Goal: Task Accomplishment & Management: Manage account settings

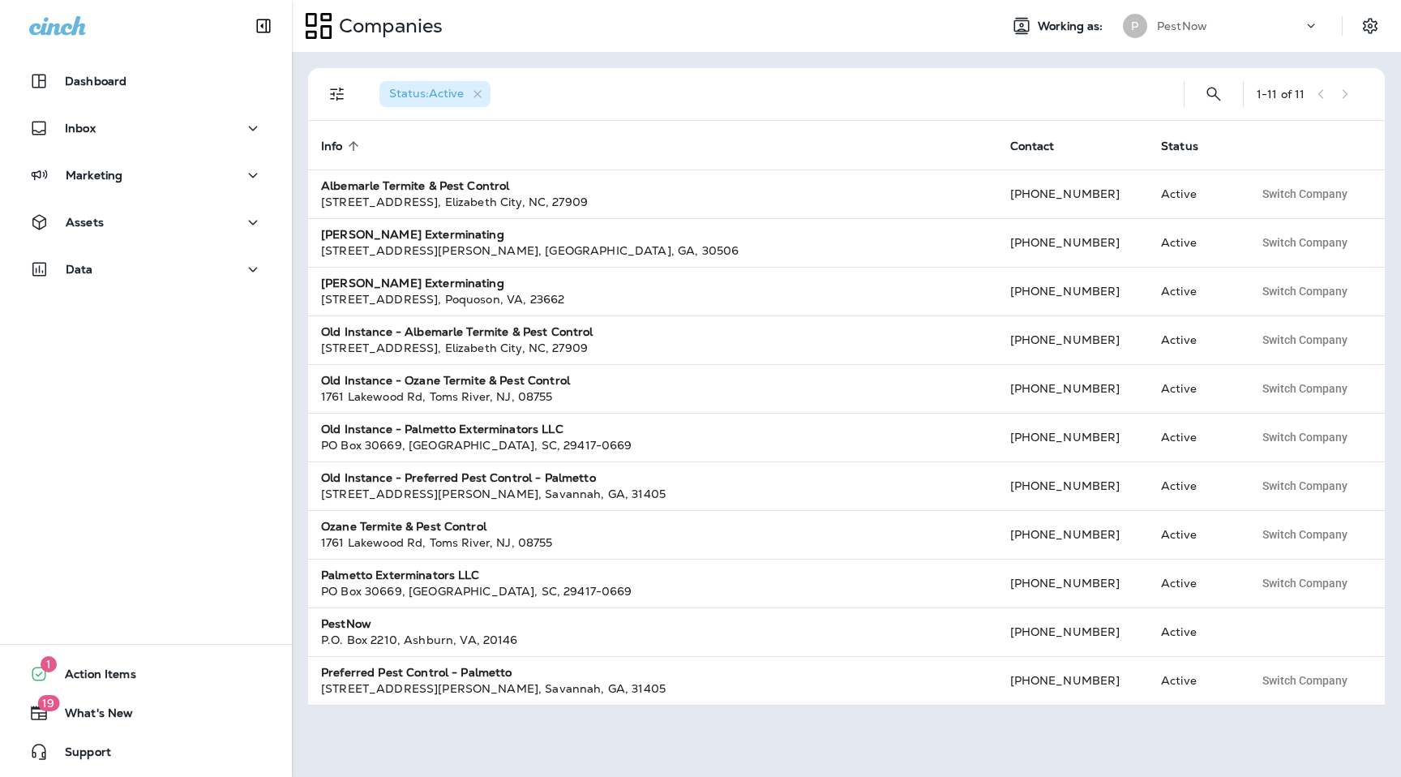
click at [1264, 19] on div "PestNow" at bounding box center [1230, 26] width 146 height 24
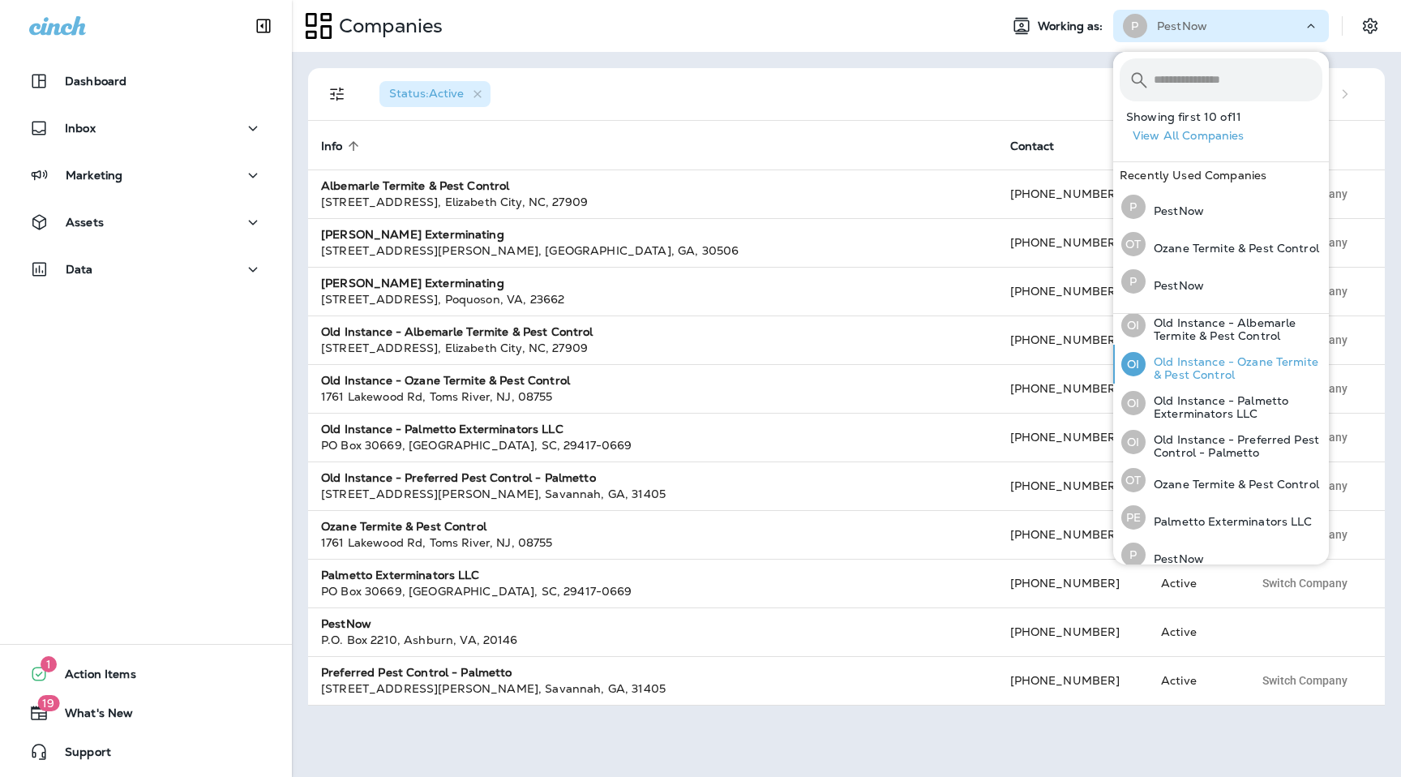
scroll to position [175, 0]
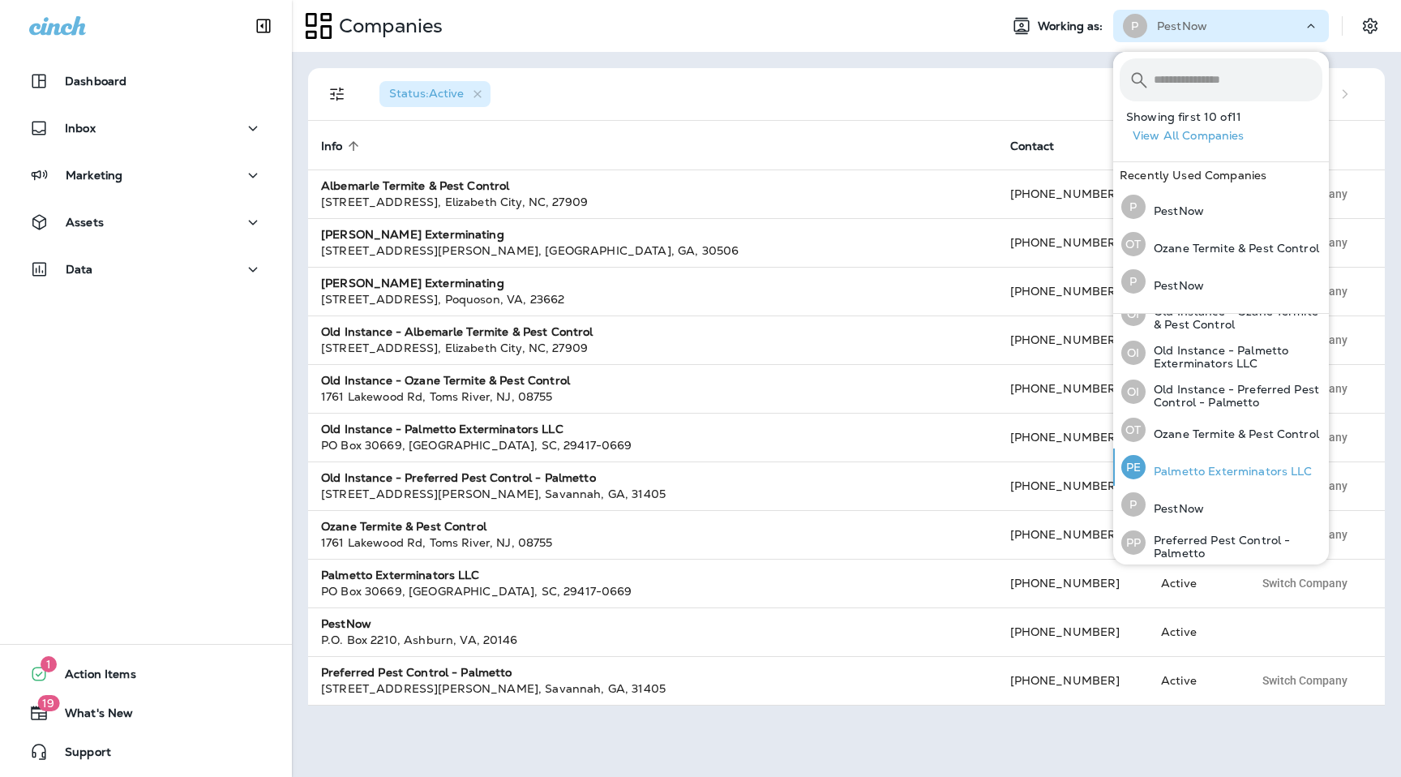
click at [1199, 474] on p "Palmetto Exterminators LLC" at bounding box center [1229, 471] width 167 height 13
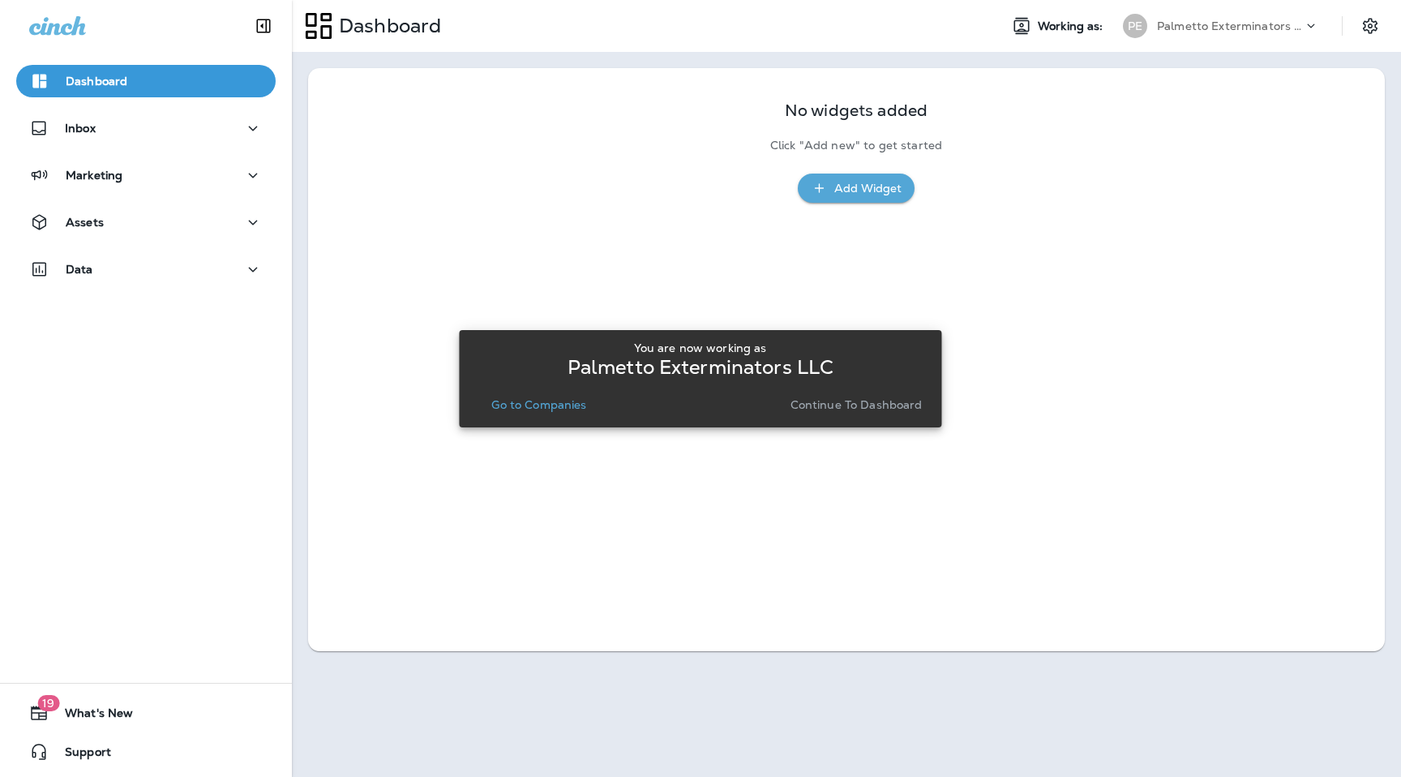
click at [889, 417] on div "You are now working as Palmetto Exterminators LLC Go to Companies Continue to D…" at bounding box center [700, 379] width 456 height 88
click at [885, 402] on p "Continue to Dashboard" at bounding box center [857, 404] width 132 height 13
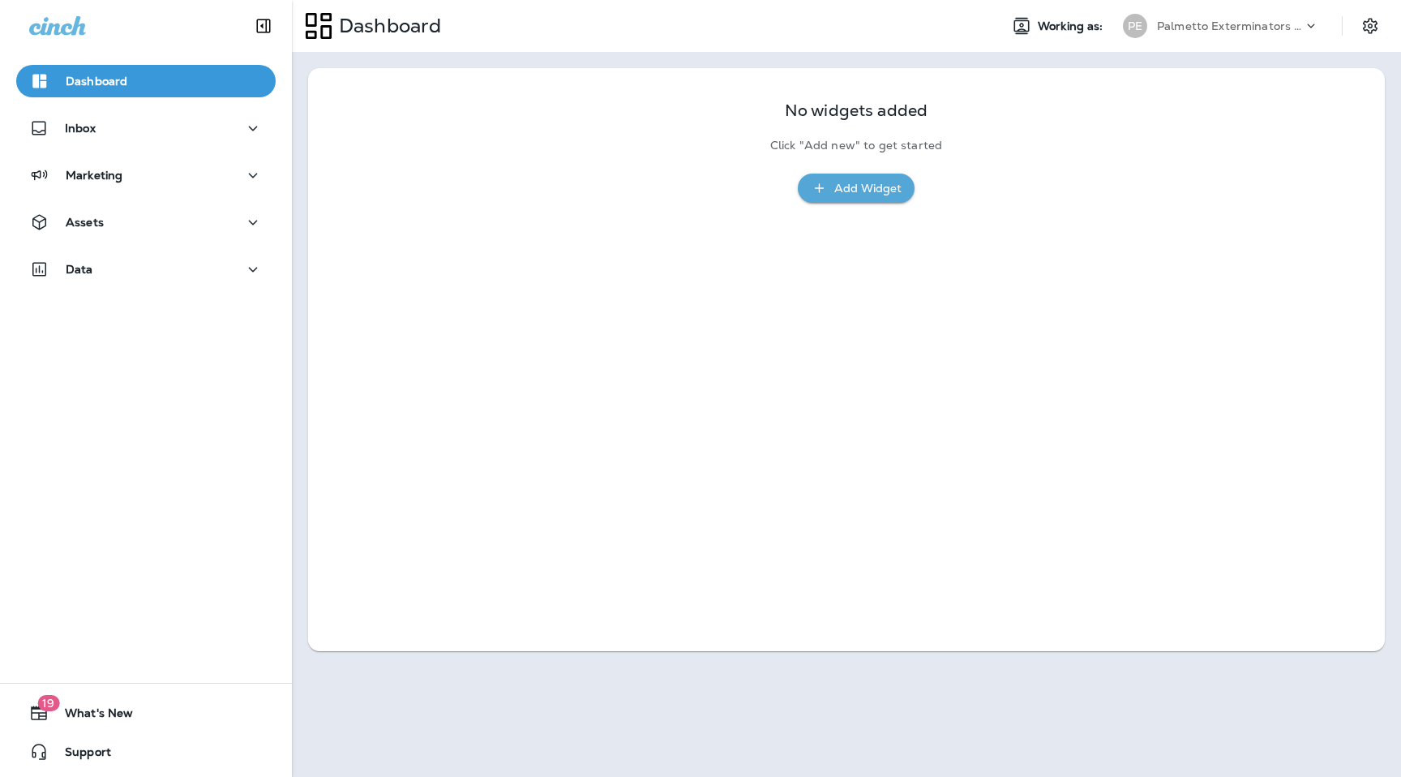
click at [1305, 18] on icon at bounding box center [1311, 26] width 16 height 16
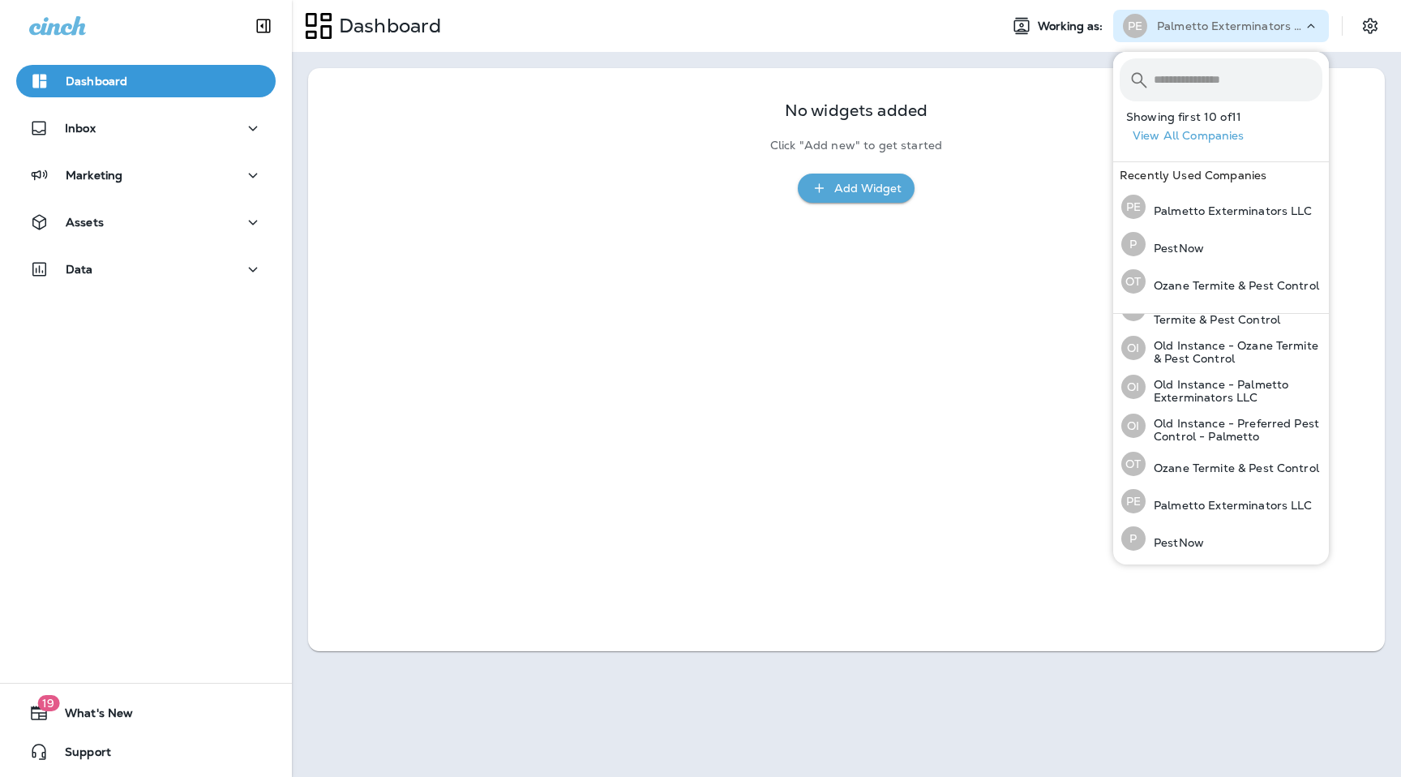
scroll to position [144, 0]
click at [748, 366] on div "No widgets added Click "Add new" to get started Add Widget" at bounding box center [846, 359] width 1077 height 583
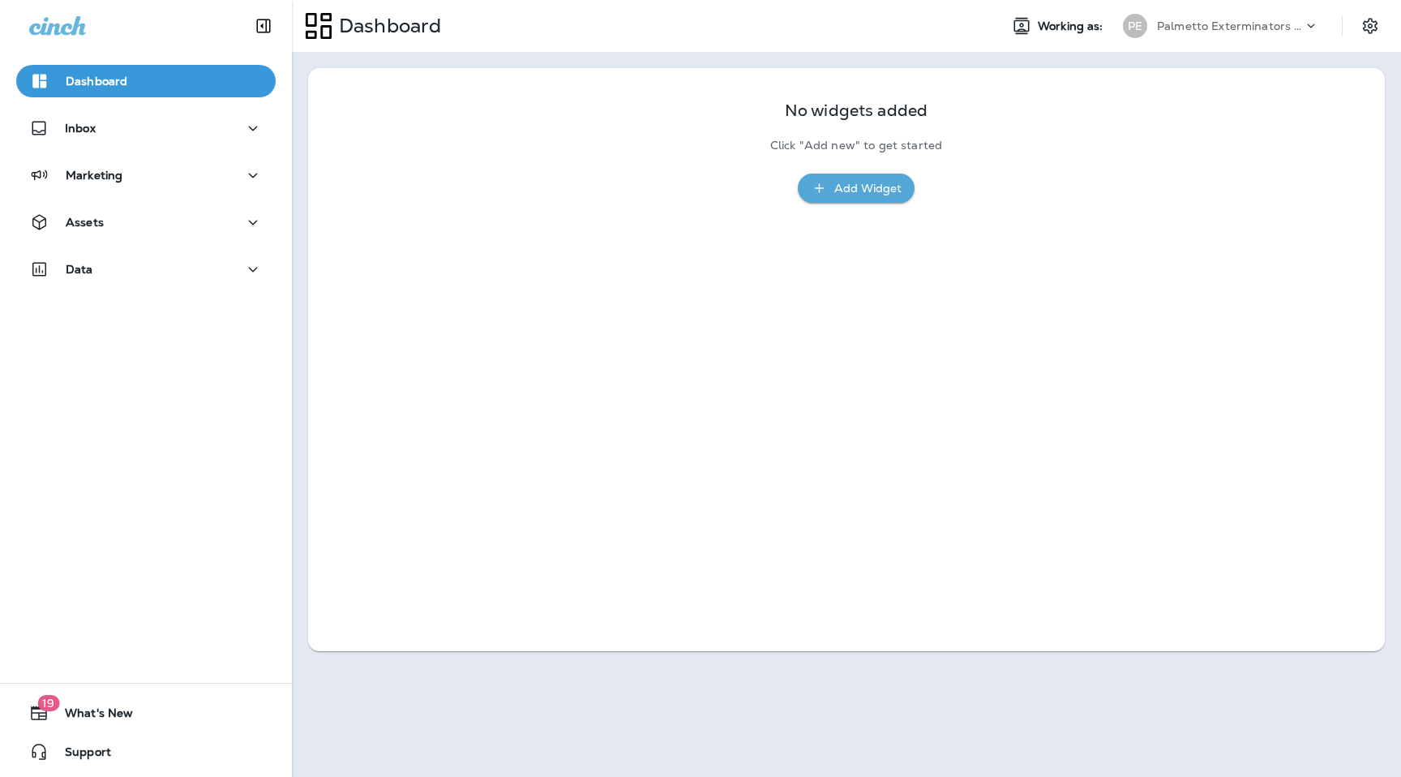
click at [248, 243] on div "Assets" at bounding box center [146, 226] width 292 height 41
click at [243, 256] on button "Data" at bounding box center [145, 269] width 259 height 32
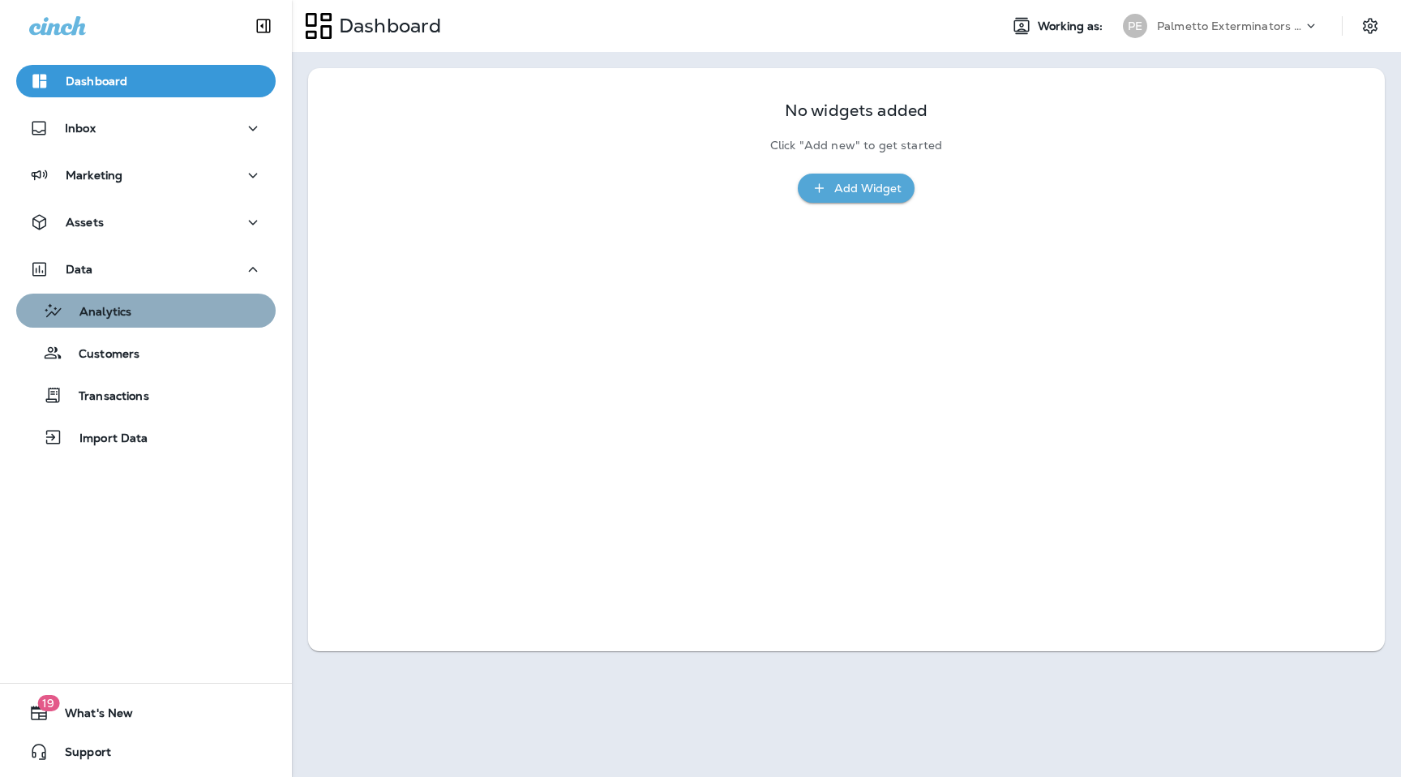
click at [228, 313] on div "Analytics" at bounding box center [146, 310] width 246 height 24
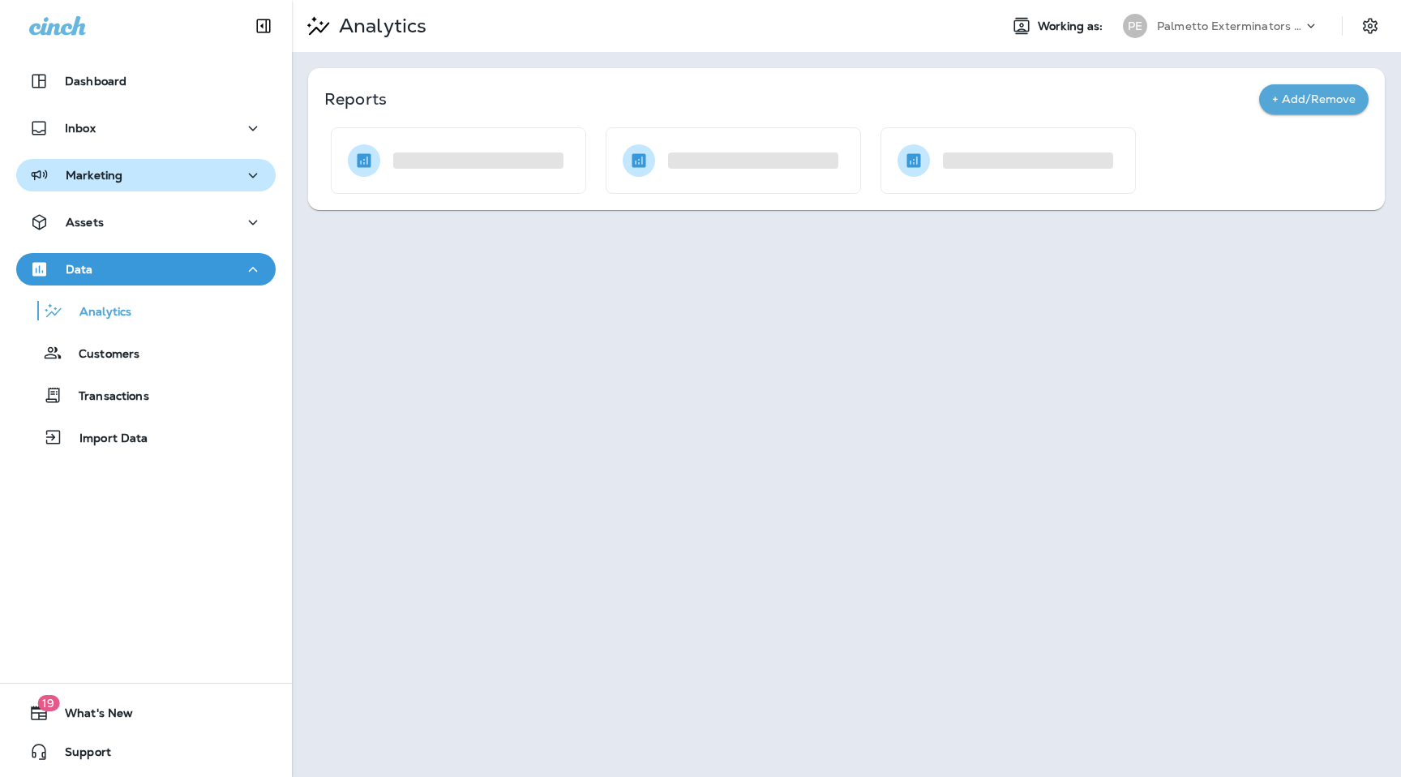
click at [174, 177] on div "Marketing" at bounding box center [146, 175] width 234 height 20
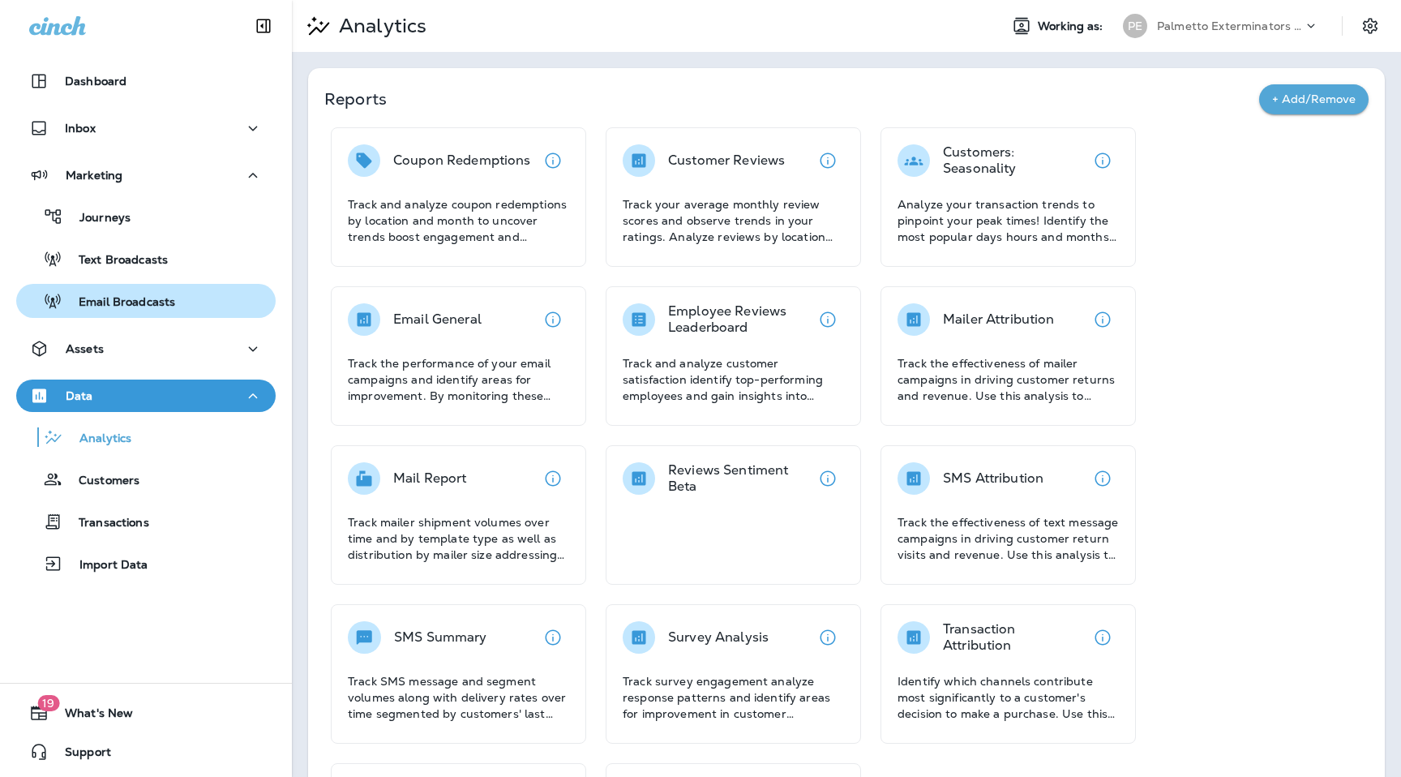
click at [168, 306] on p "Email Broadcasts" at bounding box center [118, 302] width 113 height 15
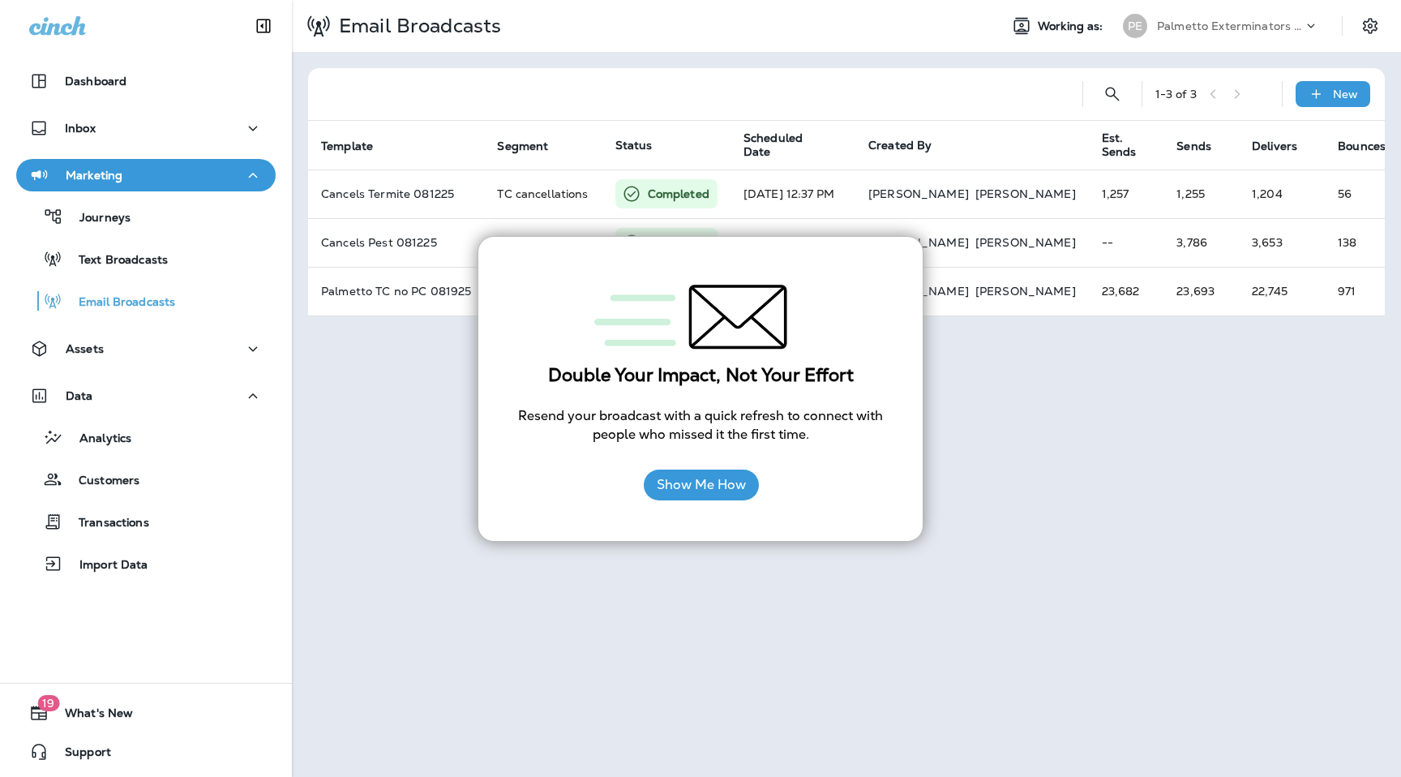
click at [392, 623] on div "Email Broadcasts Working as: PE Palmetto Exterminators LLC 1 - 3 of 3 New Templ…" at bounding box center [846, 388] width 1109 height 777
click at [990, 399] on div "Email Broadcasts Working as: PE Palmetto Exterminators LLC 1 - 3 of 3 New Templ…" at bounding box center [846, 388] width 1109 height 777
click at [819, 264] on div "Double Your Impact, Not Your Effort Resend your broadcast with a quick refresh …" at bounding box center [701, 389] width 446 height 306
click at [881, 253] on div "Double Your Impact, Not Your Effort Resend your broadcast with a quick refresh …" at bounding box center [701, 389] width 446 height 306
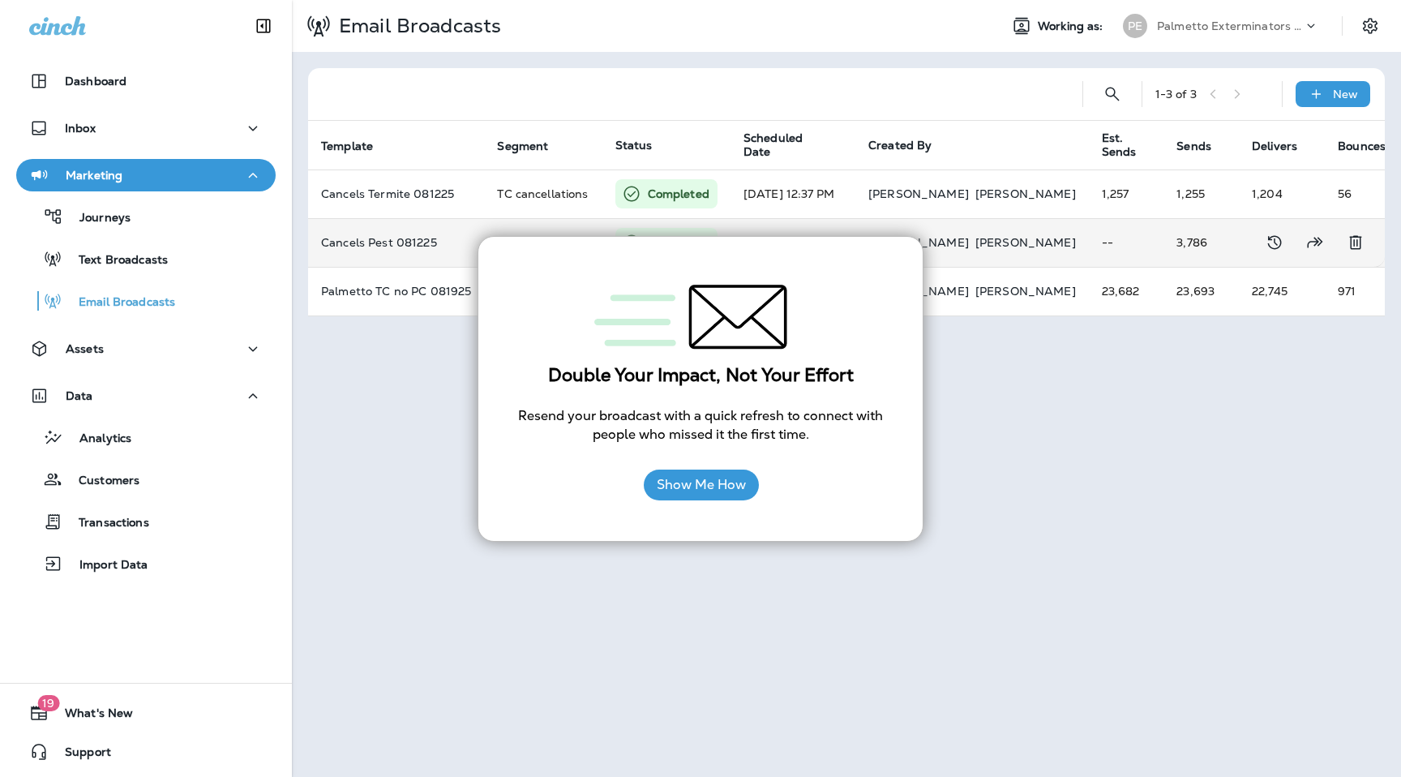
click at [980, 238] on td "[PERSON_NAME]" at bounding box center [972, 242] width 234 height 49
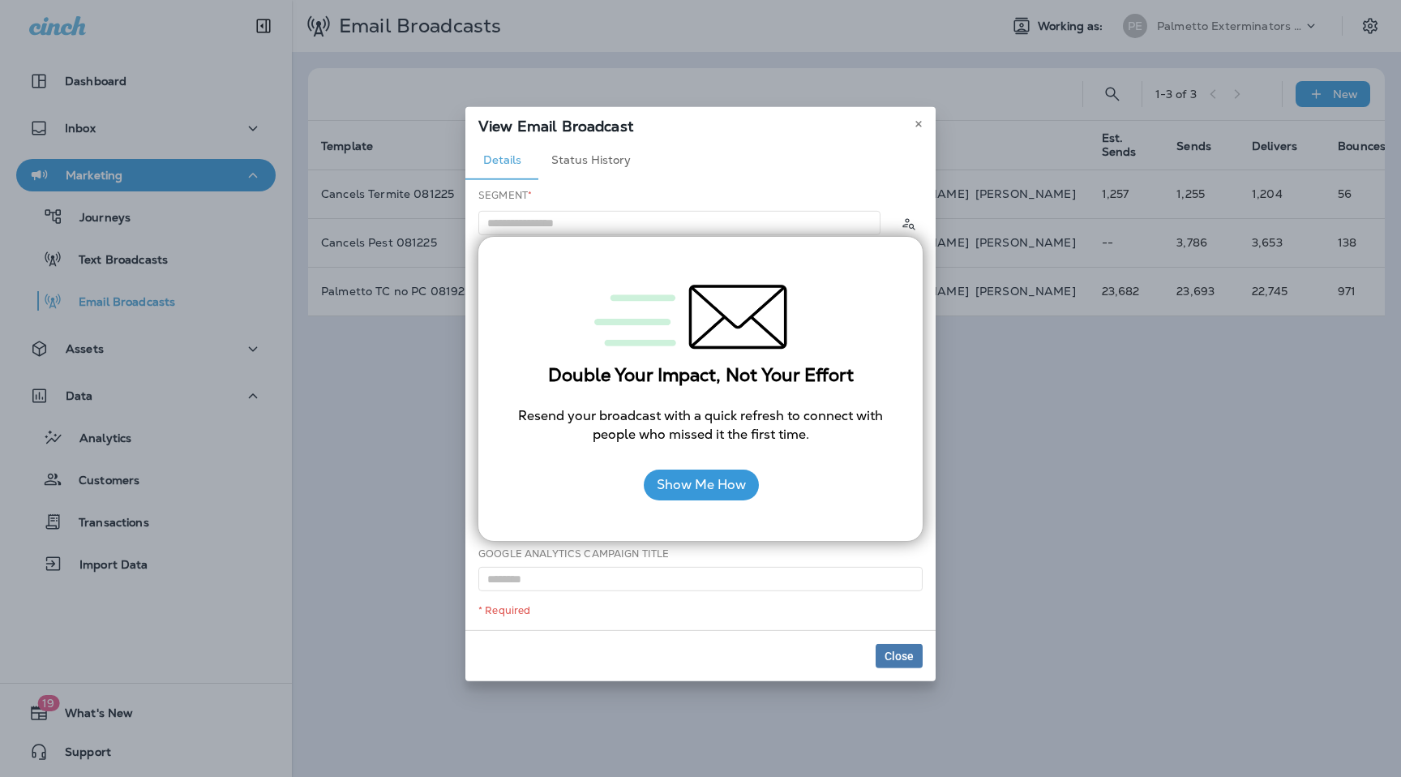
type input "**********"
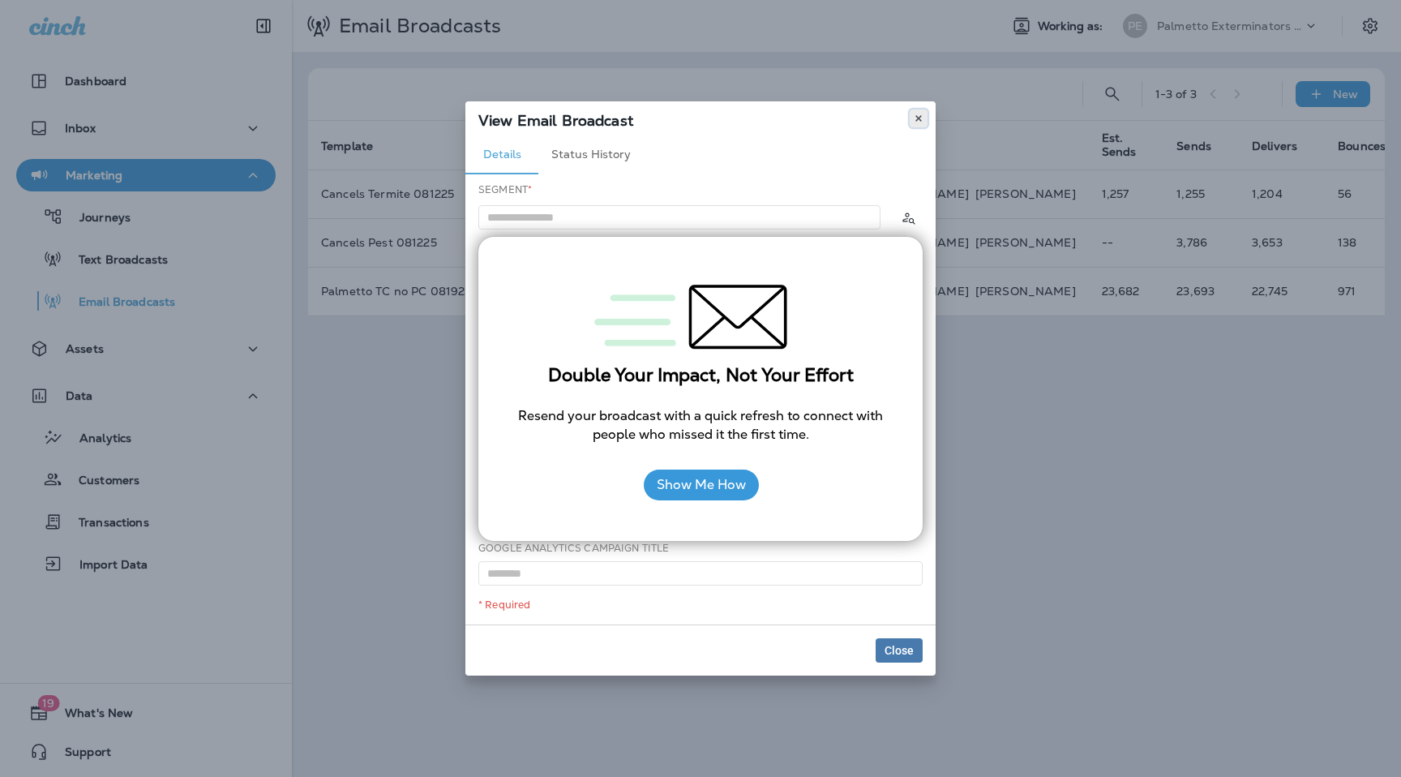
click at [914, 115] on icon at bounding box center [919, 119] width 10 height 10
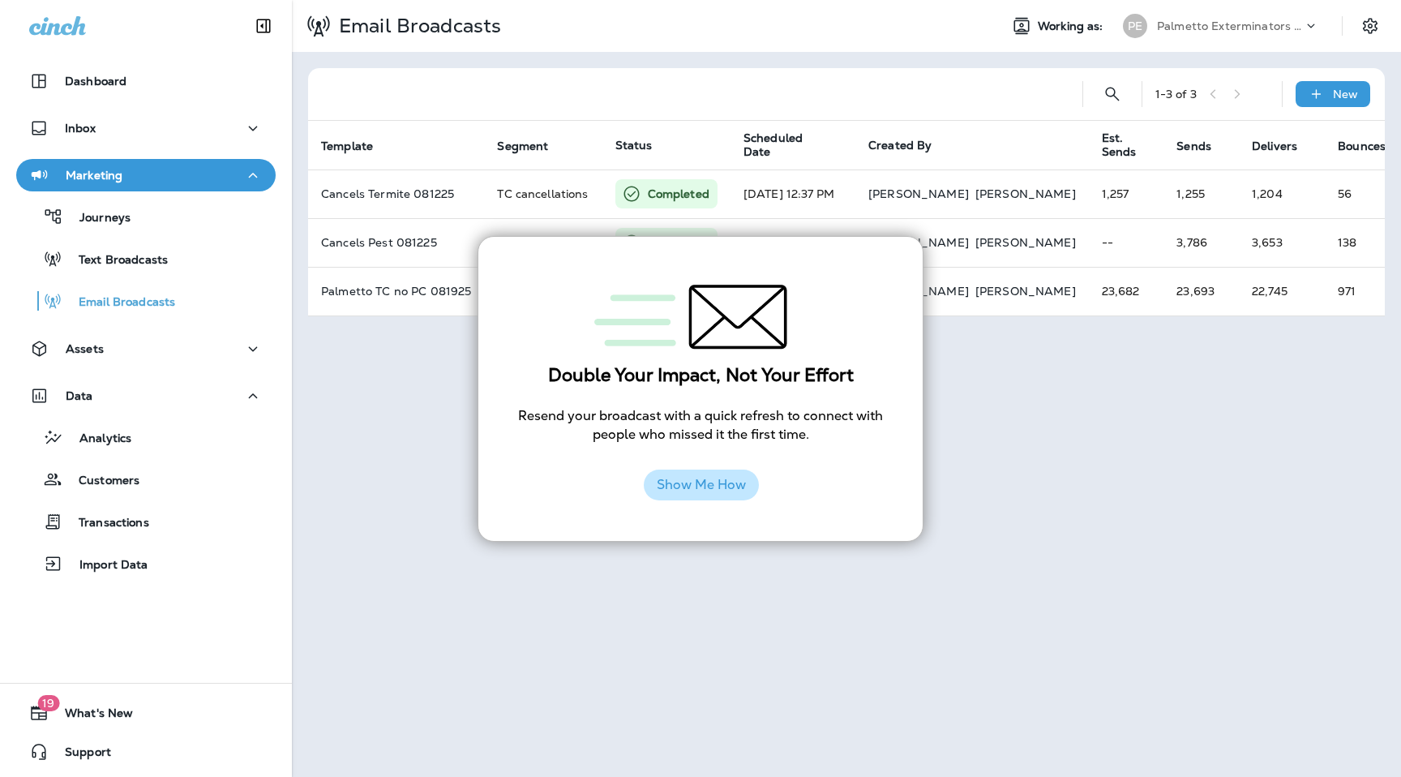
click at [688, 483] on button "Show Me How" at bounding box center [701, 484] width 115 height 31
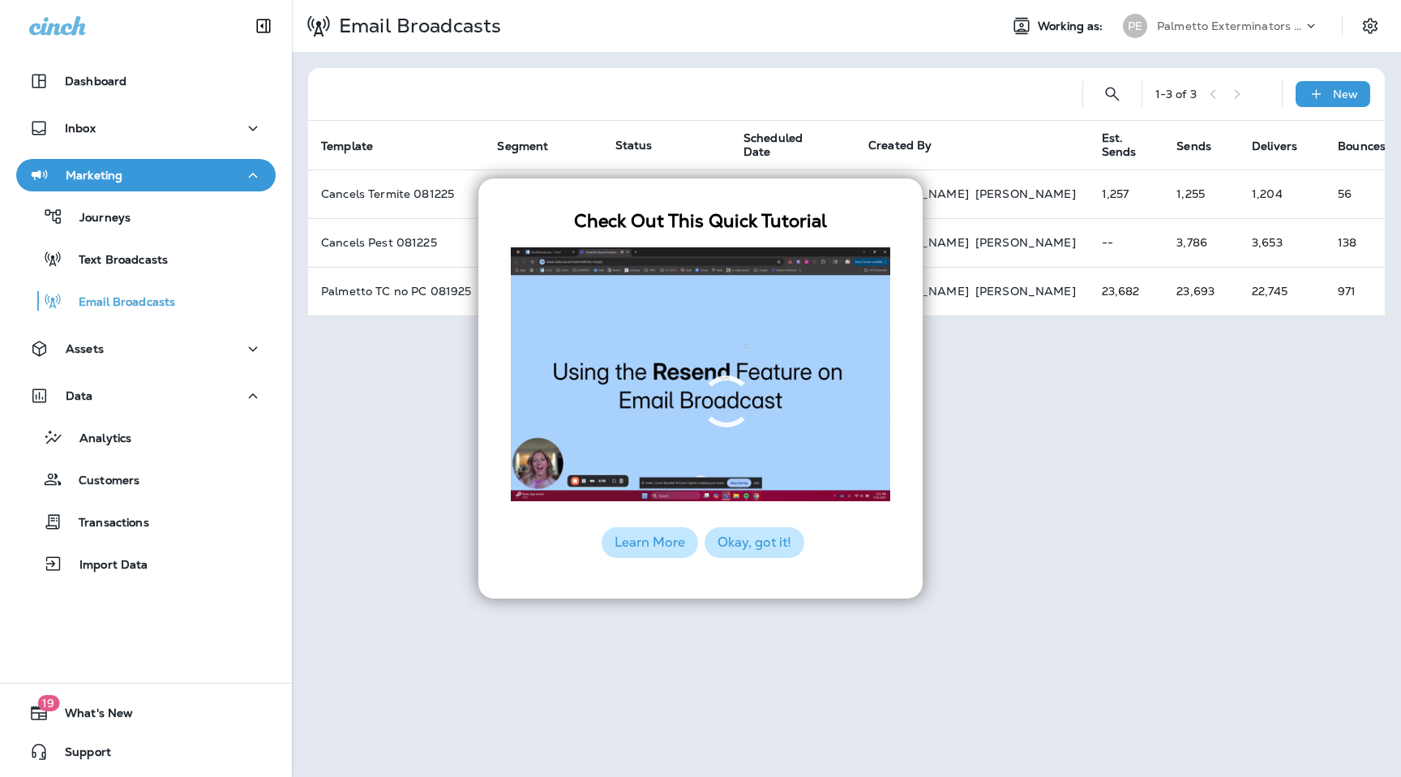
click at [765, 531] on button "Okay, got it!" at bounding box center [755, 542] width 100 height 31
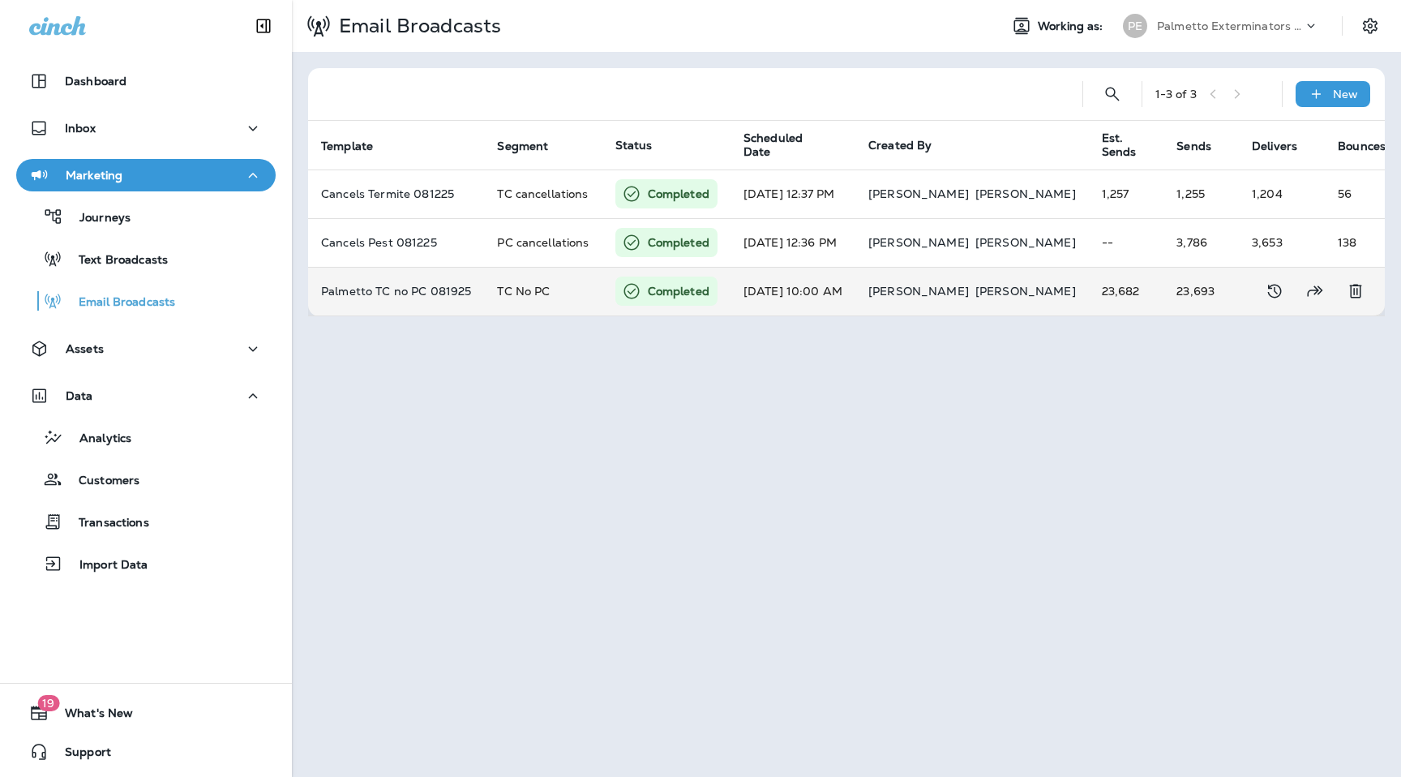
scroll to position [0, 184]
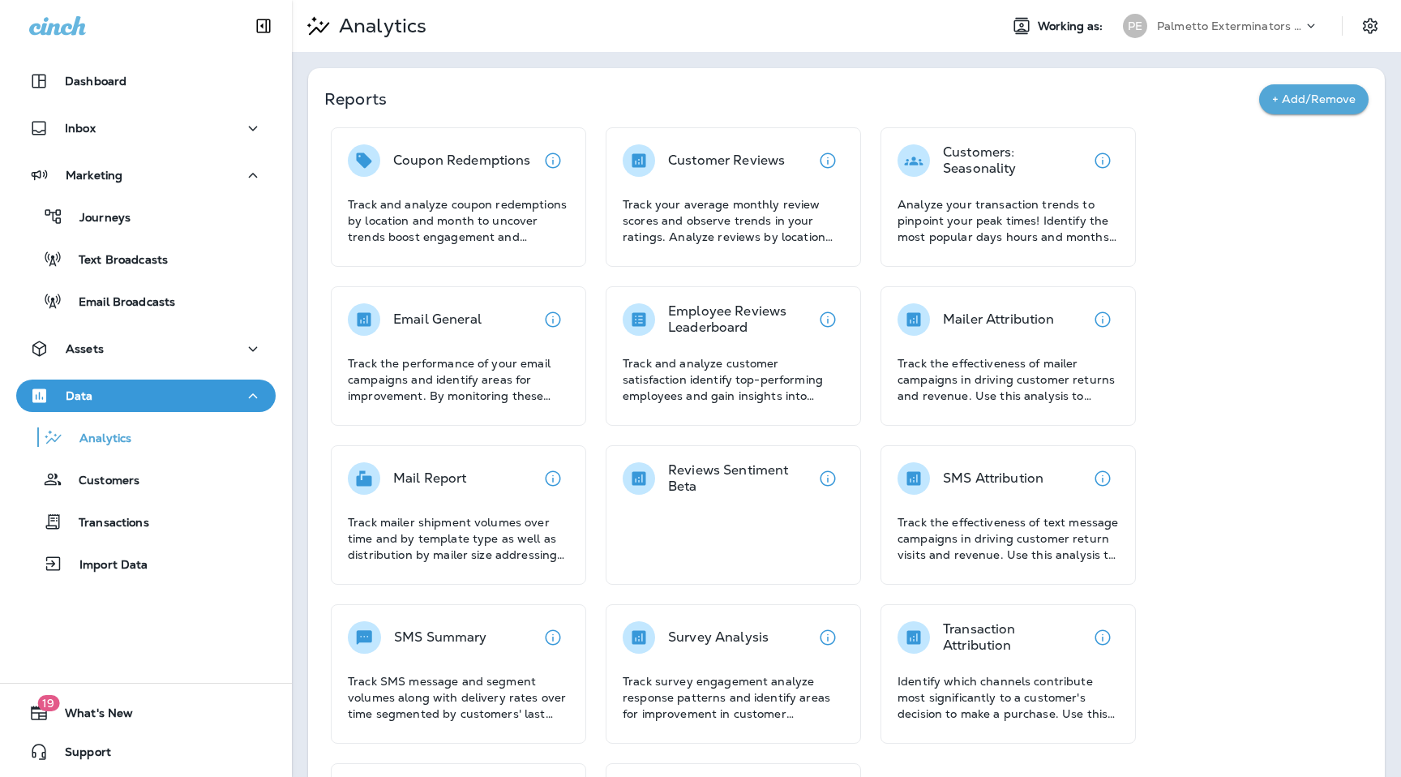
click at [1210, 18] on div "Palmetto Exterminators LLC" at bounding box center [1230, 26] width 146 height 24
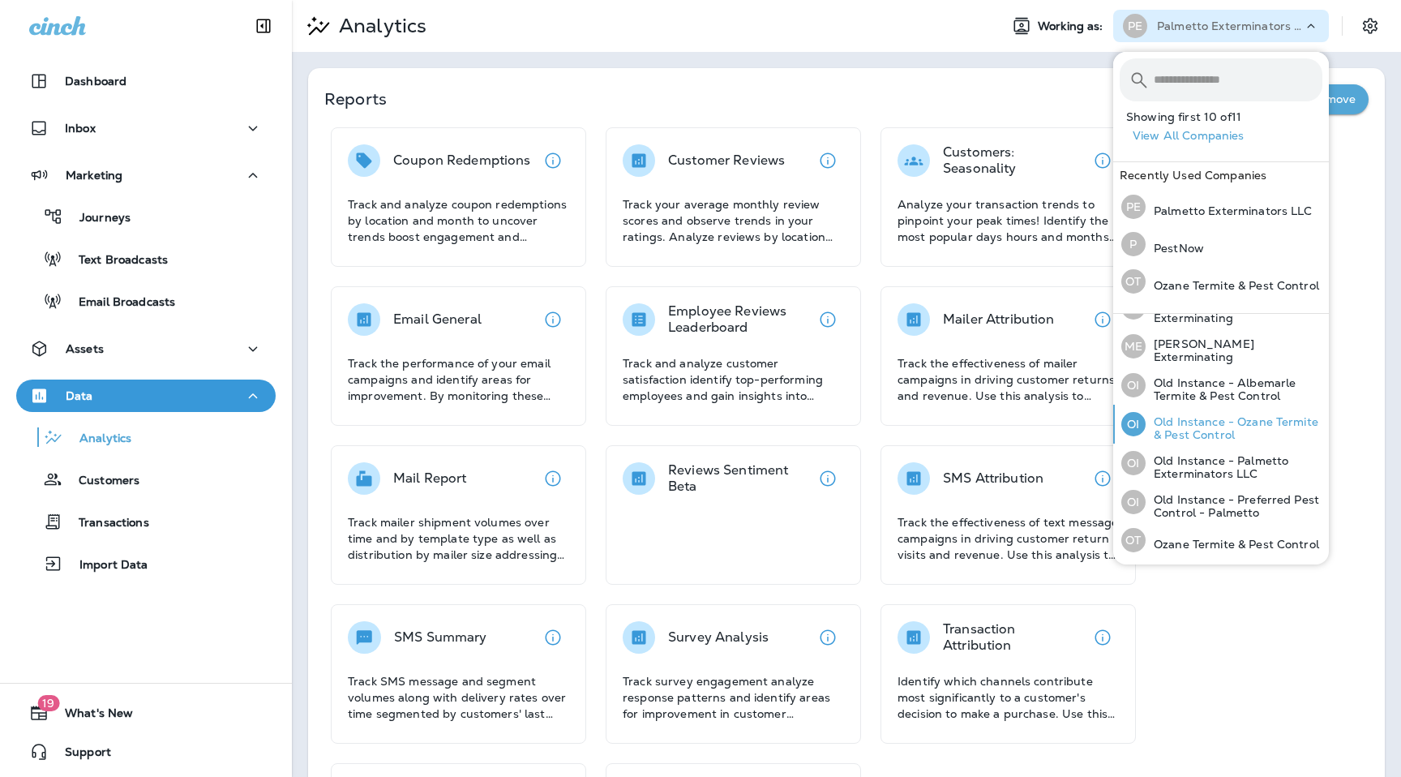
scroll to position [79, 0]
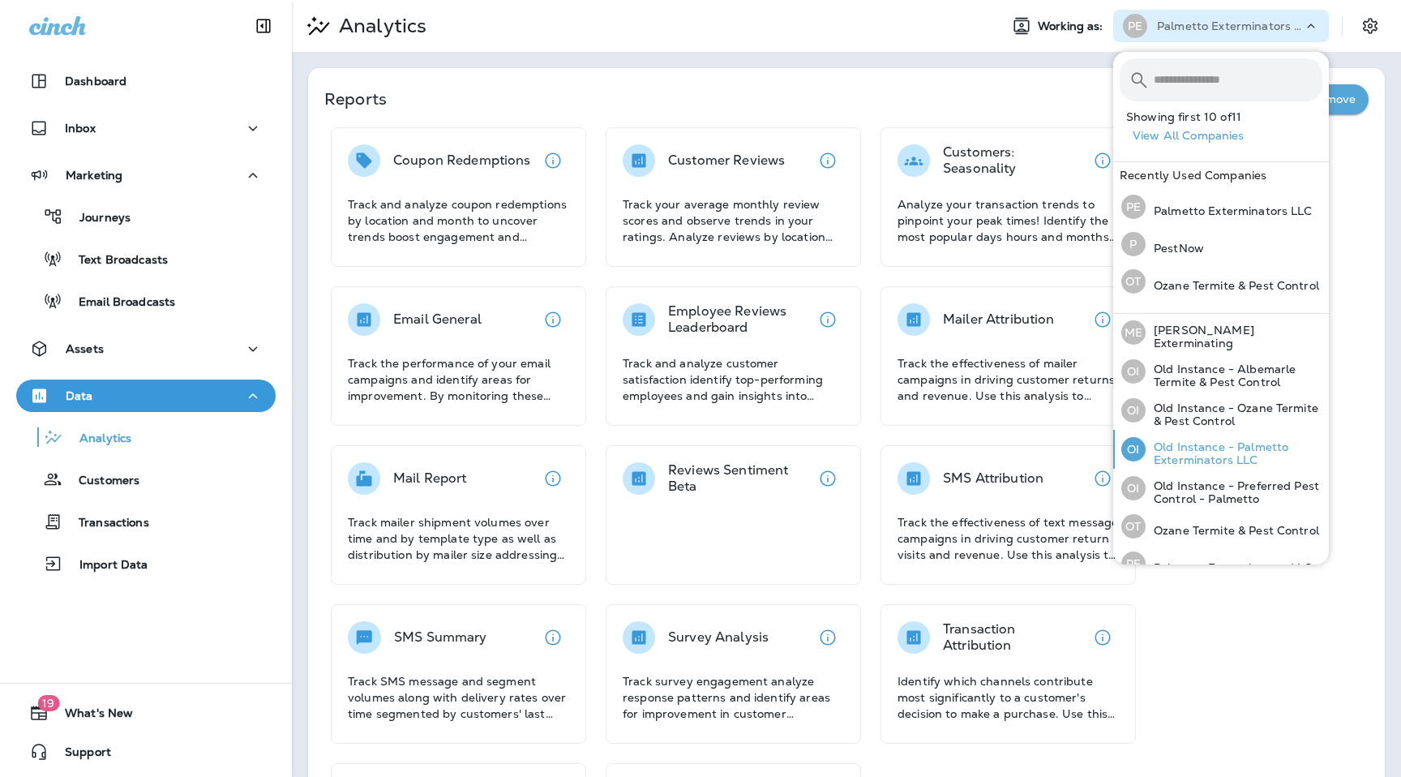
click at [1199, 458] on p "Old Instance - Palmetto Exterminators LLC" at bounding box center [1234, 453] width 177 height 26
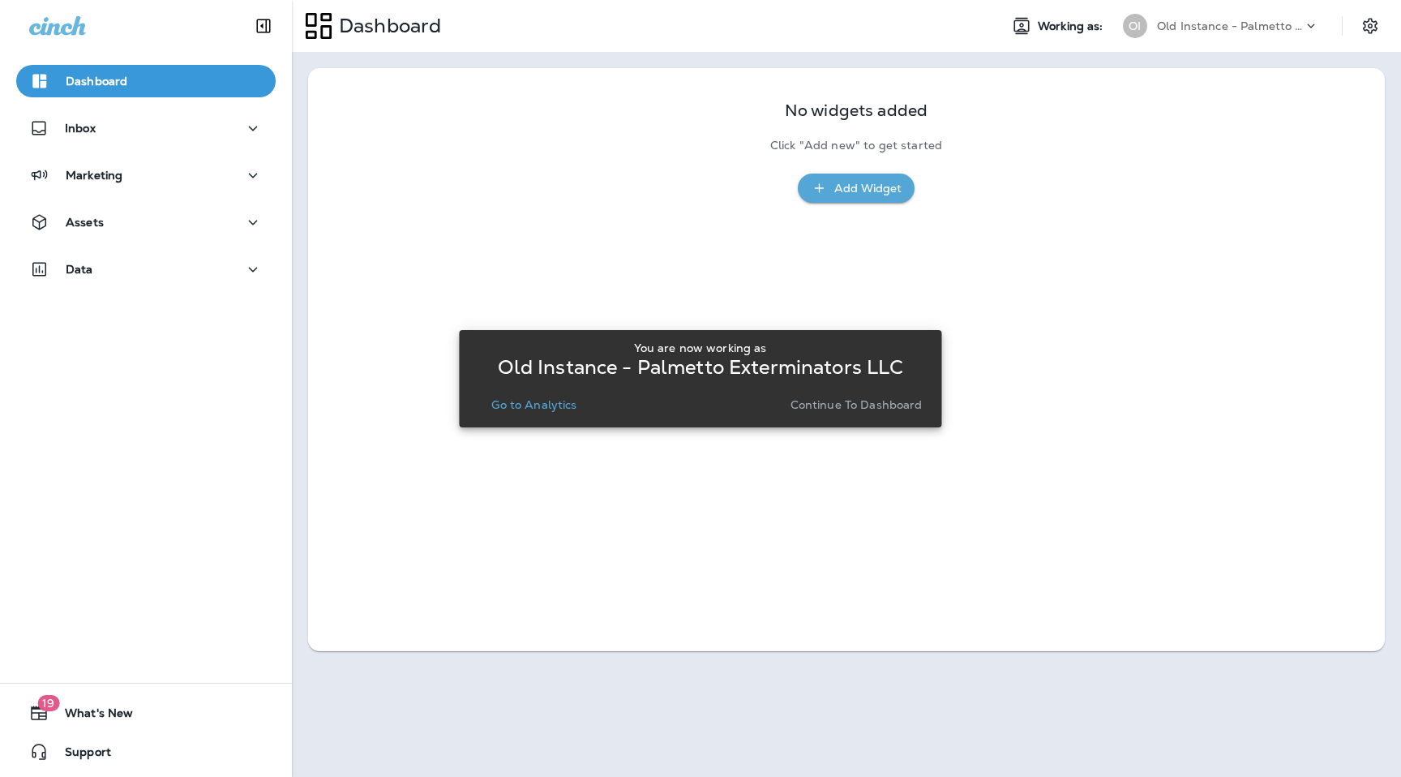
click at [540, 414] on button "Go to Analytics" at bounding box center [534, 404] width 98 height 23
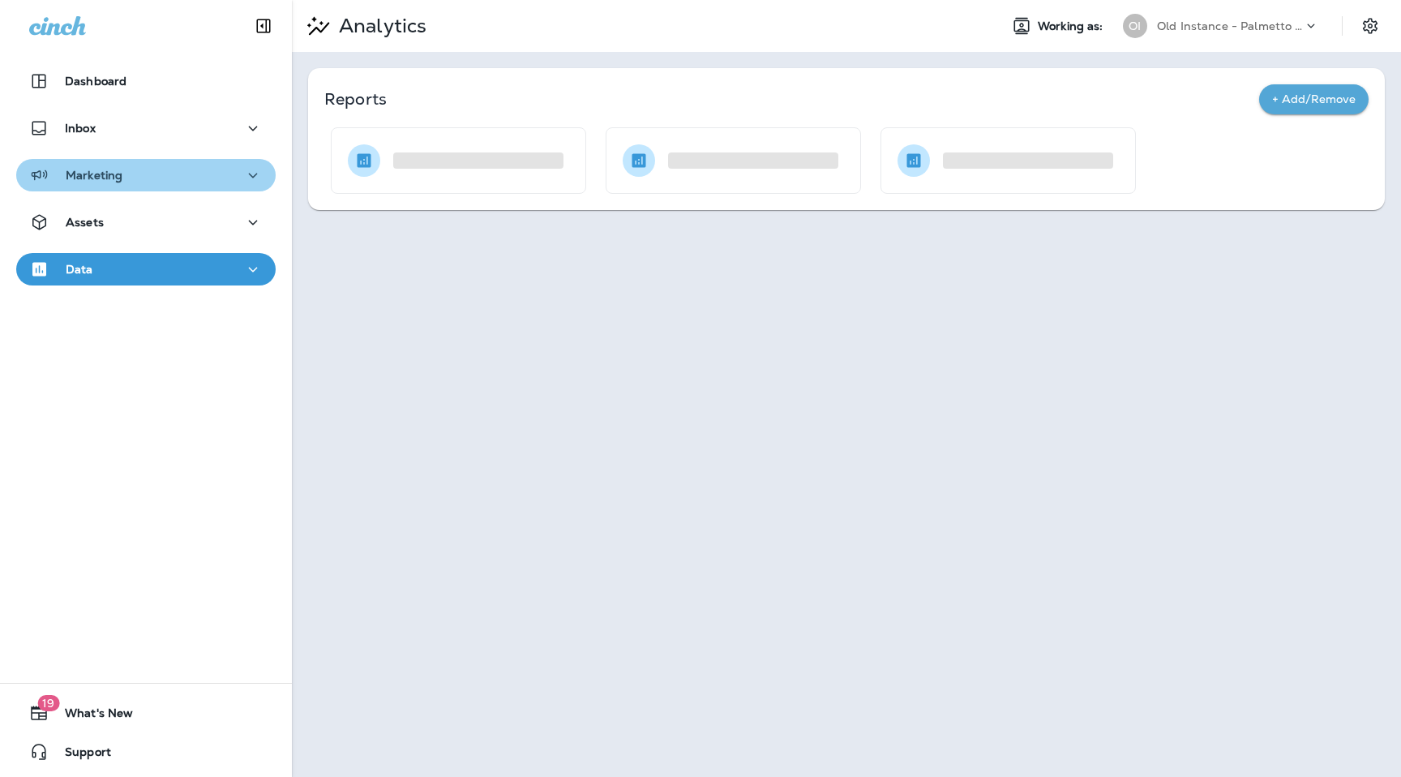
click at [148, 166] on div "Marketing" at bounding box center [146, 175] width 234 height 20
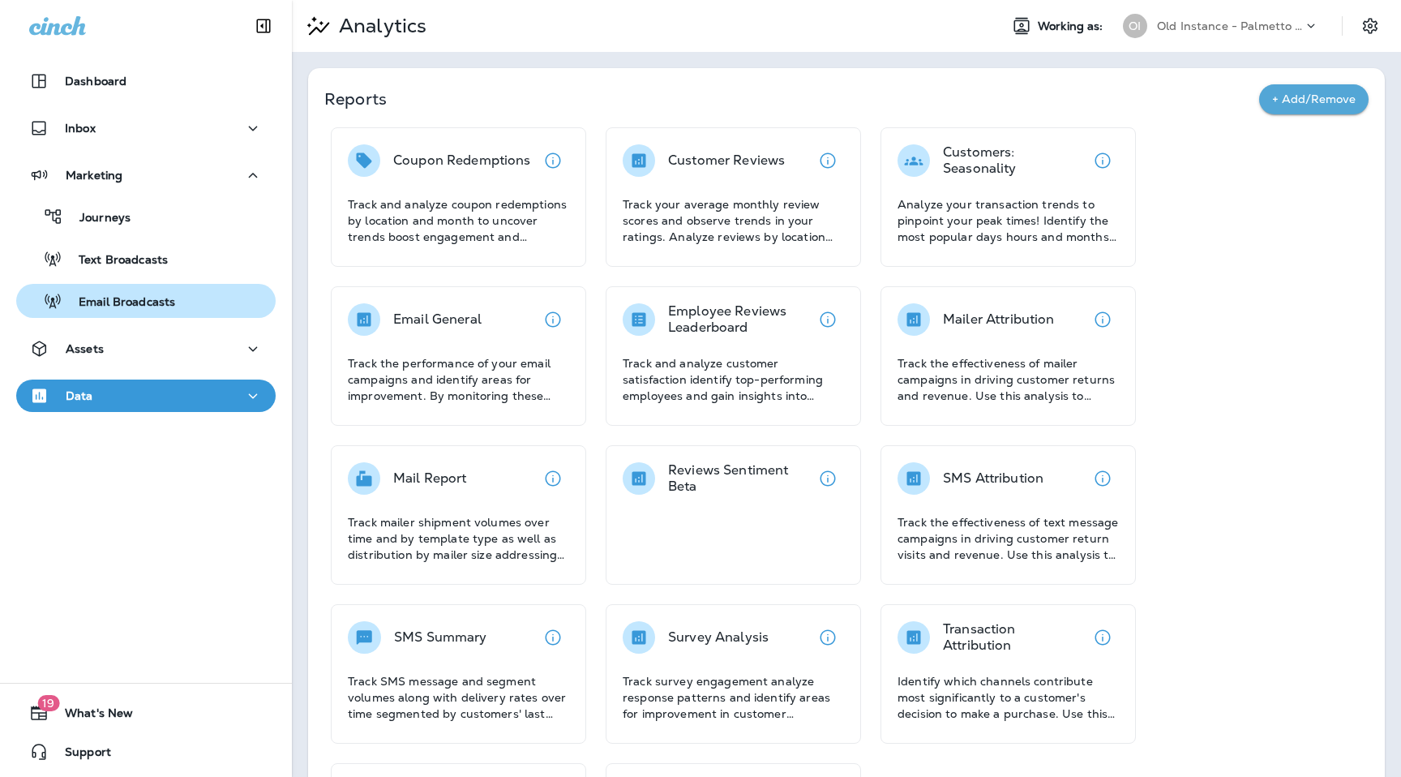
click at [135, 306] on p "Email Broadcasts" at bounding box center [118, 302] width 113 height 15
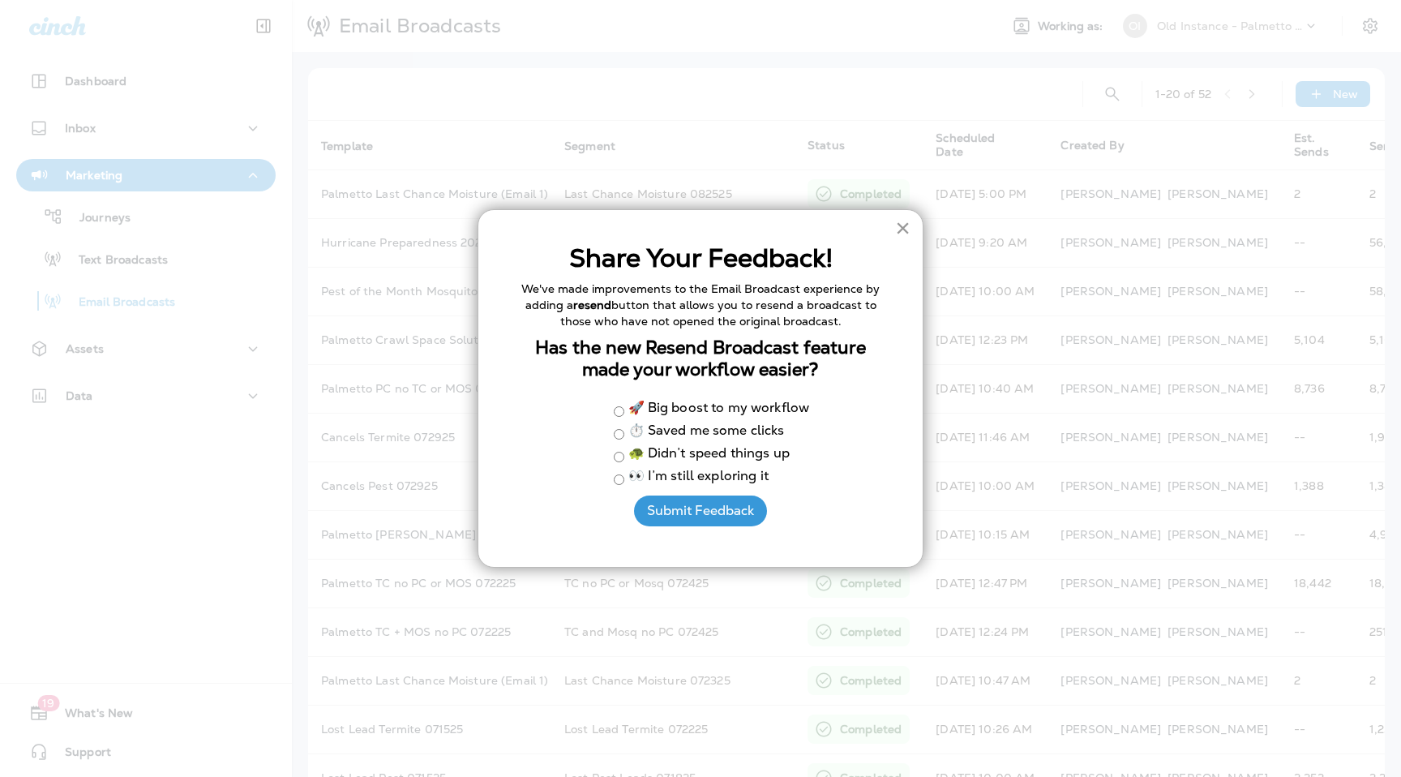
click at [898, 230] on button "×" at bounding box center [902, 228] width 15 height 26
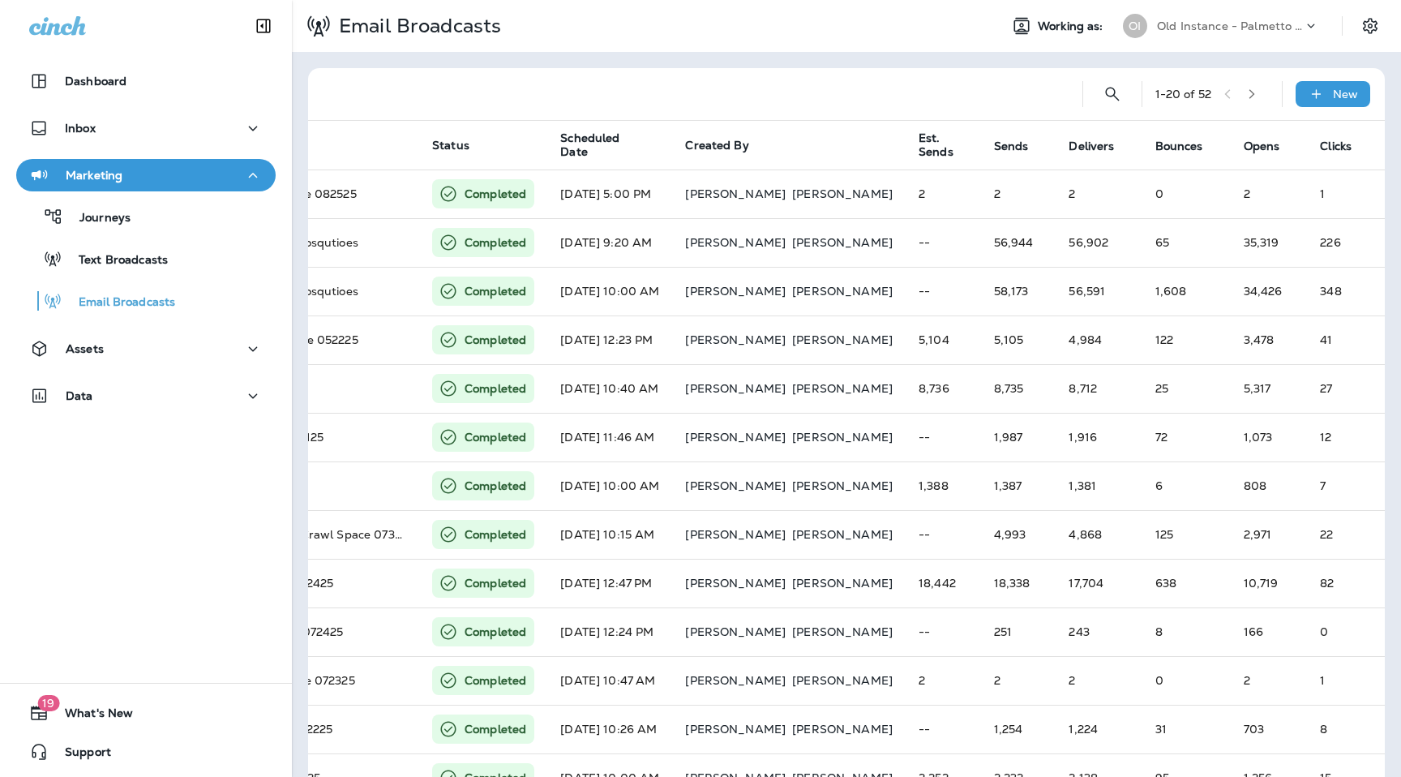
click at [1276, 24] on p "Old Instance - Palmetto Exterminators LLC" at bounding box center [1230, 25] width 146 height 13
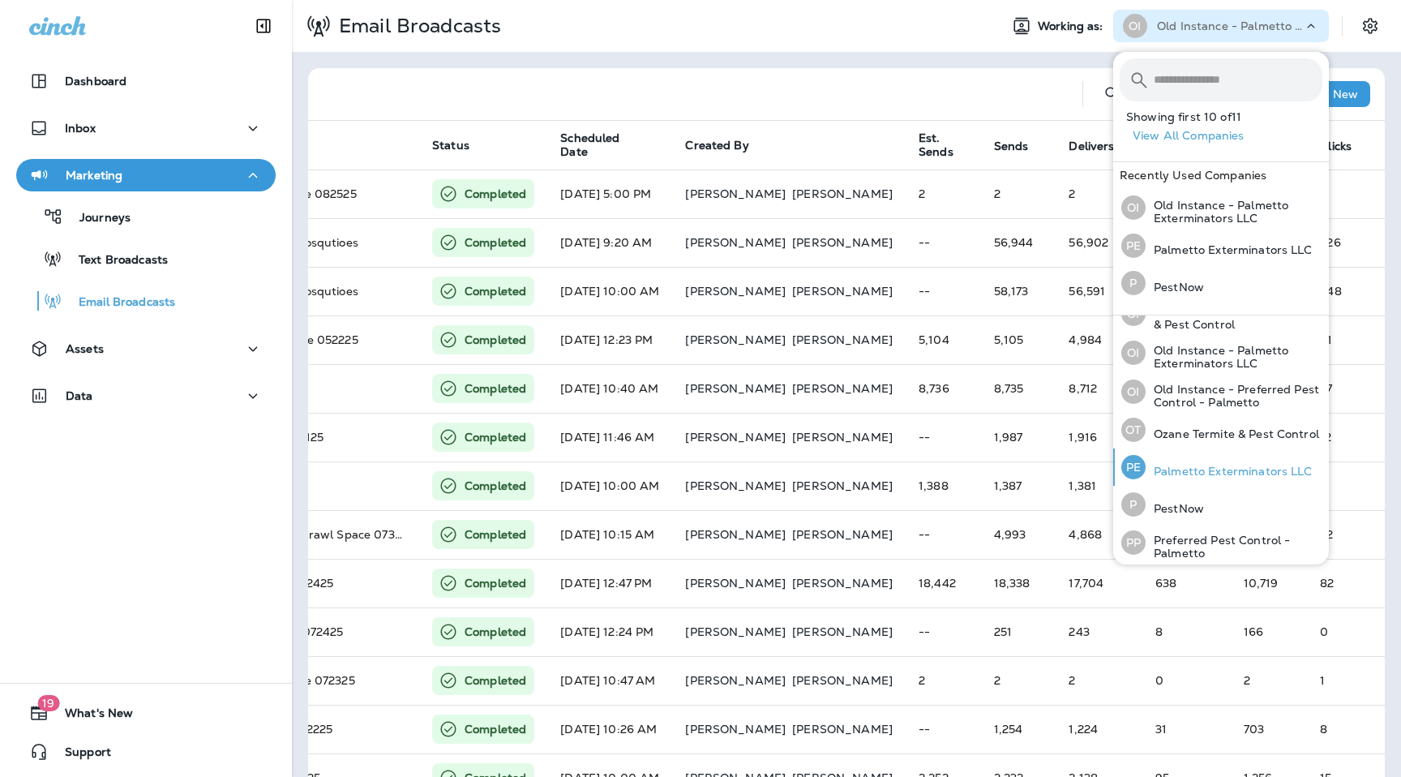
click at [1228, 469] on p "Palmetto Exterminators LLC" at bounding box center [1229, 471] width 167 height 13
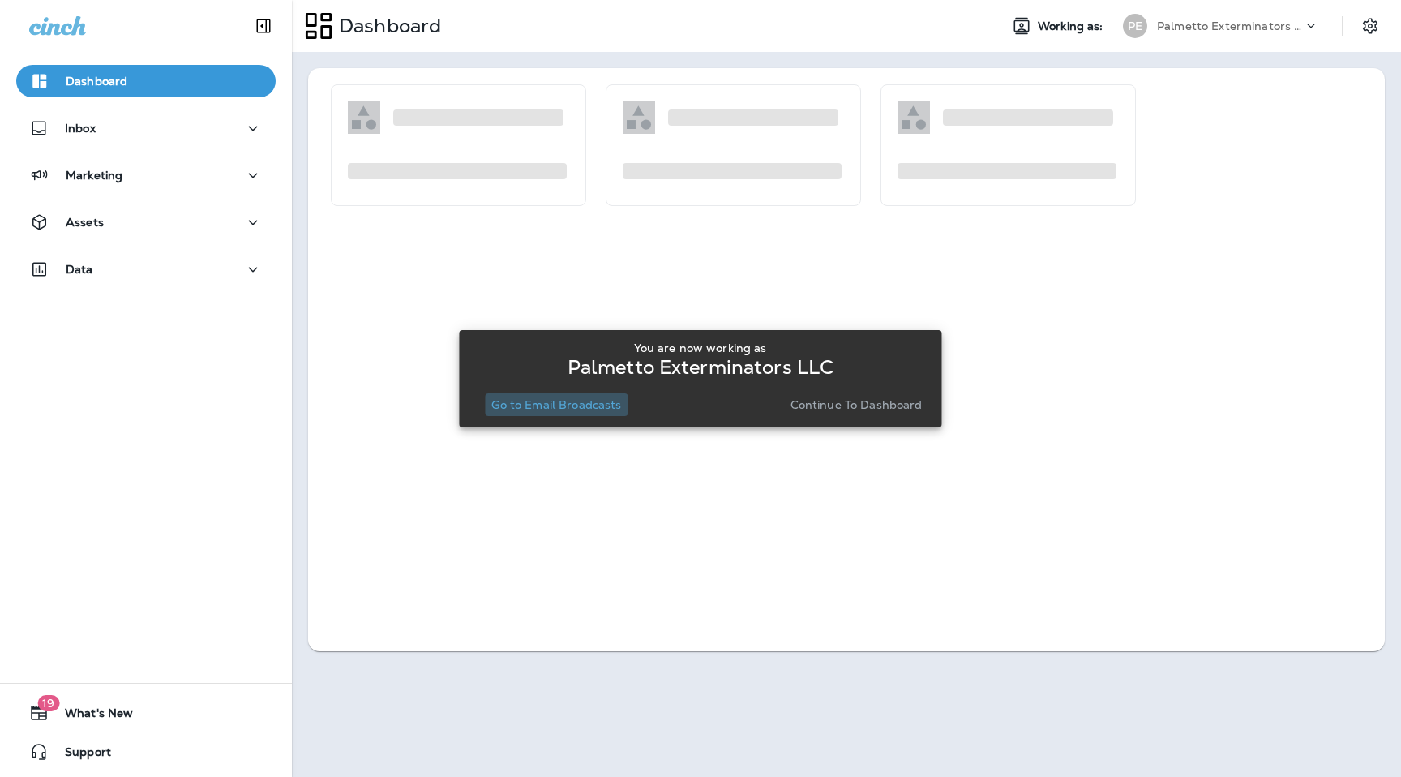
click at [587, 405] on p "Go to Email Broadcasts" at bounding box center [556, 404] width 130 height 13
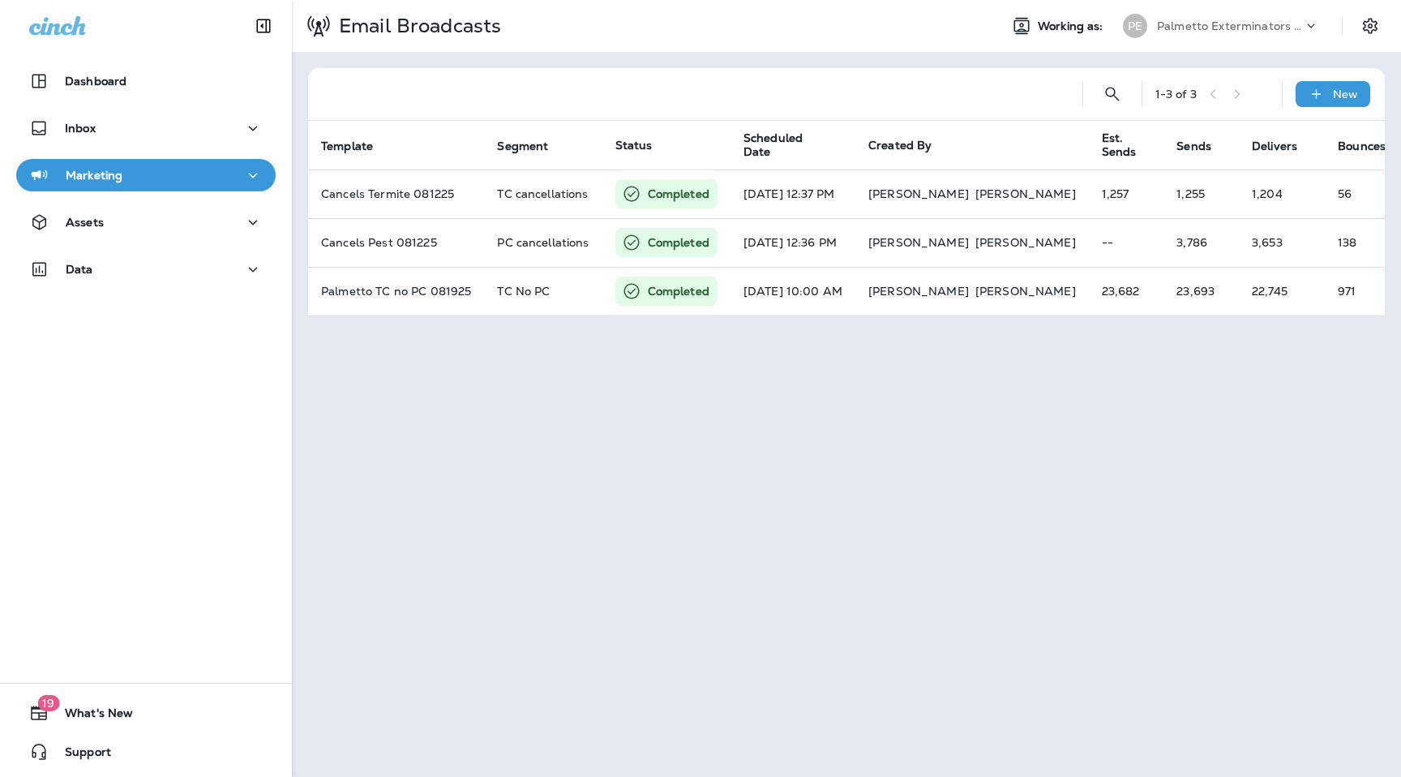
click at [1229, 27] on p "Palmetto Exterminators LLC" at bounding box center [1230, 25] width 146 height 13
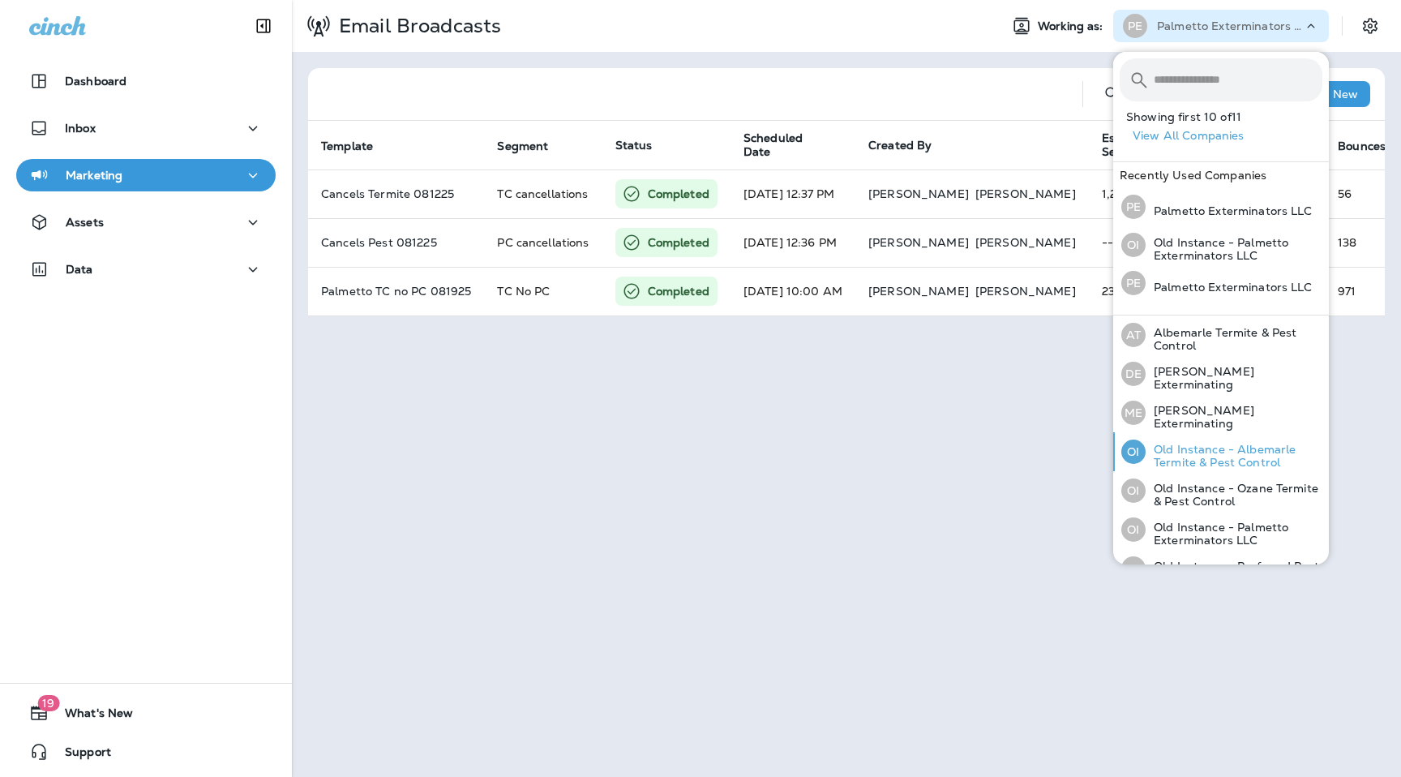
scroll to position [177, 0]
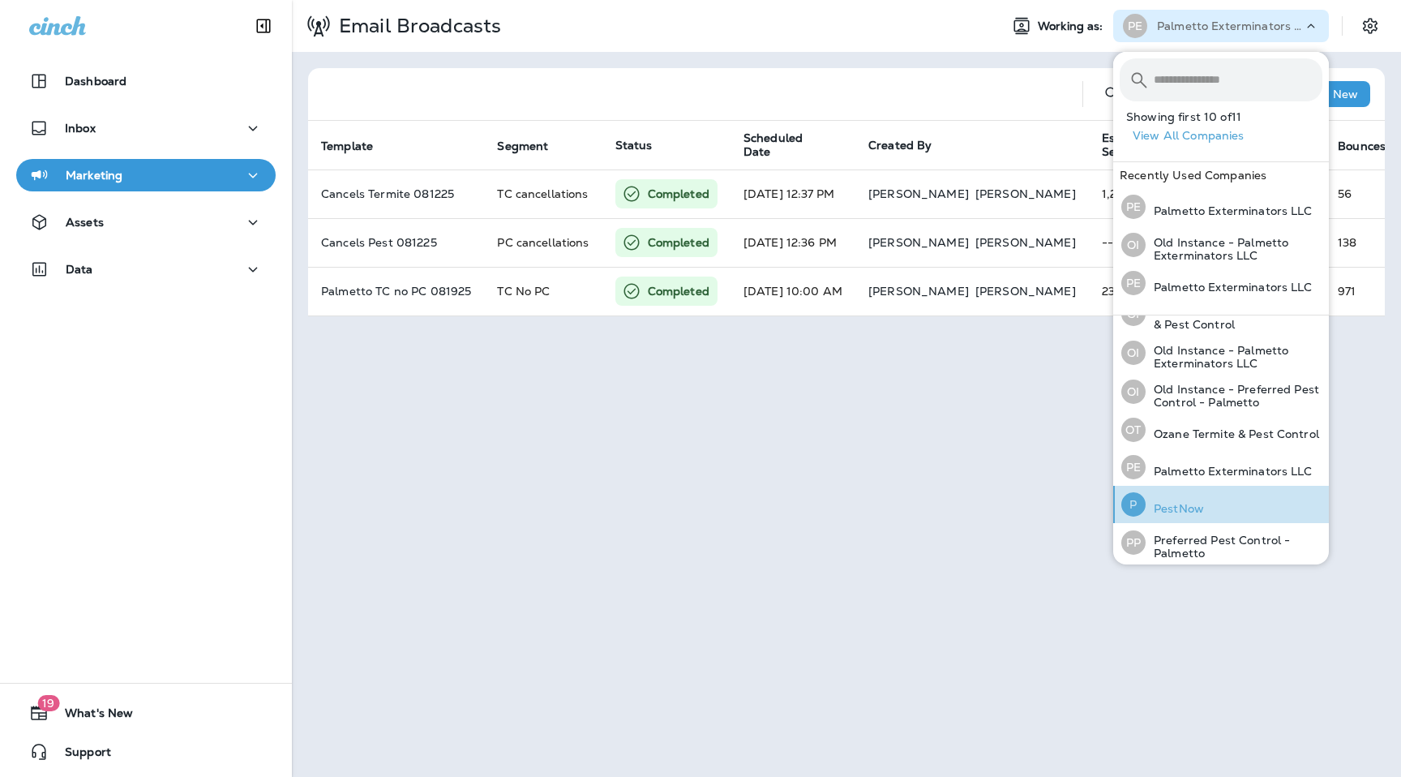
click at [1191, 504] on p "PestNow" at bounding box center [1175, 508] width 58 height 13
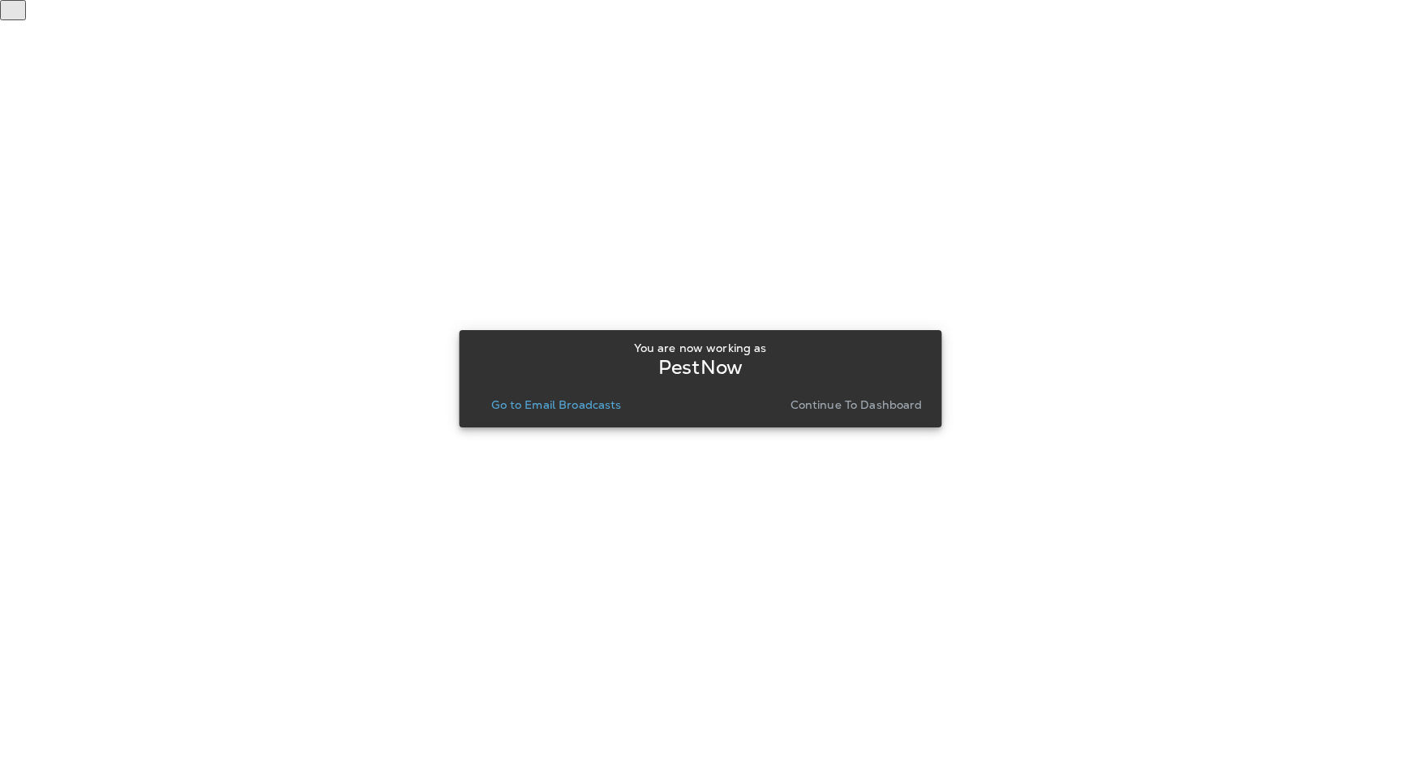
click at [581, 393] on button "Go to Email Broadcasts" at bounding box center [556, 404] width 143 height 23
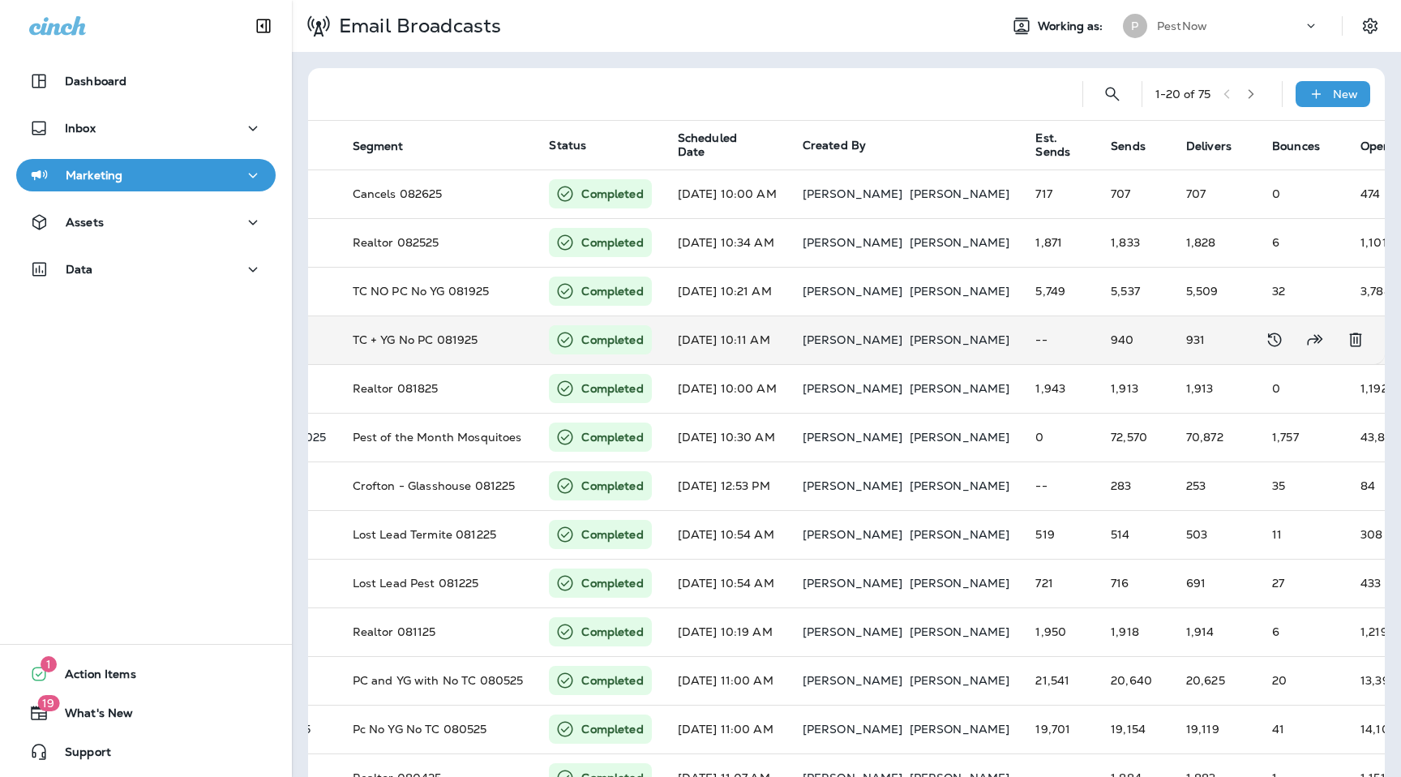
scroll to position [0, 221]
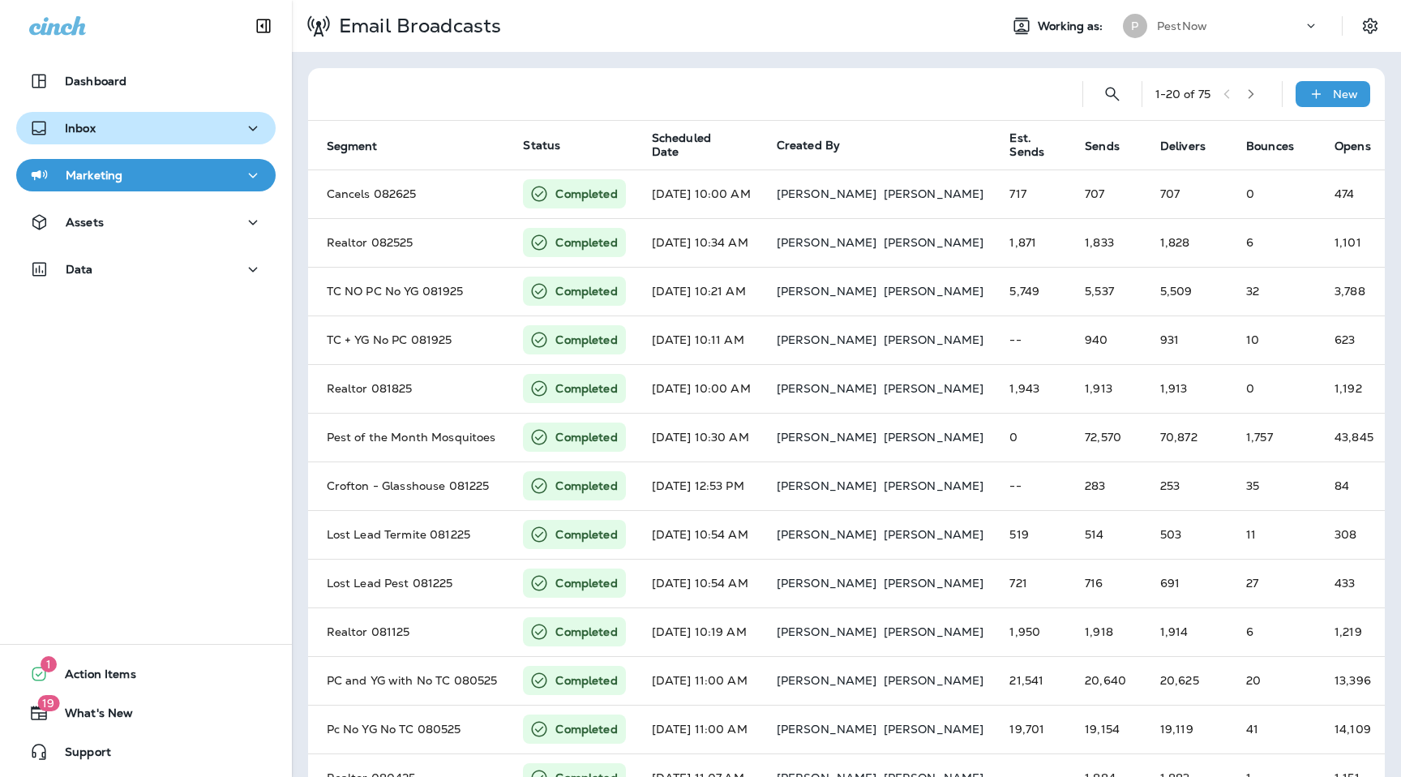
click at [164, 137] on div "Inbox" at bounding box center [146, 128] width 234 height 20
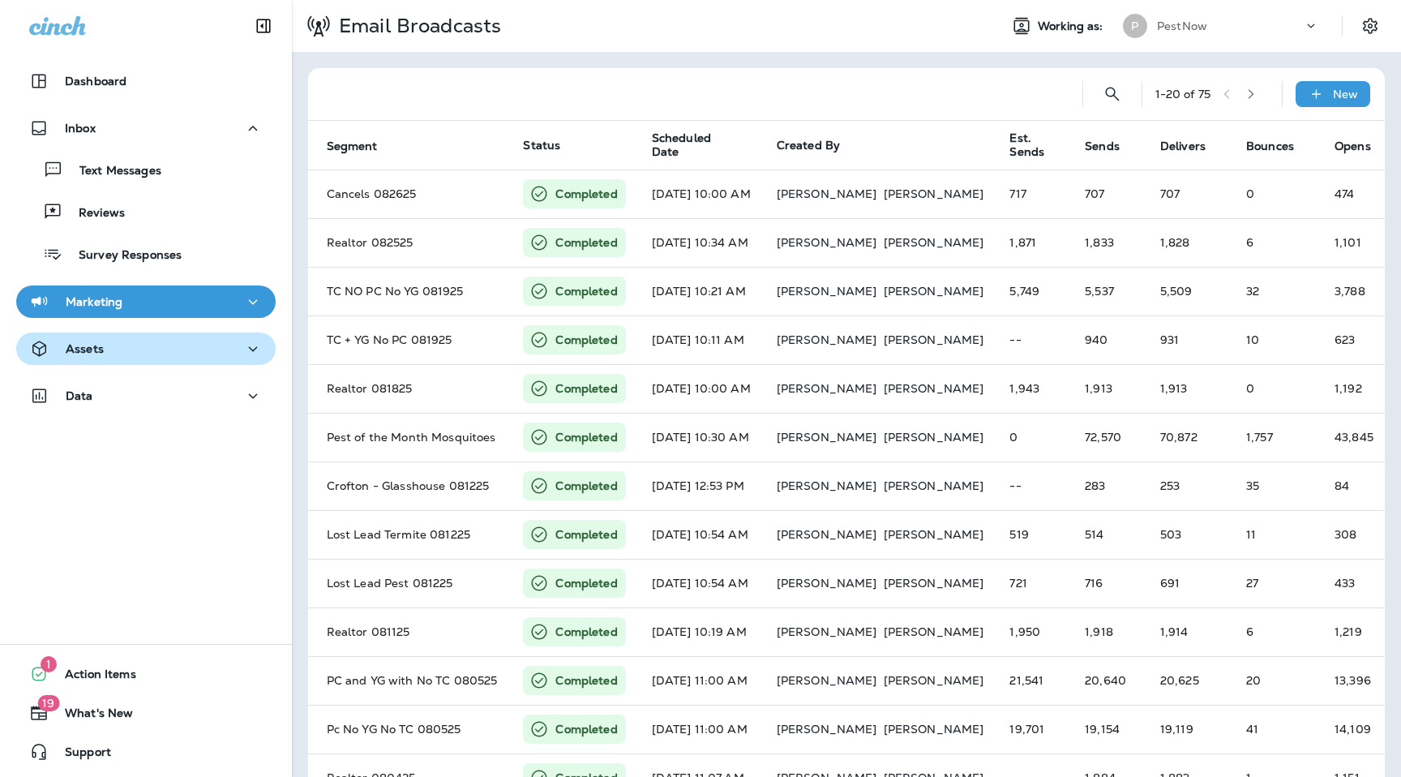
click at [137, 362] on button "Assets" at bounding box center [145, 348] width 259 height 32
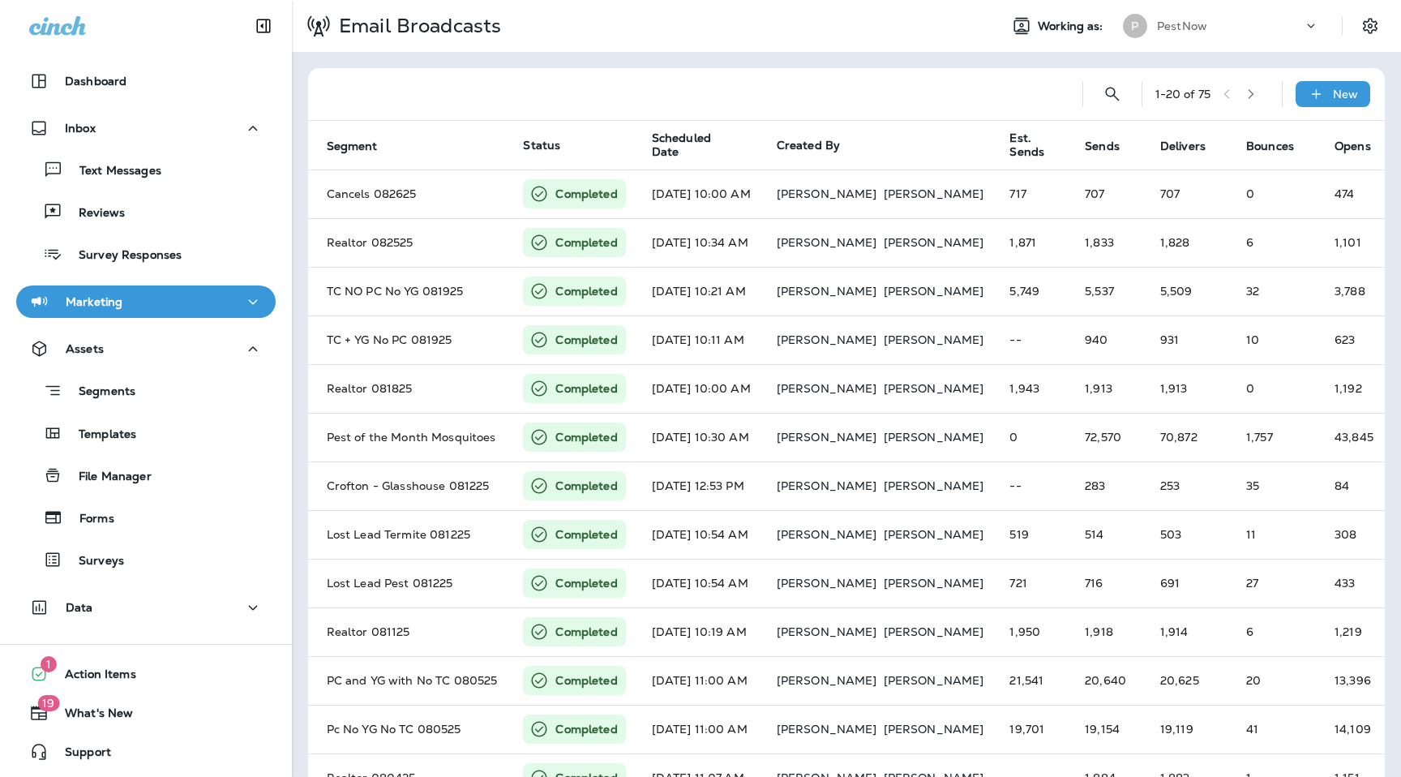
click at [160, 307] on div "Marketing" at bounding box center [146, 302] width 234 height 20
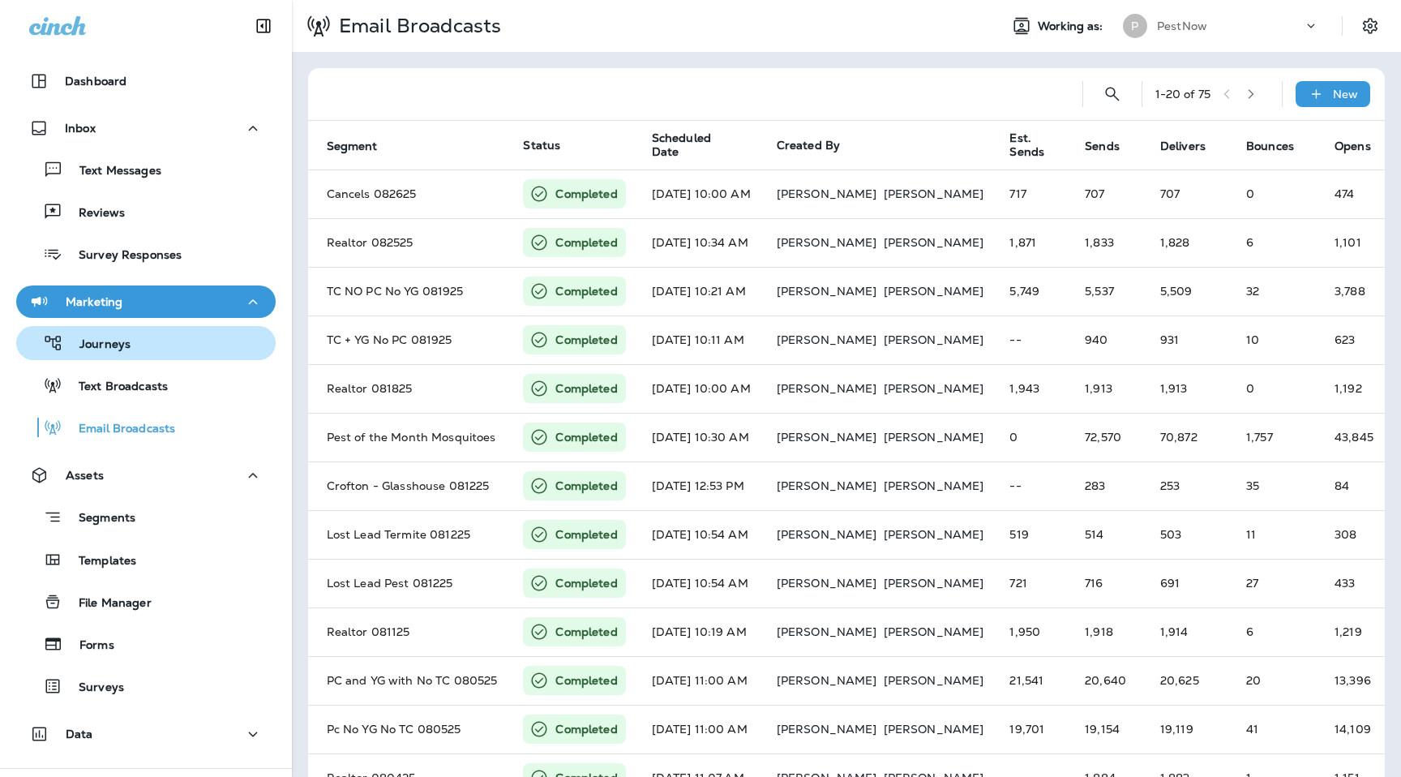
click at [161, 352] on div "Journeys" at bounding box center [146, 343] width 246 height 24
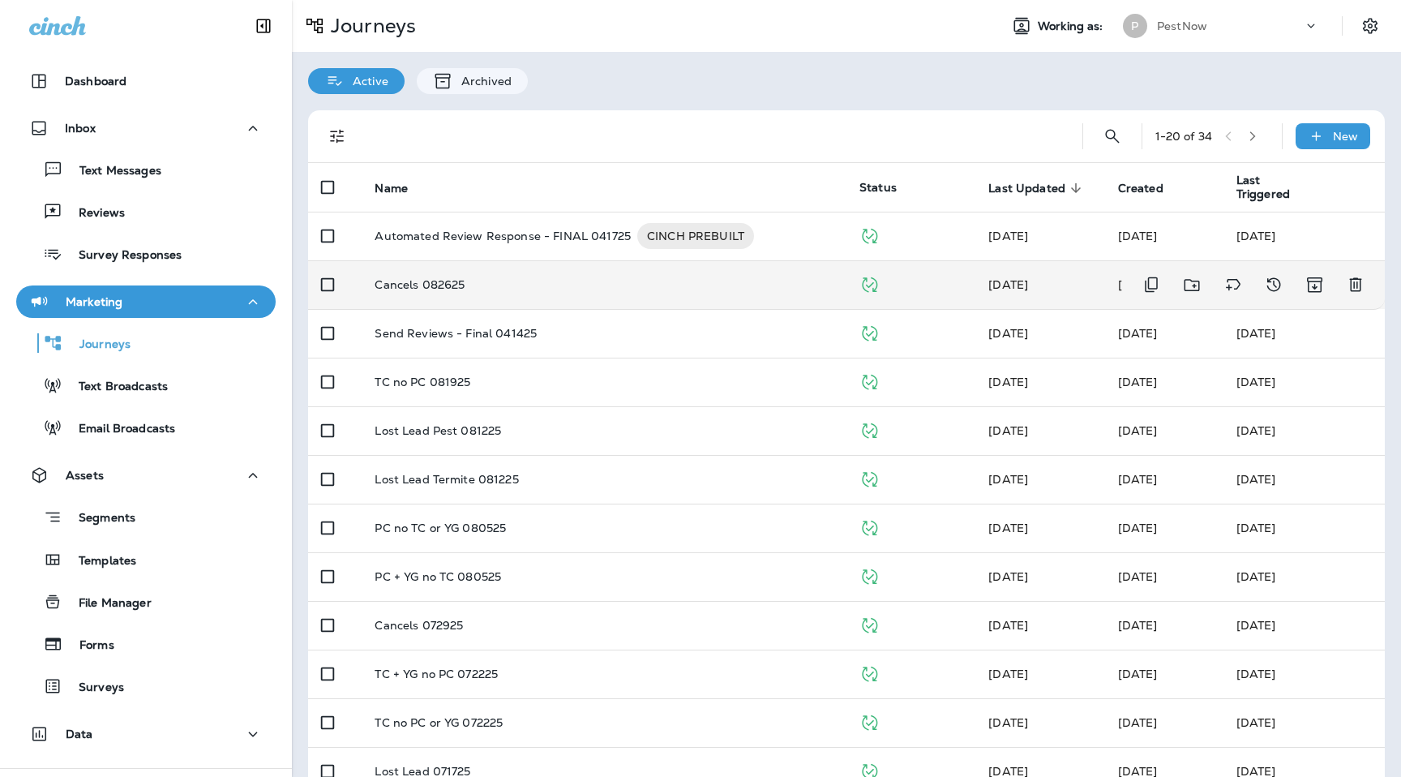
click at [431, 290] on p "Cancels 082625" at bounding box center [420, 284] width 90 height 13
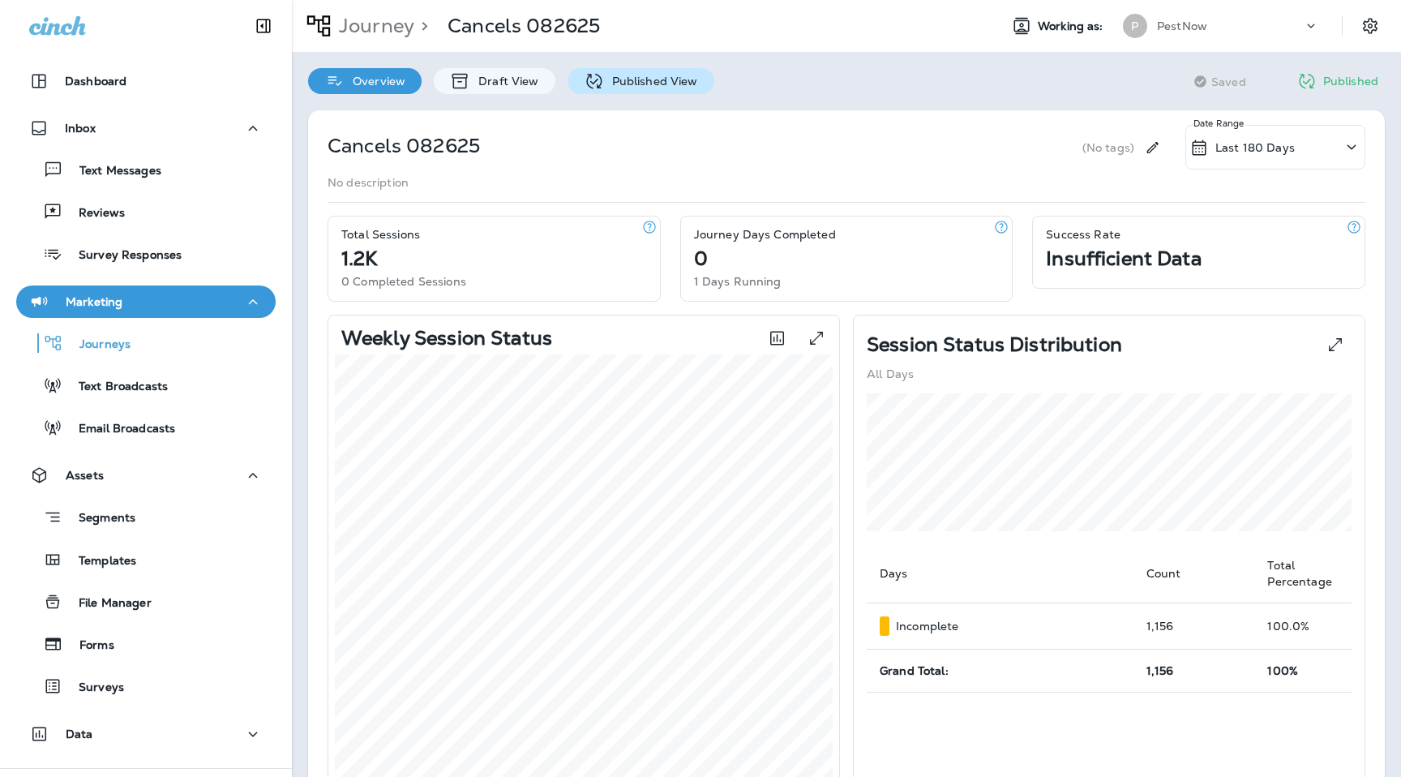
click at [593, 84] on icon at bounding box center [594, 81] width 20 height 20
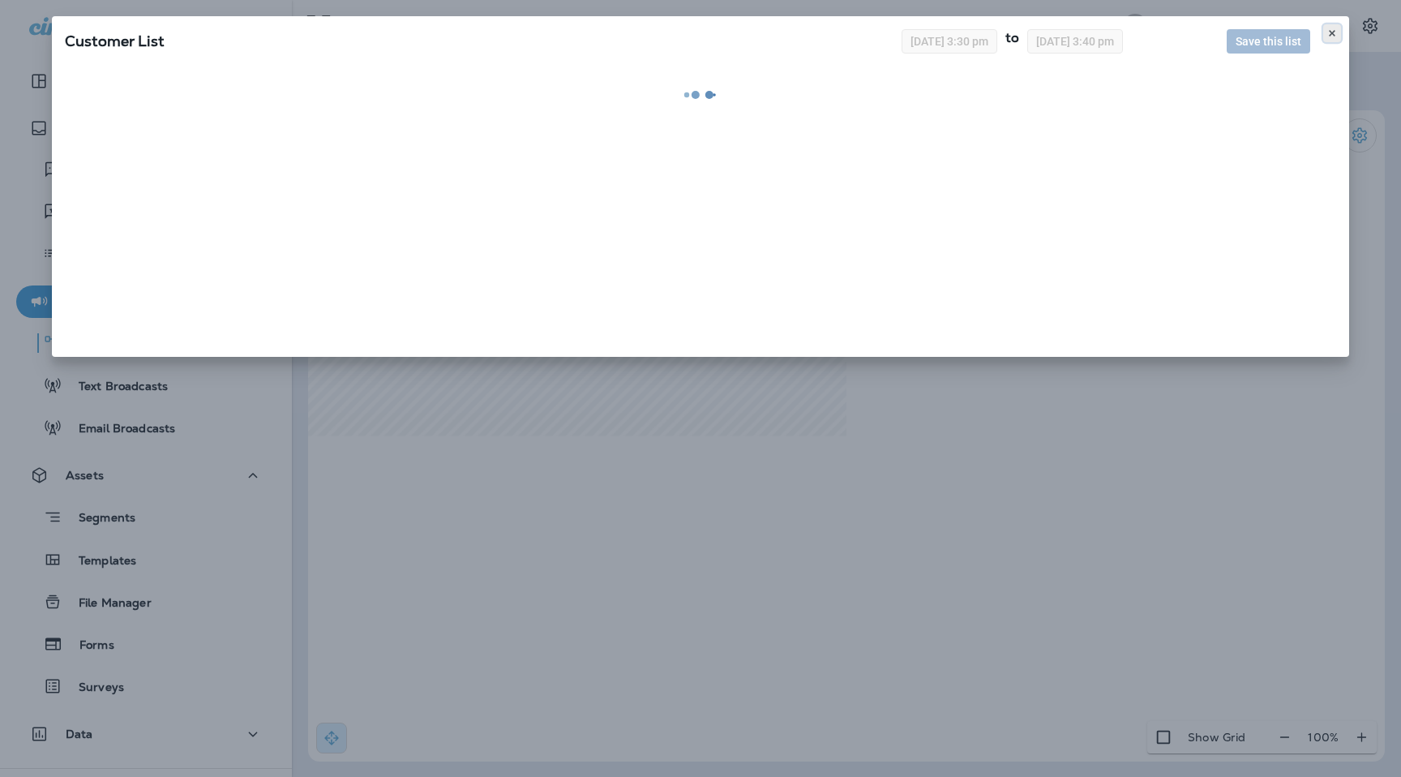
click at [1334, 31] on use at bounding box center [1332, 33] width 6 height 6
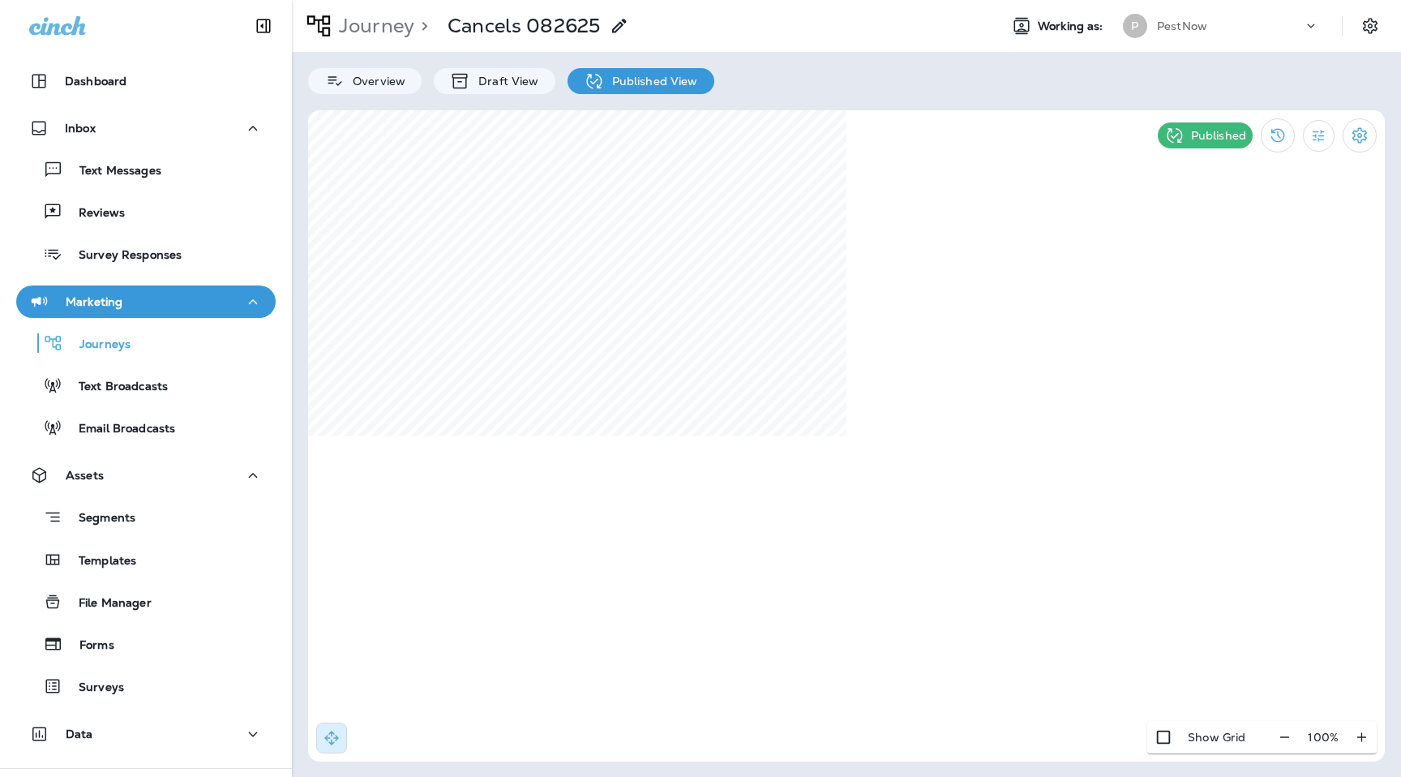
click at [1253, 23] on div "PestNow" at bounding box center [1230, 26] width 146 height 24
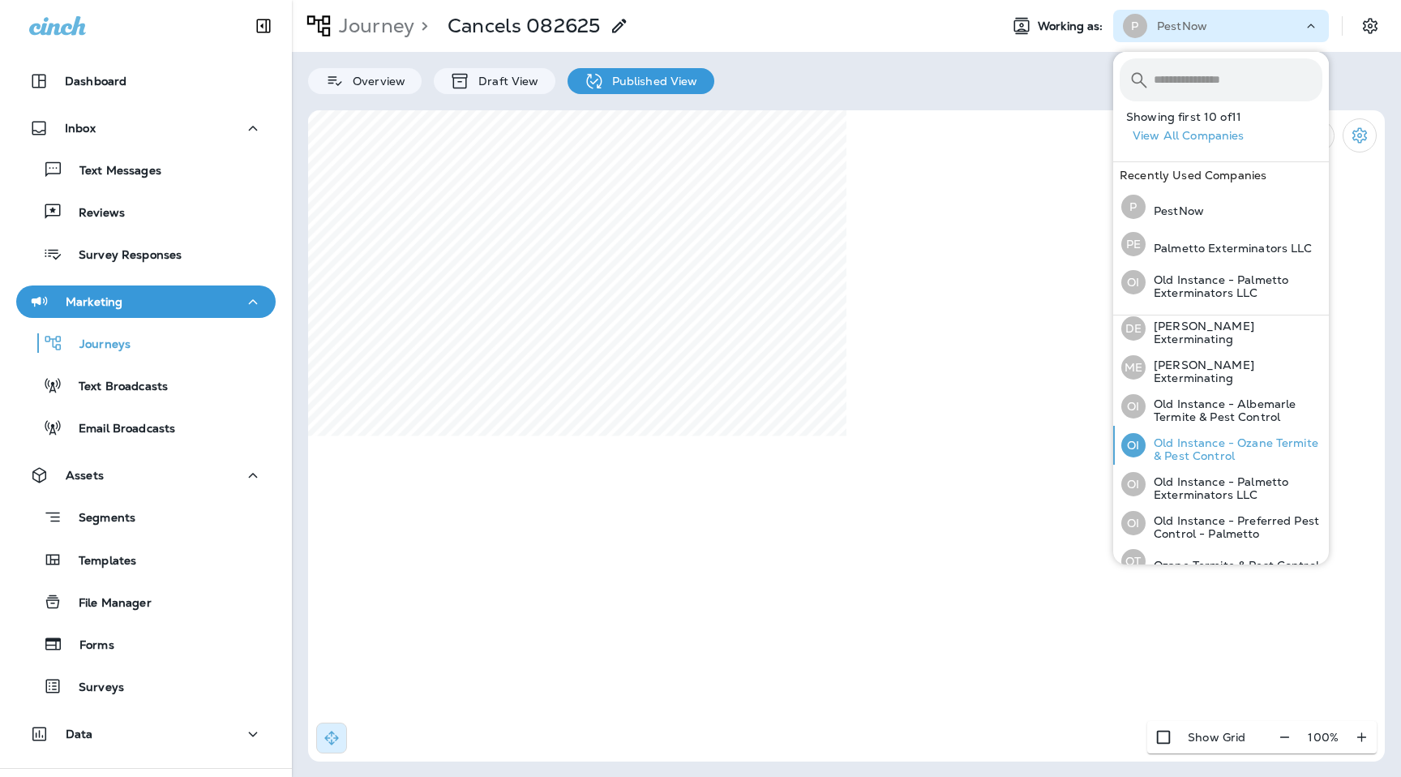
scroll to position [69, 0]
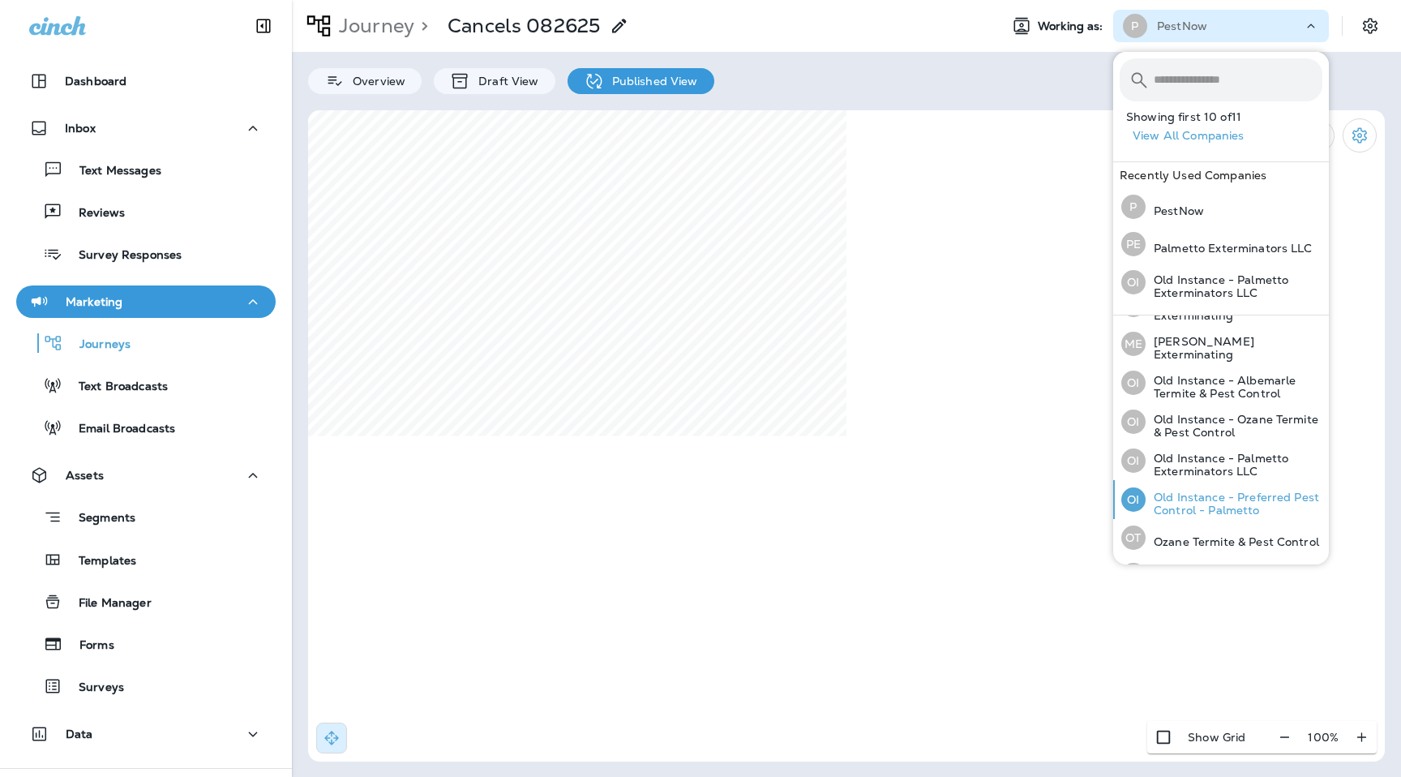
click at [1247, 491] on p "Old Instance - Preferred Pest Control - Palmetto" at bounding box center [1234, 504] width 177 height 26
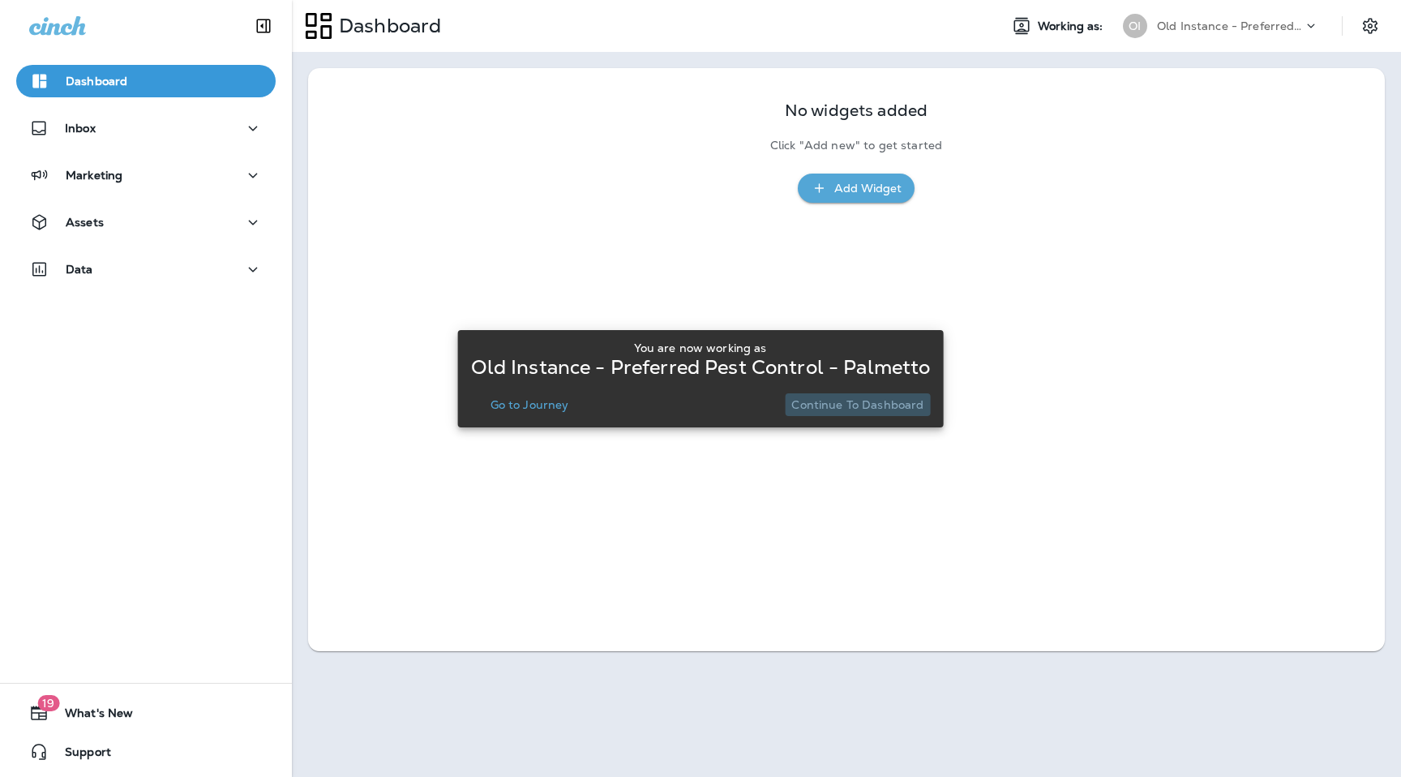
click at [885, 401] on p "Continue to Dashboard" at bounding box center [857, 404] width 132 height 13
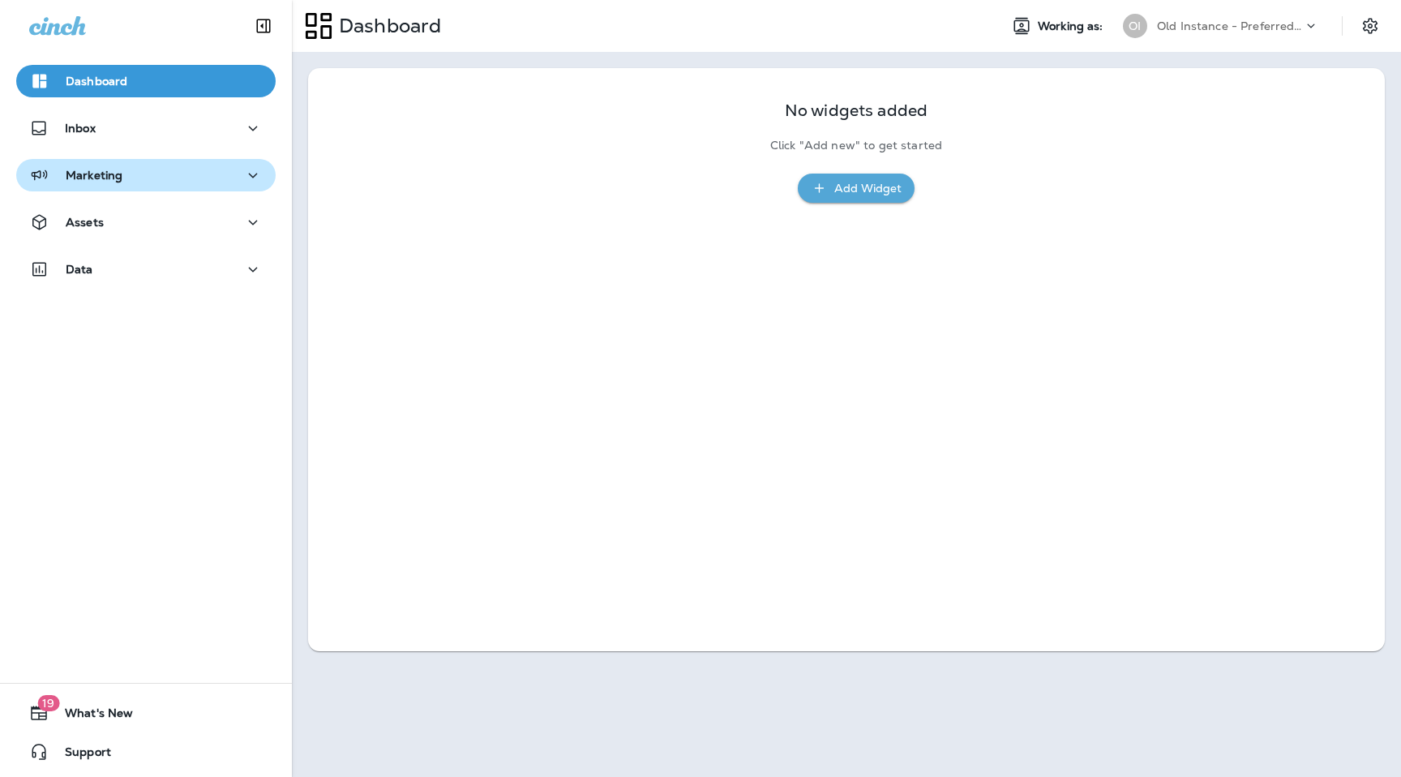
click at [128, 176] on div "Marketing" at bounding box center [146, 175] width 234 height 20
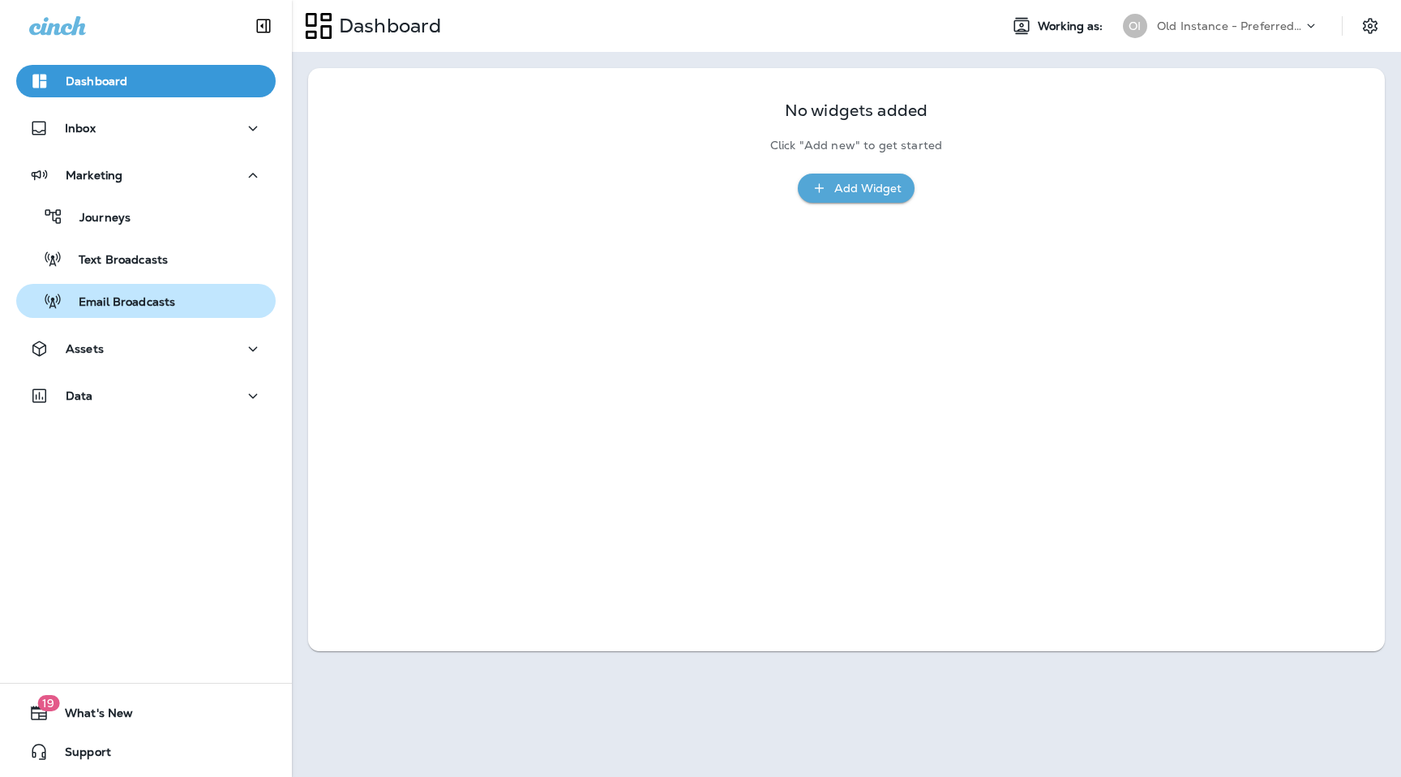
click at [141, 305] on p "Email Broadcasts" at bounding box center [118, 302] width 113 height 15
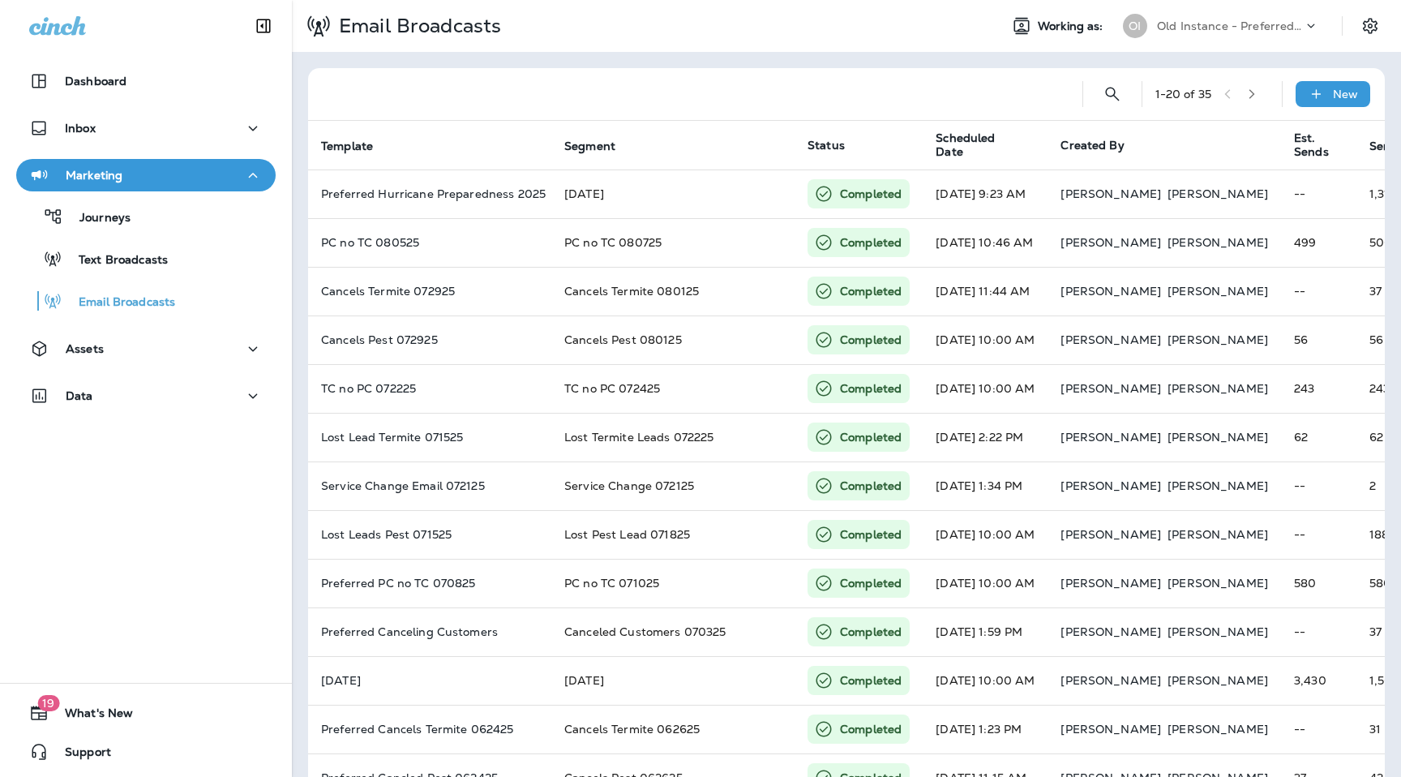
click at [1199, 17] on div "Old Instance - Preferred Pest Control - Palmetto" at bounding box center [1230, 26] width 146 height 24
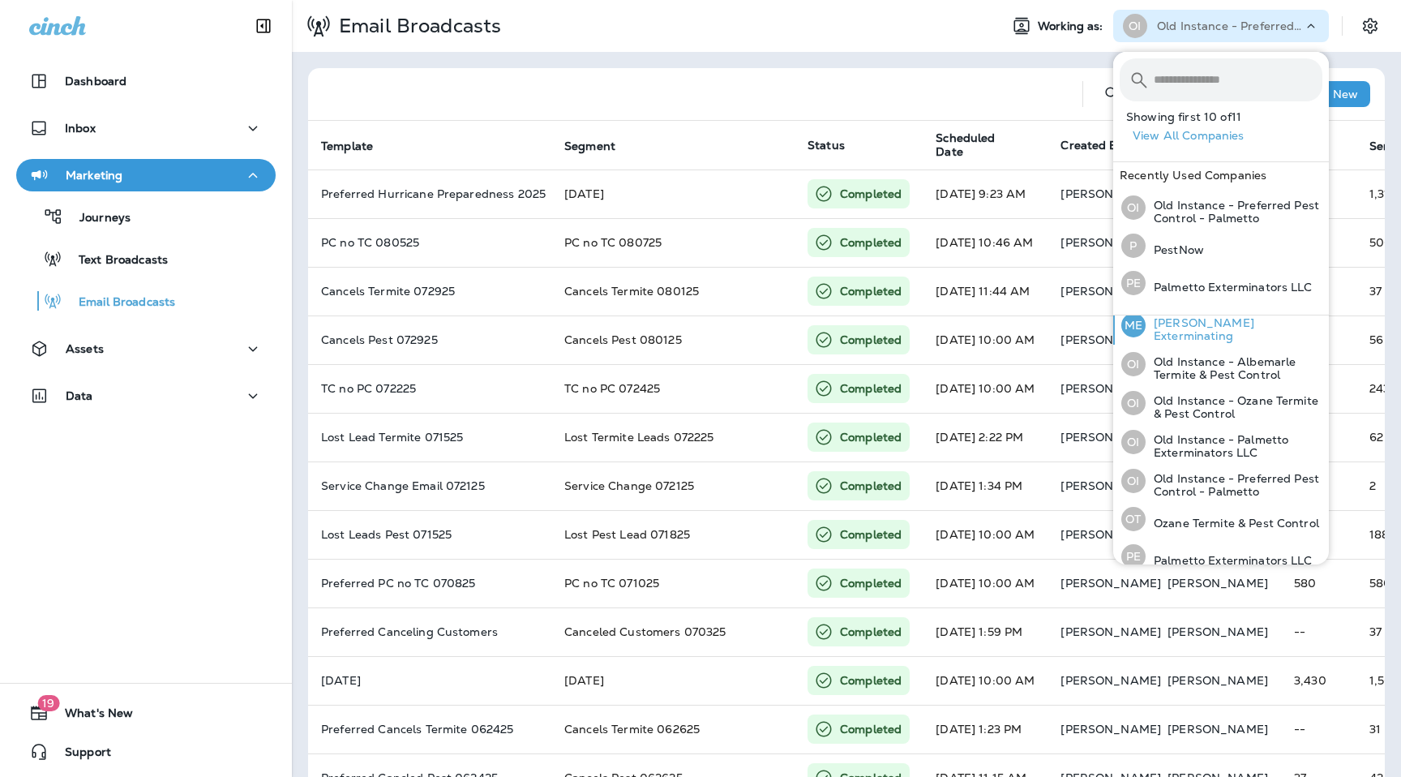
scroll to position [177, 0]
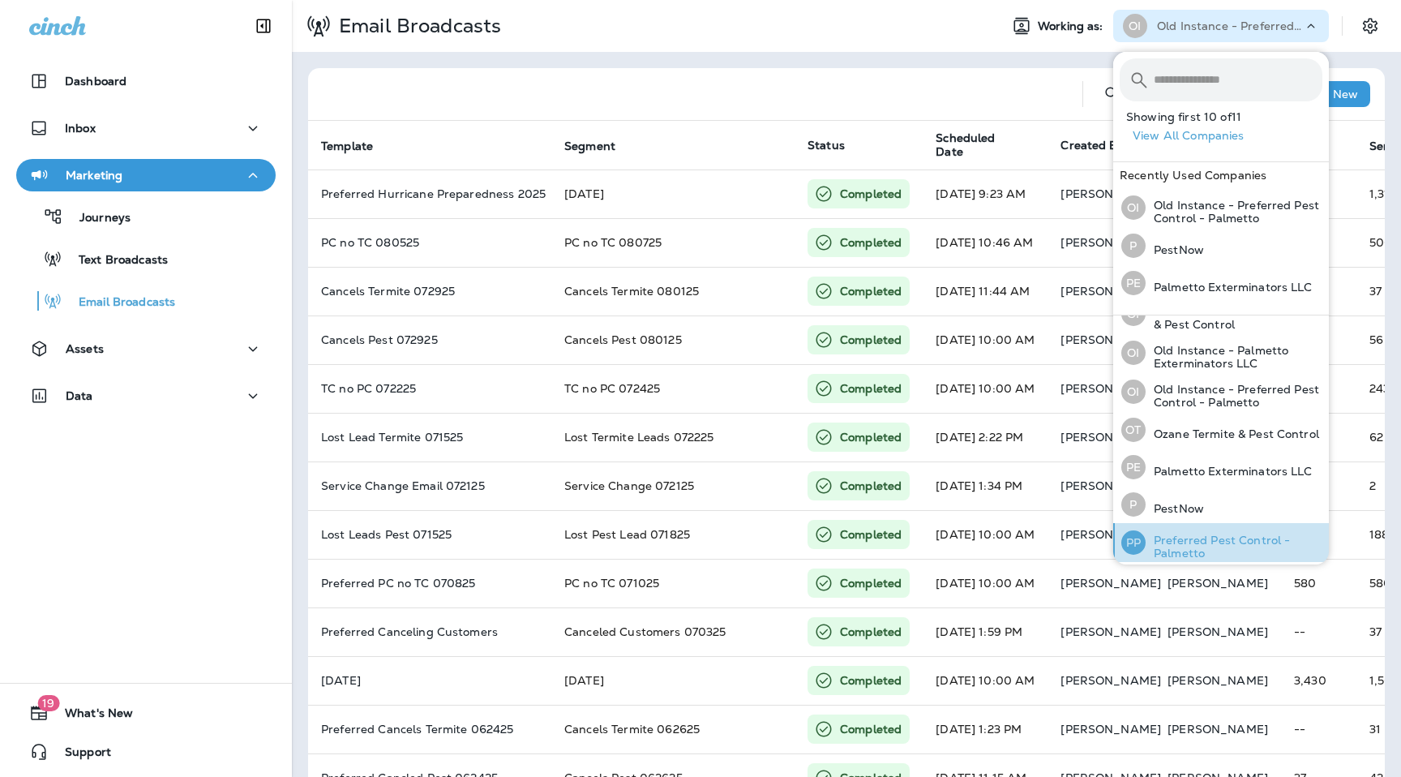
click at [1187, 538] on p "Preferred Pest Control - Palmetto" at bounding box center [1234, 547] width 177 height 26
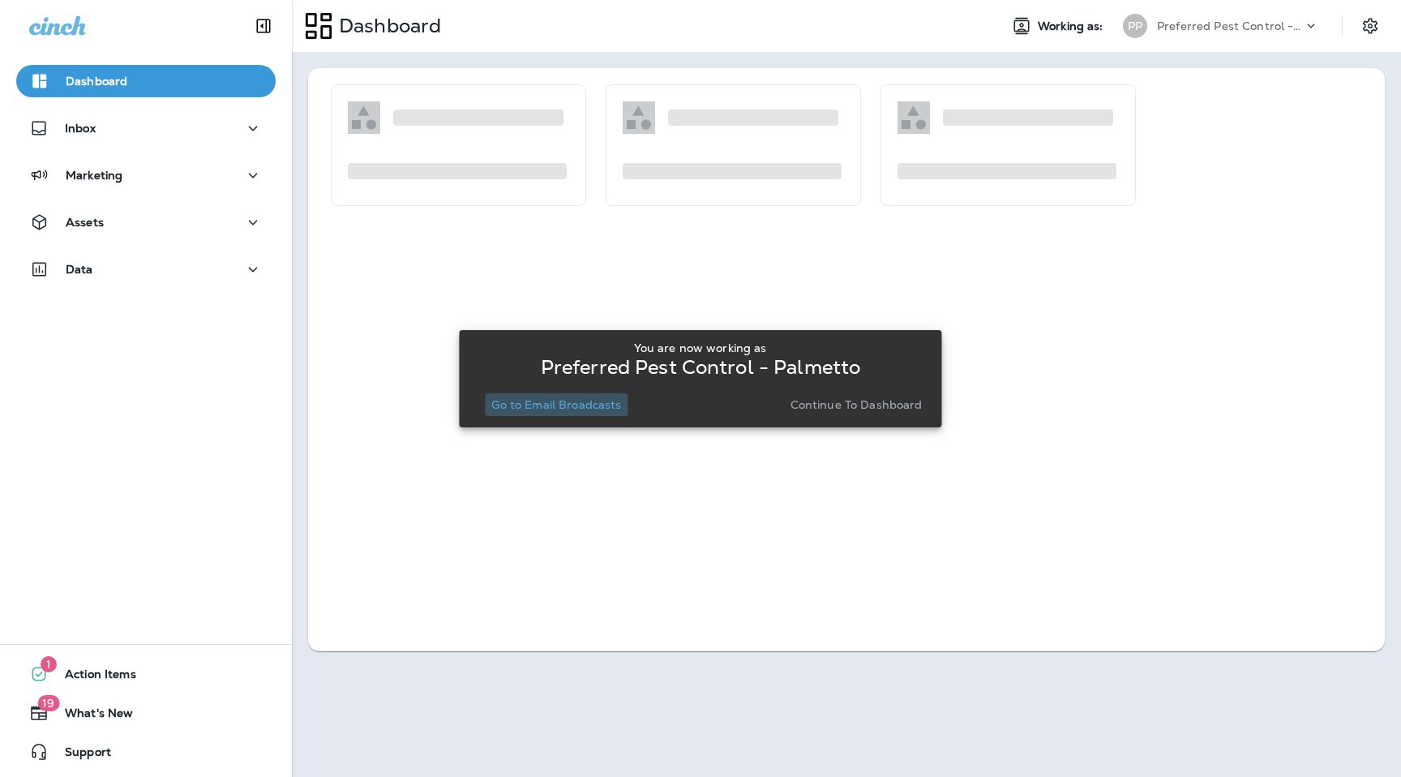
click at [596, 402] on p "Go to Email Broadcasts" at bounding box center [556, 404] width 130 height 13
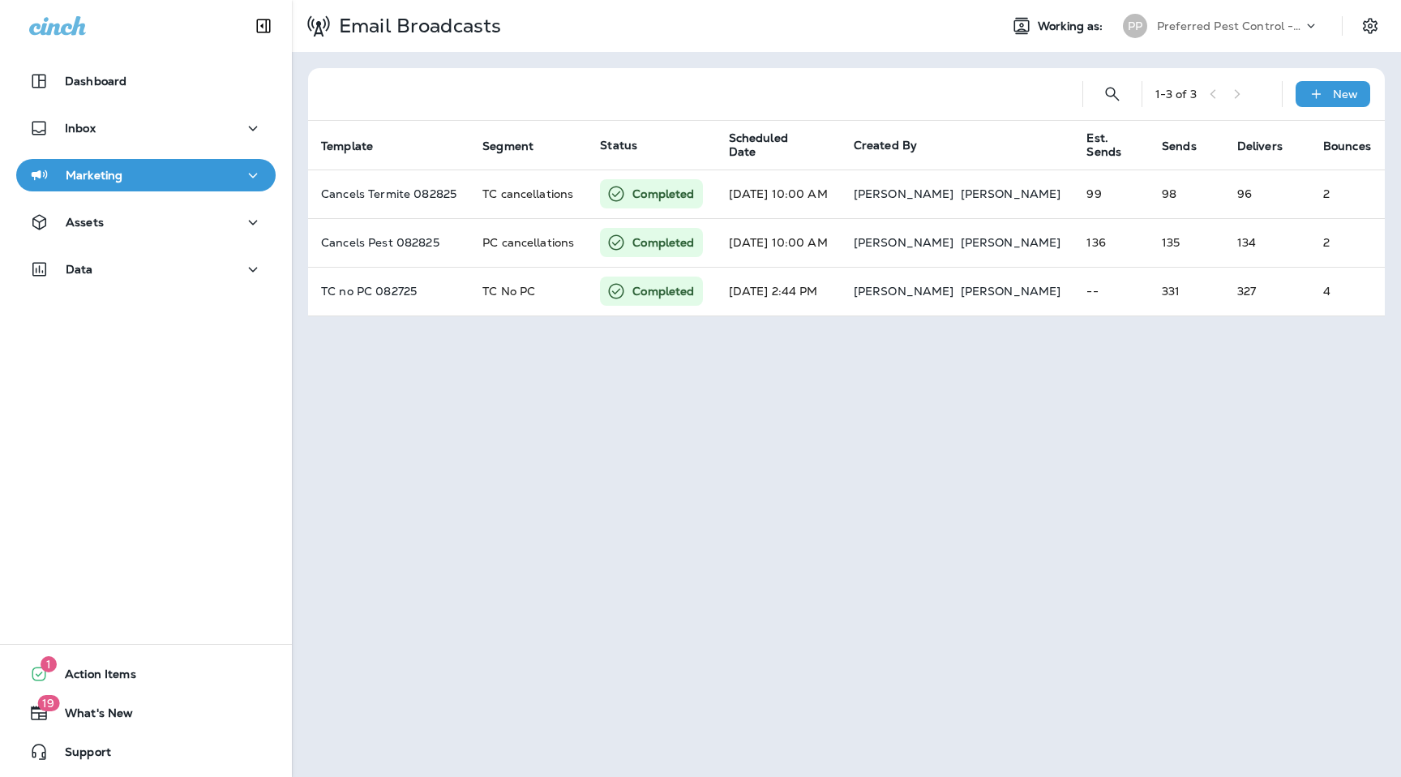
click at [1290, 22] on p "Preferred Pest Control - Palmetto" at bounding box center [1230, 25] width 146 height 13
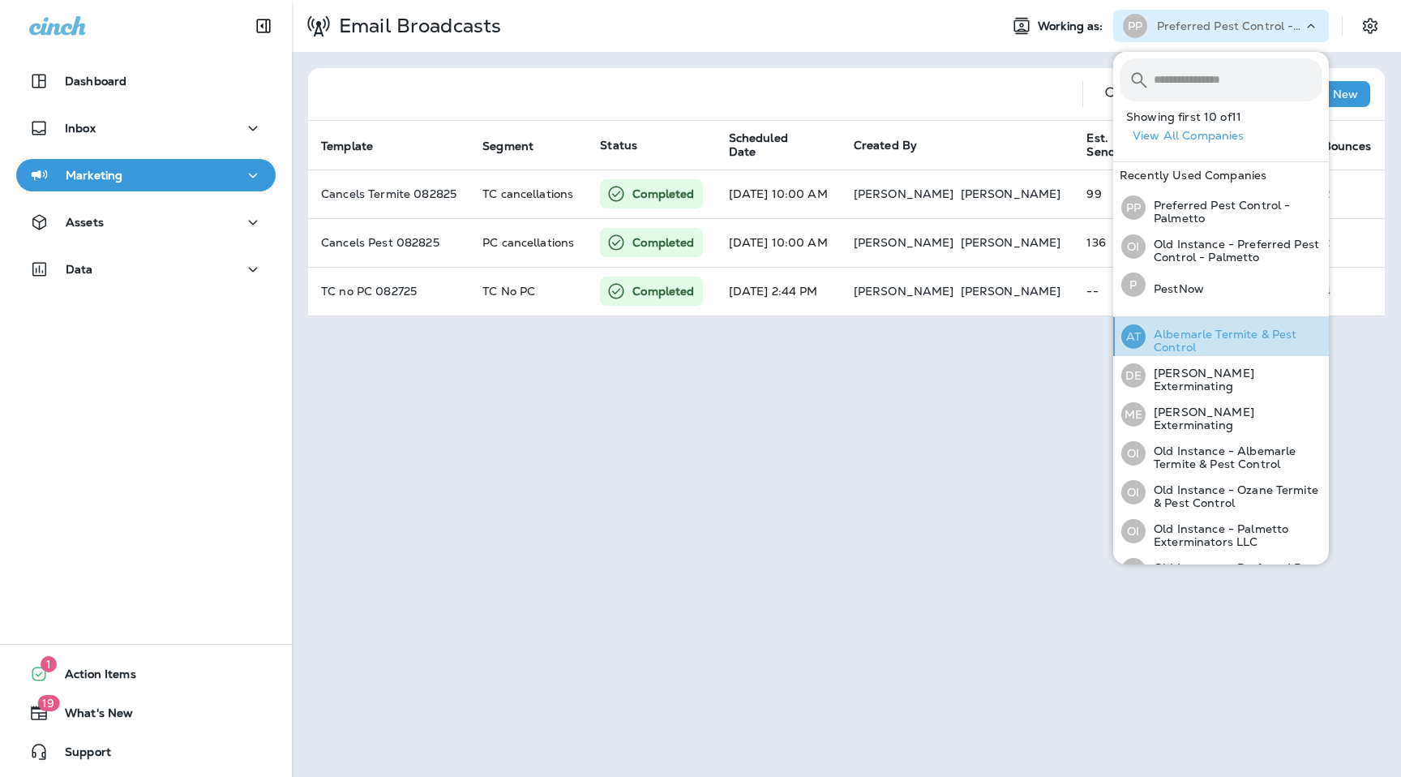
click at [1189, 340] on p "Albemarle Termite & Pest Control" at bounding box center [1234, 341] width 177 height 26
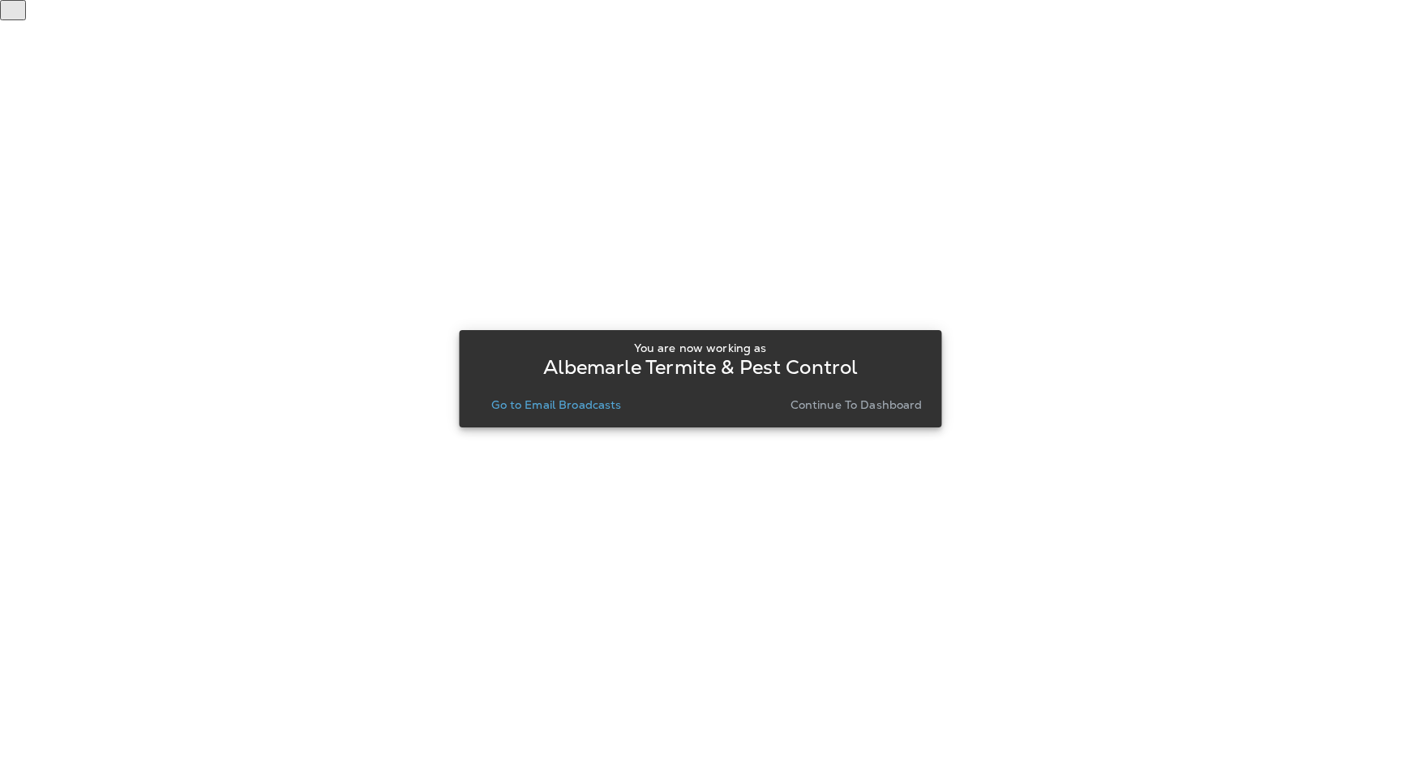
click at [549, 408] on p "Go to Email Broadcasts" at bounding box center [556, 404] width 130 height 13
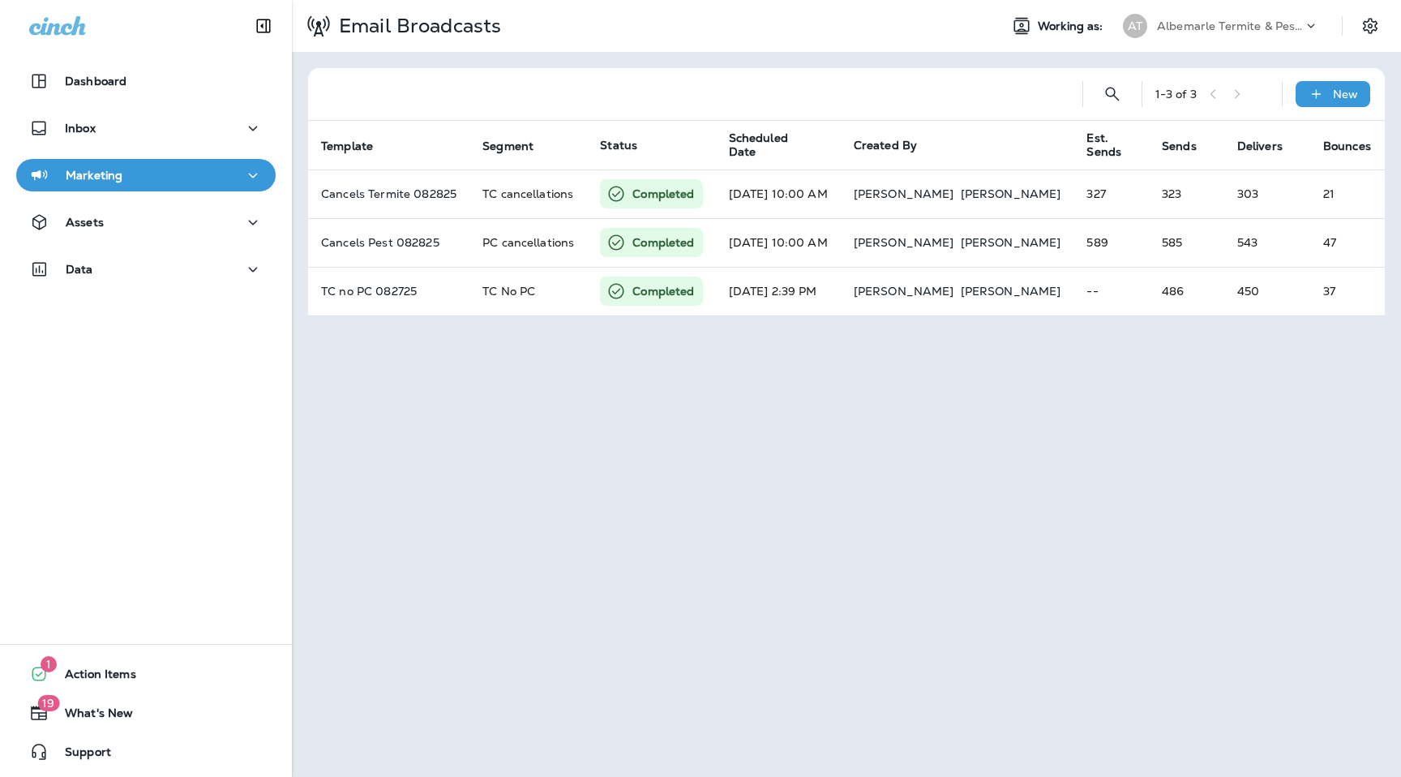
click at [1287, 33] on div "Albemarle Termite & Pest Control" at bounding box center [1230, 26] width 146 height 24
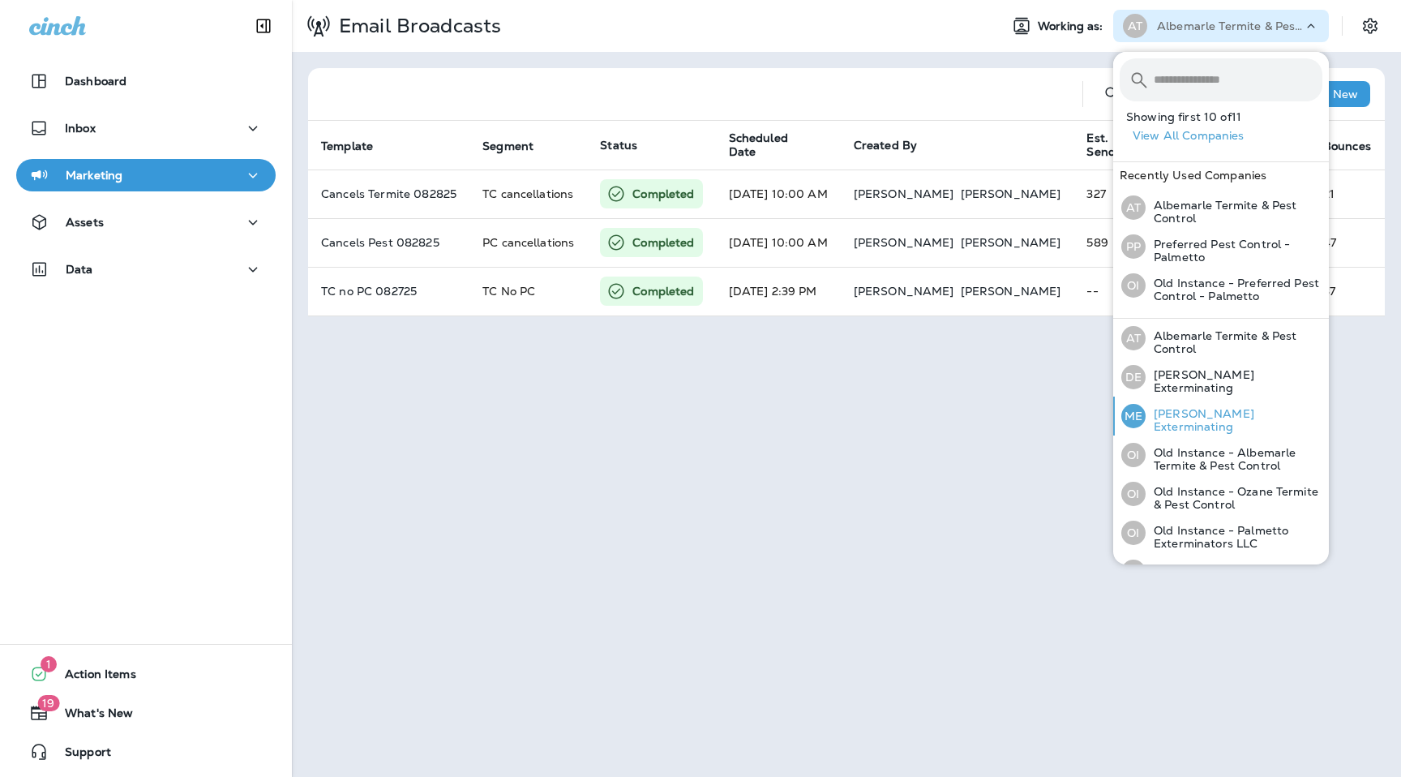
click at [1208, 421] on p "[PERSON_NAME] Exterminating" at bounding box center [1234, 420] width 177 height 26
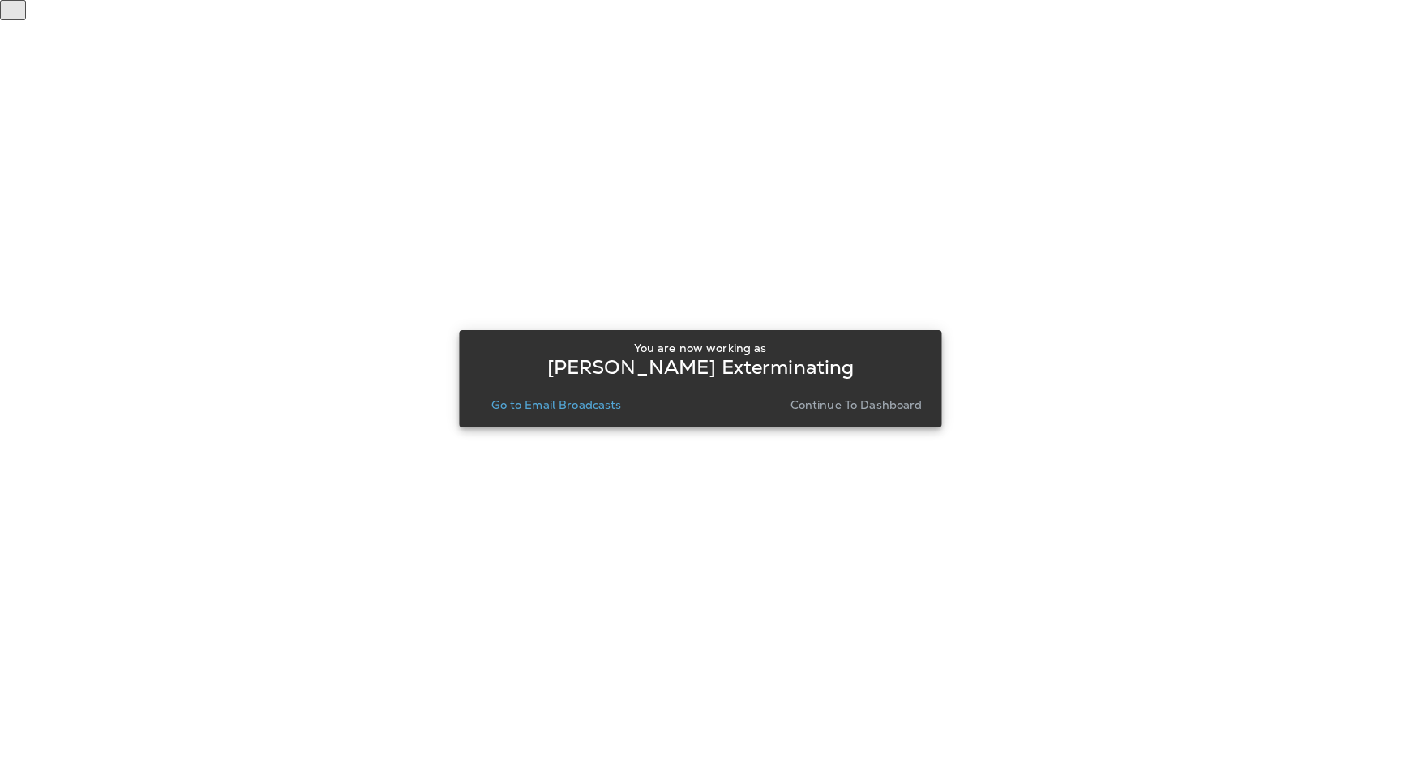
click at [545, 410] on p "Go to Email Broadcasts" at bounding box center [556, 404] width 130 height 13
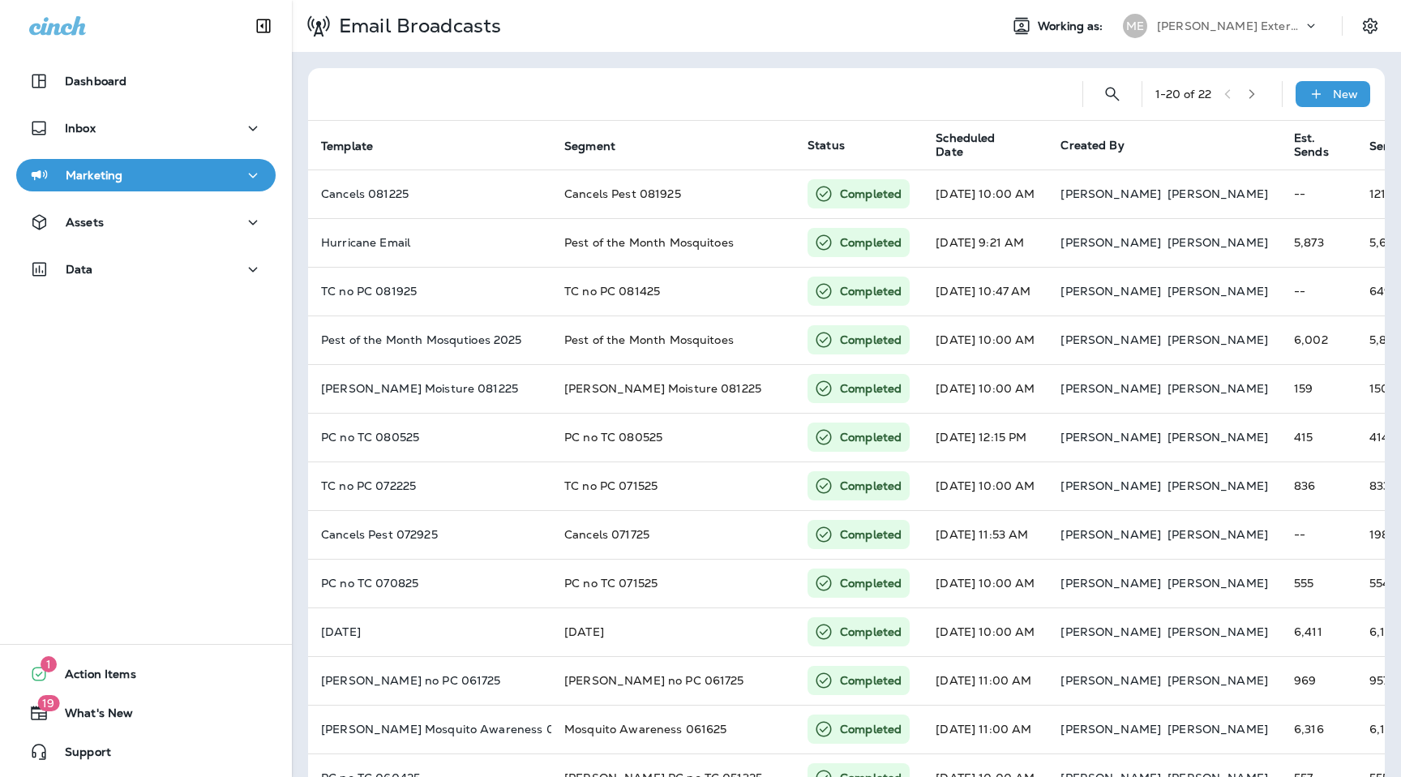
click at [1244, 29] on p "[PERSON_NAME] Exterminating" at bounding box center [1230, 25] width 146 height 13
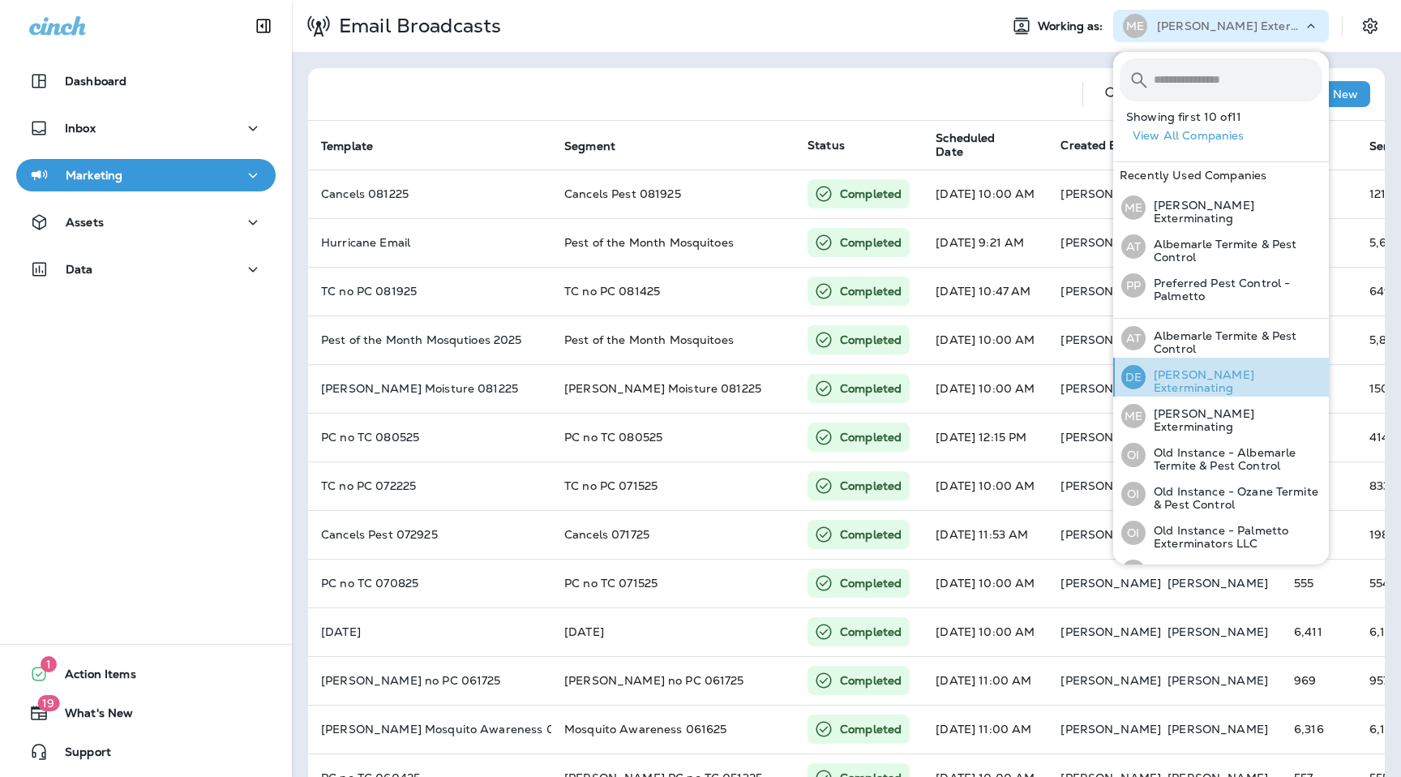
click at [1219, 381] on p "[PERSON_NAME] Exterminating" at bounding box center [1234, 381] width 177 height 26
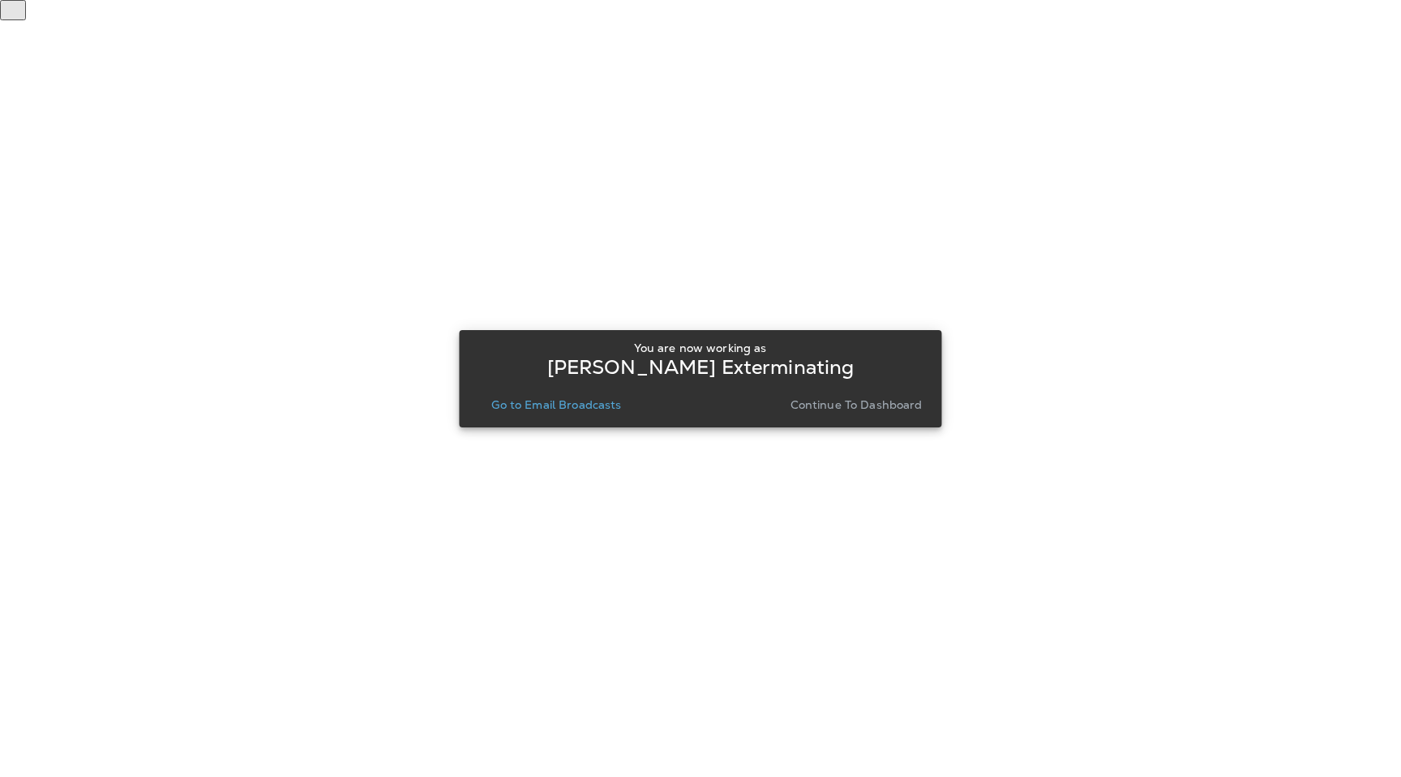
click at [586, 411] on p "Go to Email Broadcasts" at bounding box center [556, 404] width 130 height 13
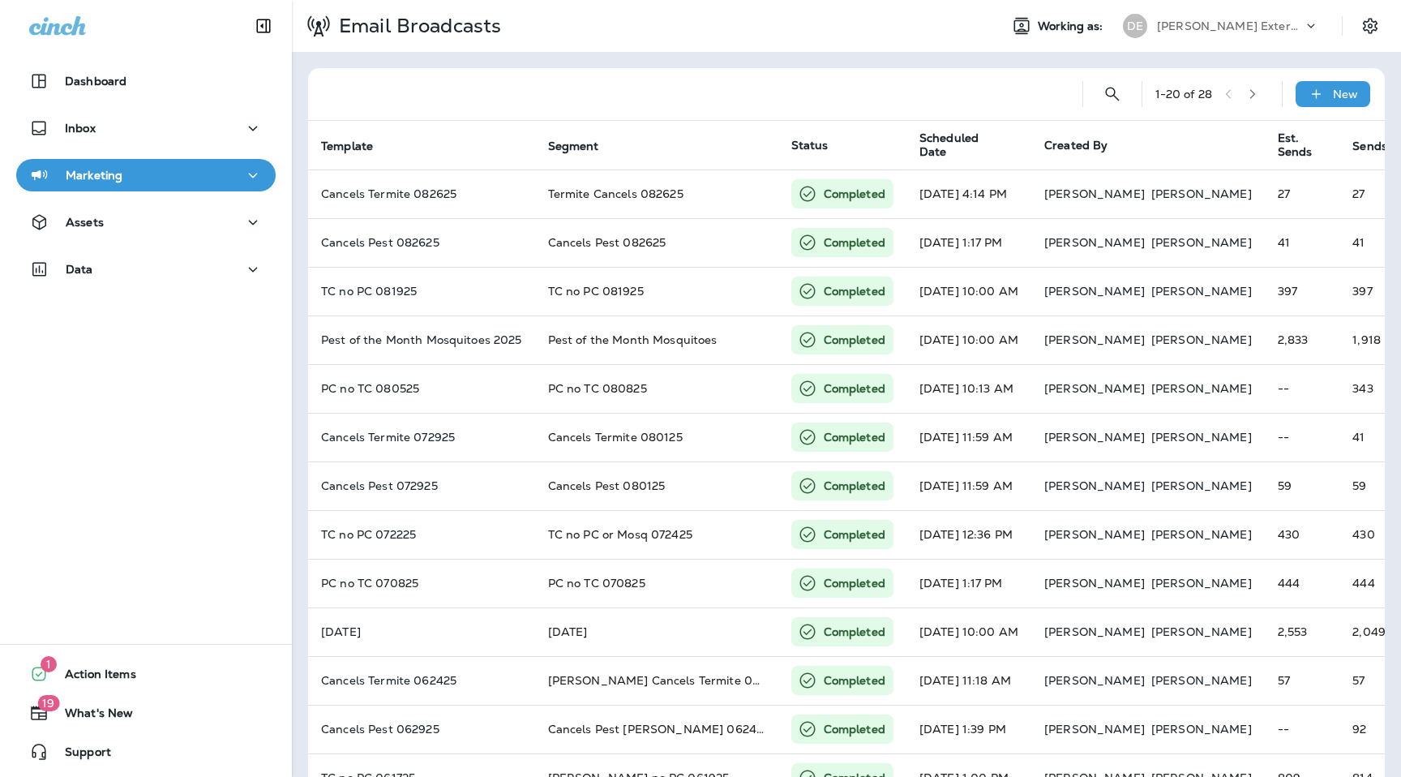
click at [1259, 32] on p "[PERSON_NAME] Exterminating" at bounding box center [1230, 25] width 146 height 13
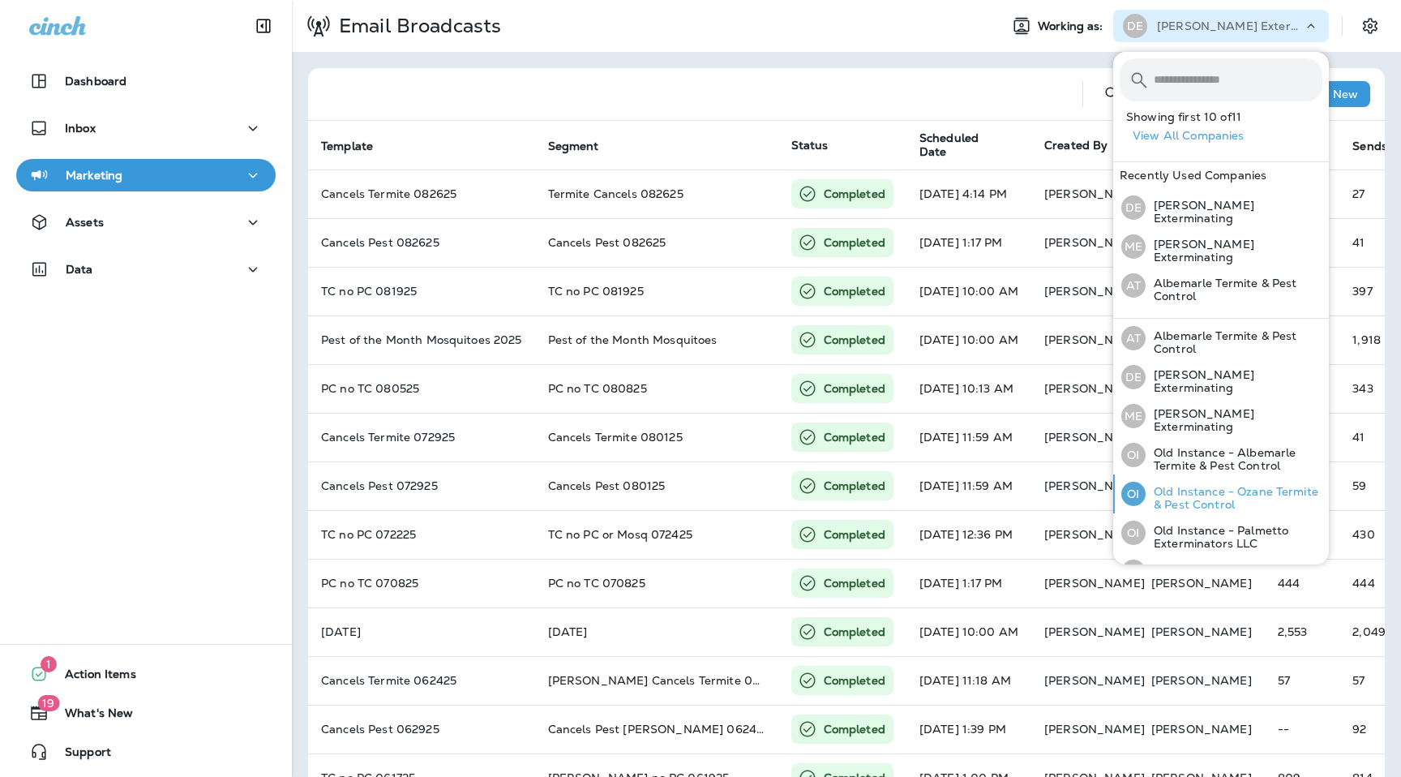
scroll to position [177, 0]
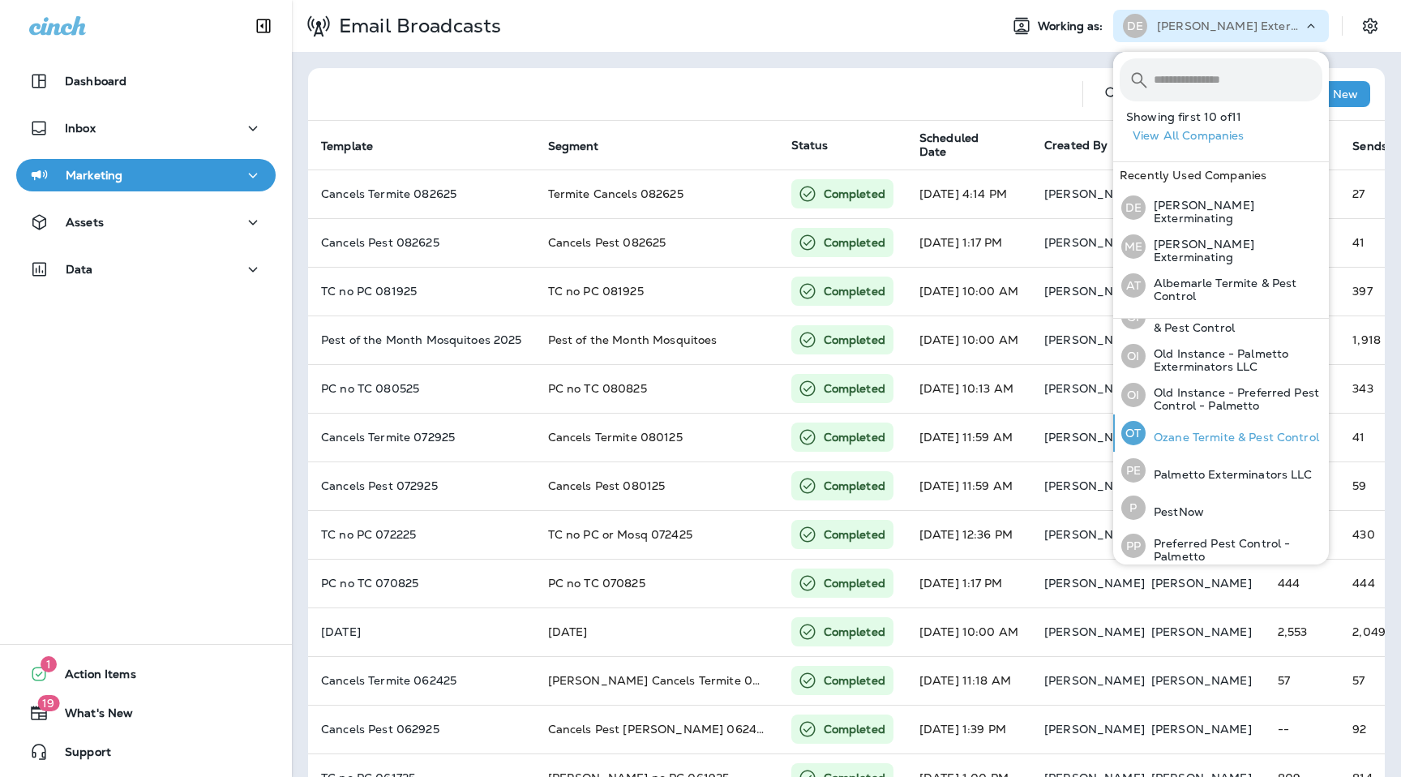
click at [1193, 431] on p "Ozane Termite & Pest Control" at bounding box center [1233, 437] width 174 height 13
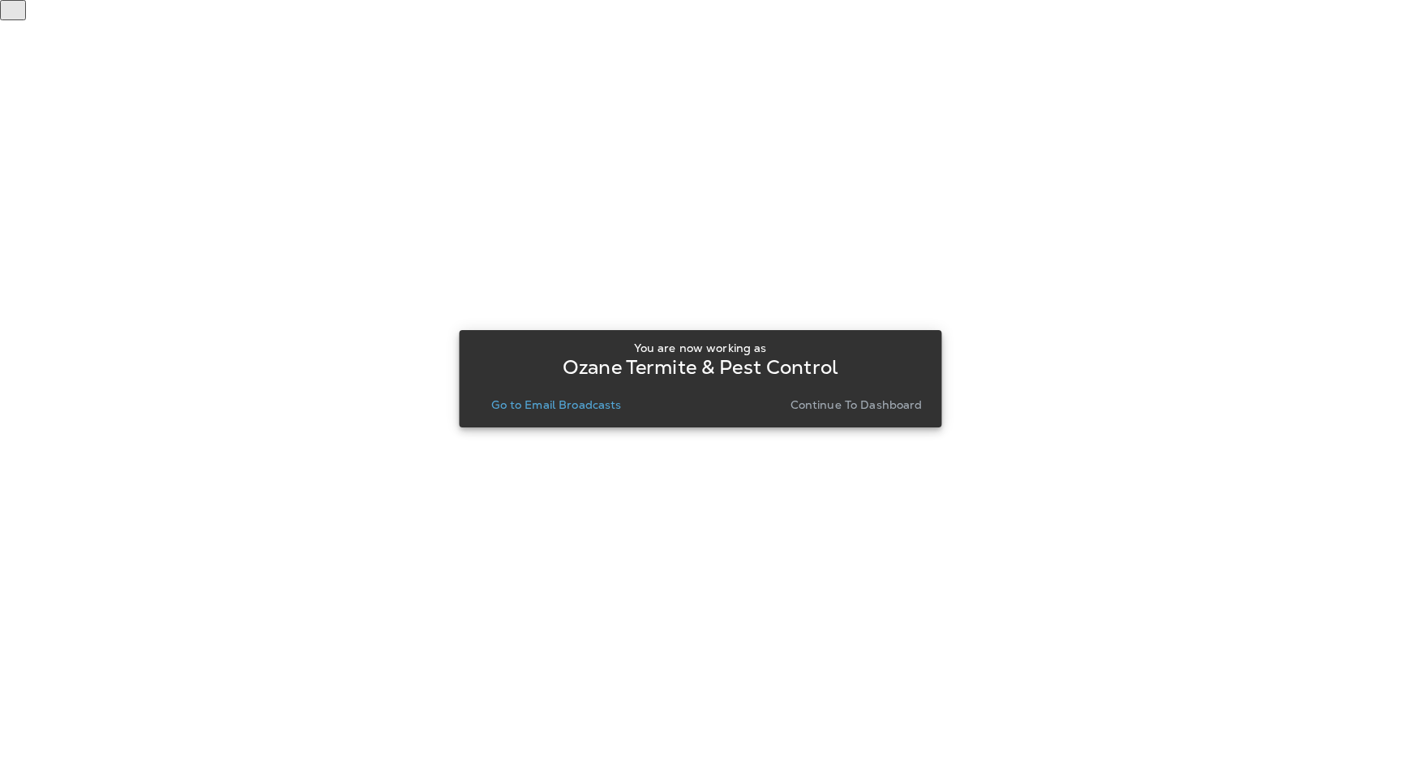
click at [550, 418] on div "You are now working as [PERSON_NAME] & Pest Control Go to Email Broadcasts Cont…" at bounding box center [700, 379] width 456 height 88
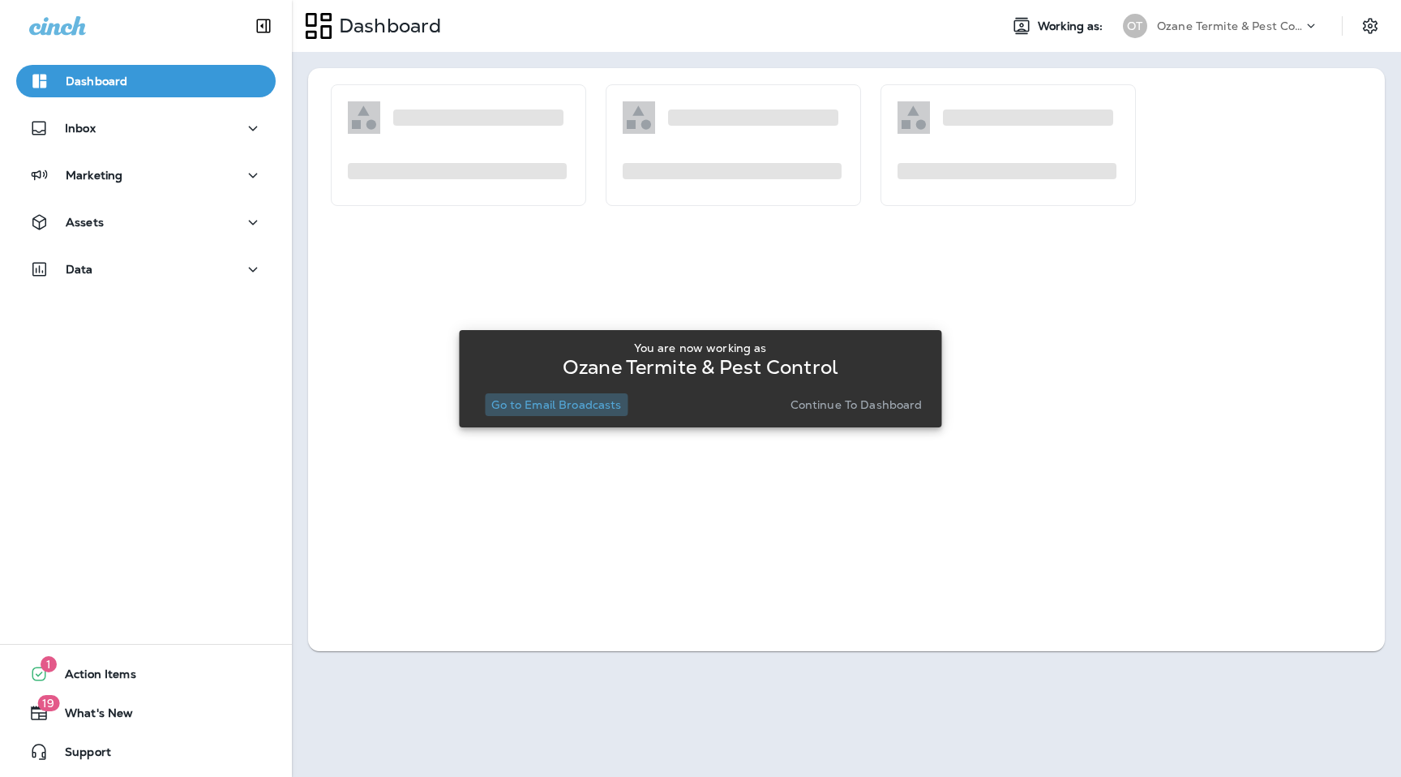
click at [550, 403] on p "Go to Email Broadcasts" at bounding box center [556, 404] width 130 height 13
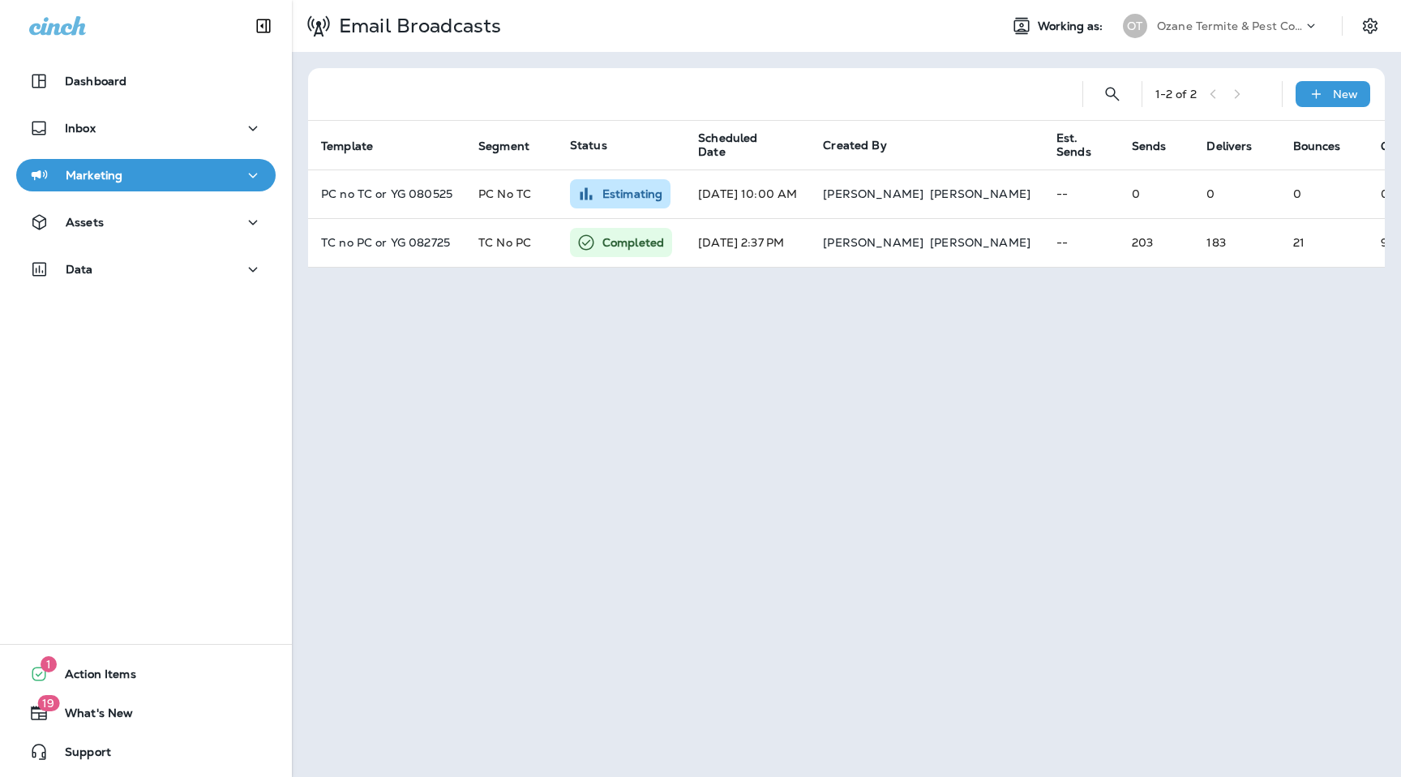
click at [1255, 26] on p "Ozane Termite & Pest Control" at bounding box center [1230, 25] width 146 height 13
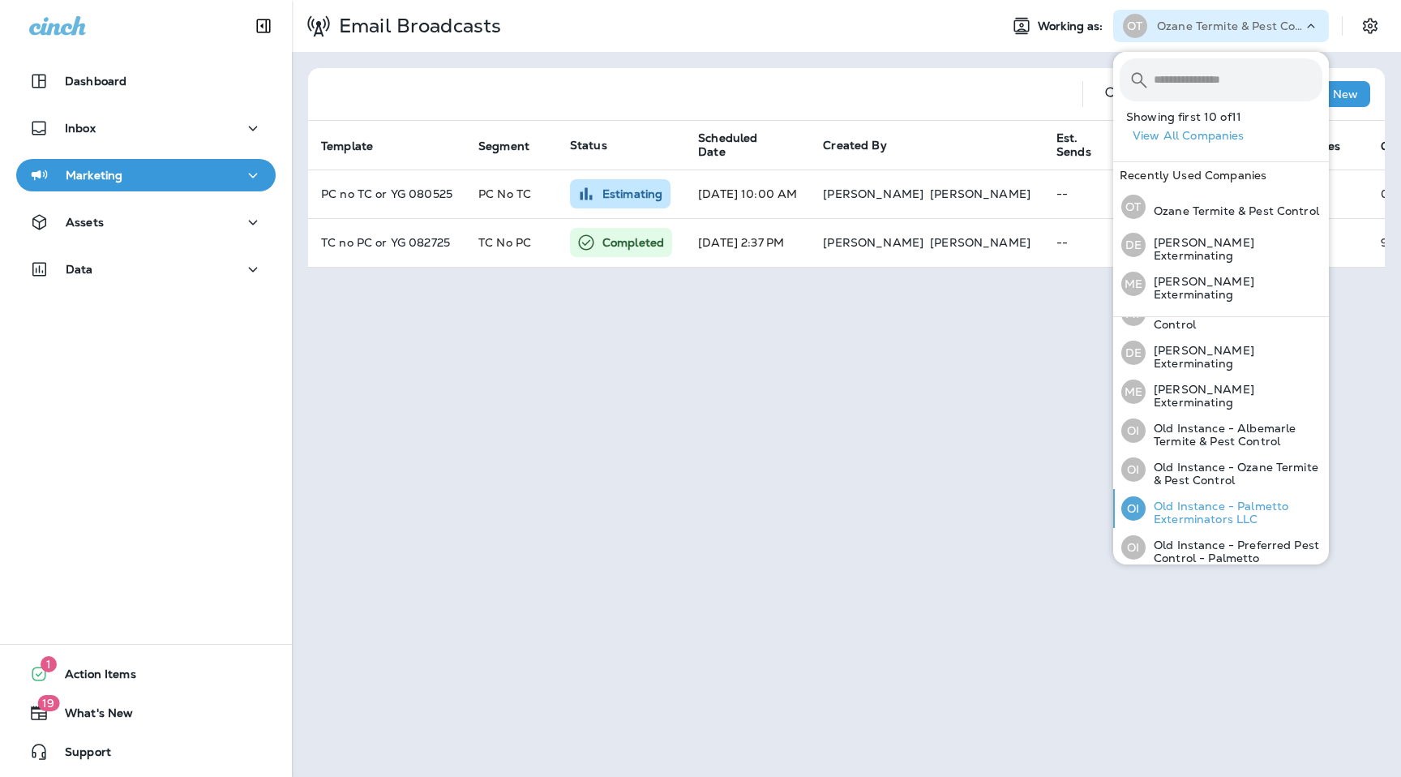
scroll to position [31, 0]
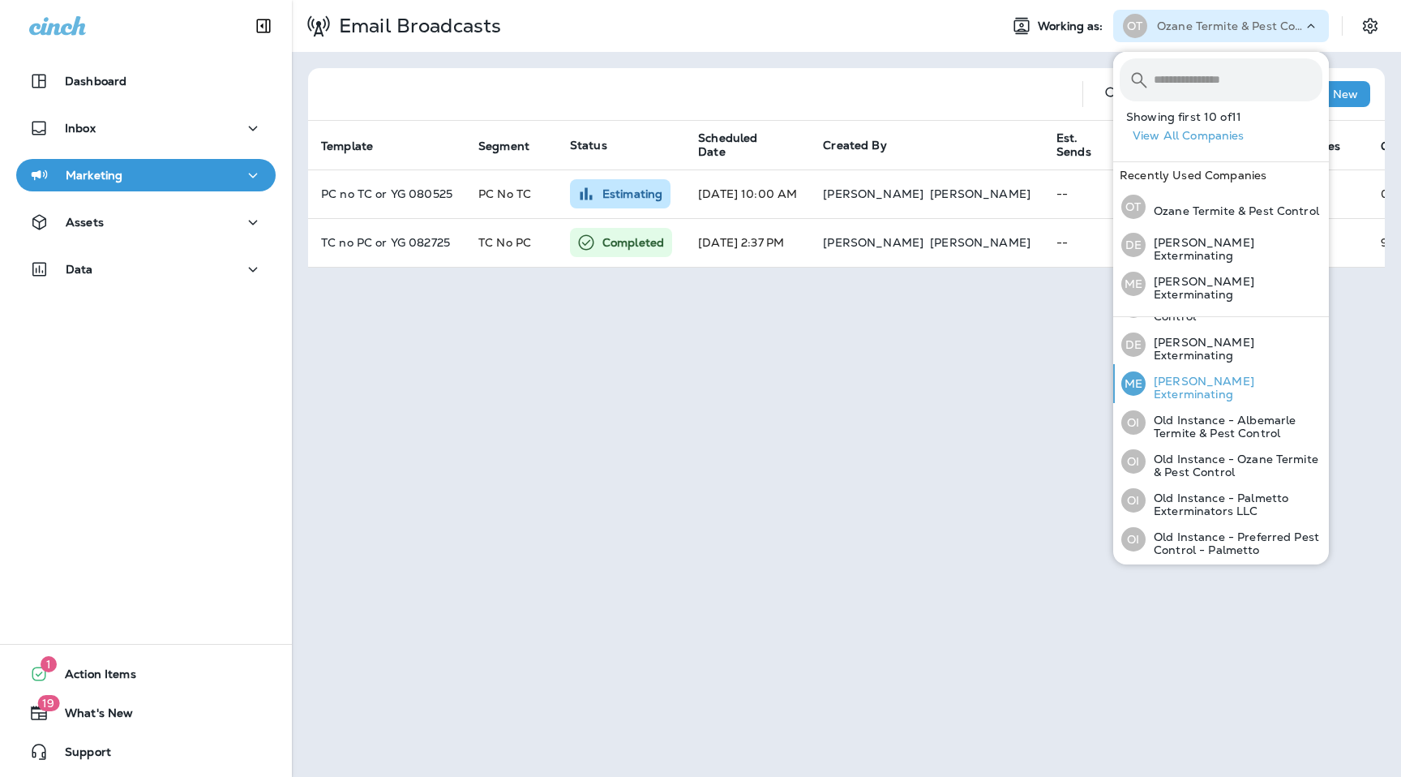
click at [1215, 382] on p "[PERSON_NAME] Exterminating" at bounding box center [1234, 388] width 177 height 26
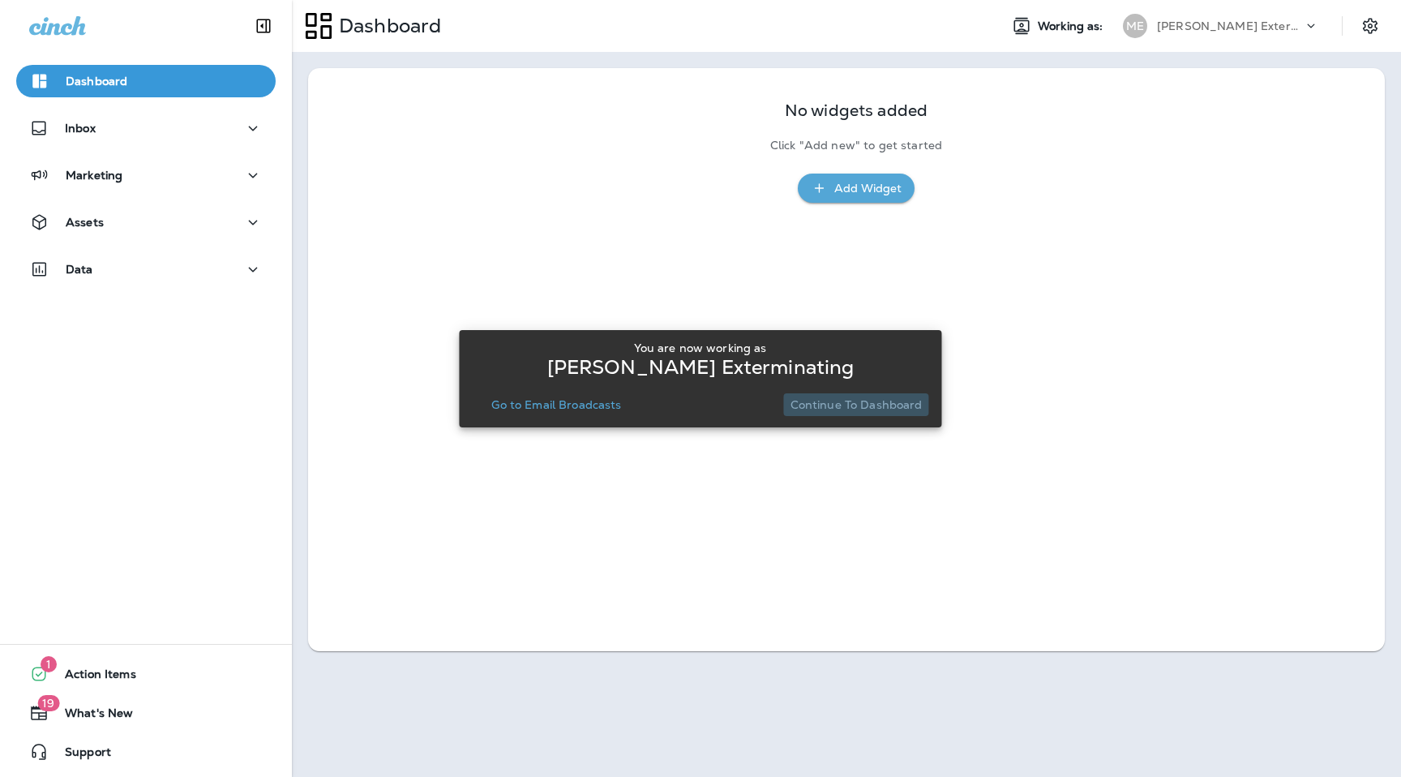
click at [891, 414] on button "Continue to Dashboard" at bounding box center [856, 404] width 145 height 23
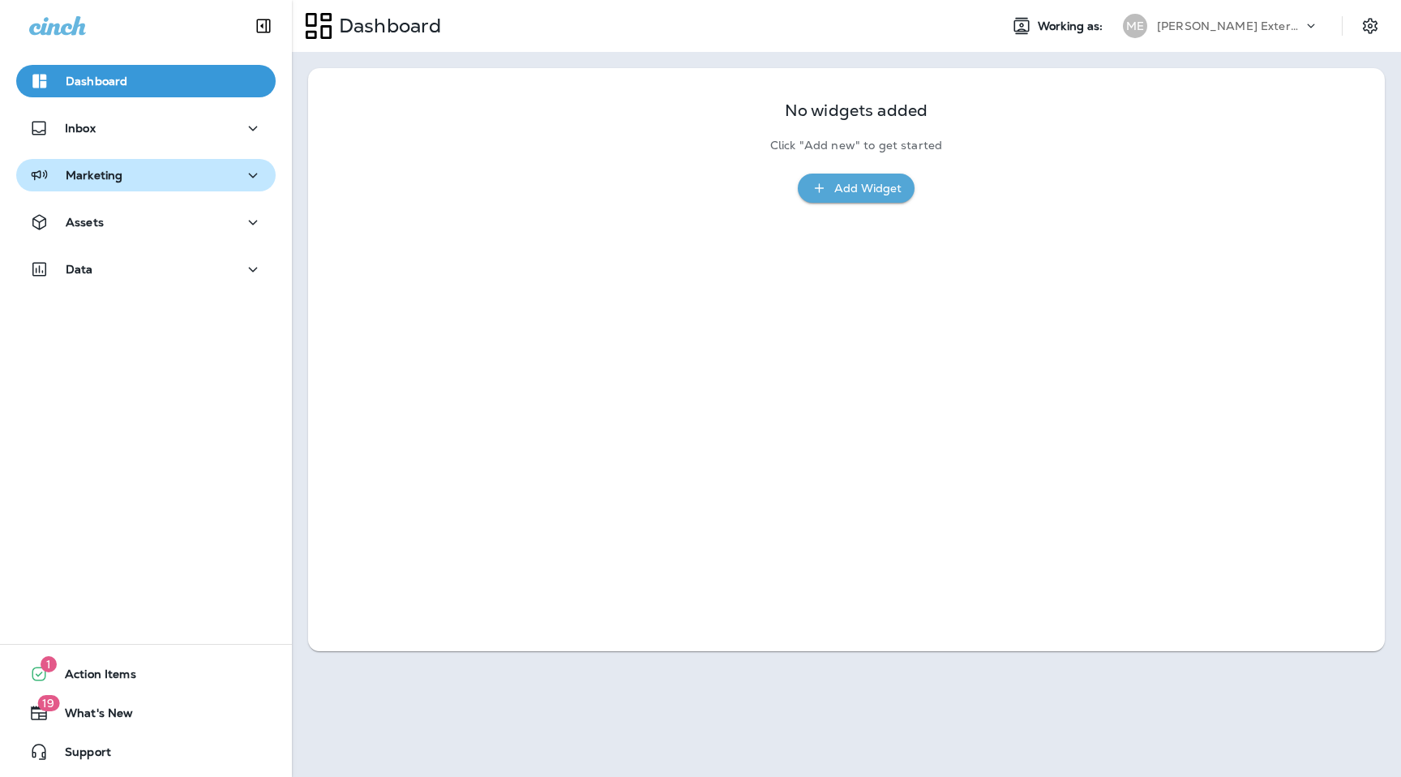
click at [208, 176] on div "Marketing" at bounding box center [146, 175] width 234 height 20
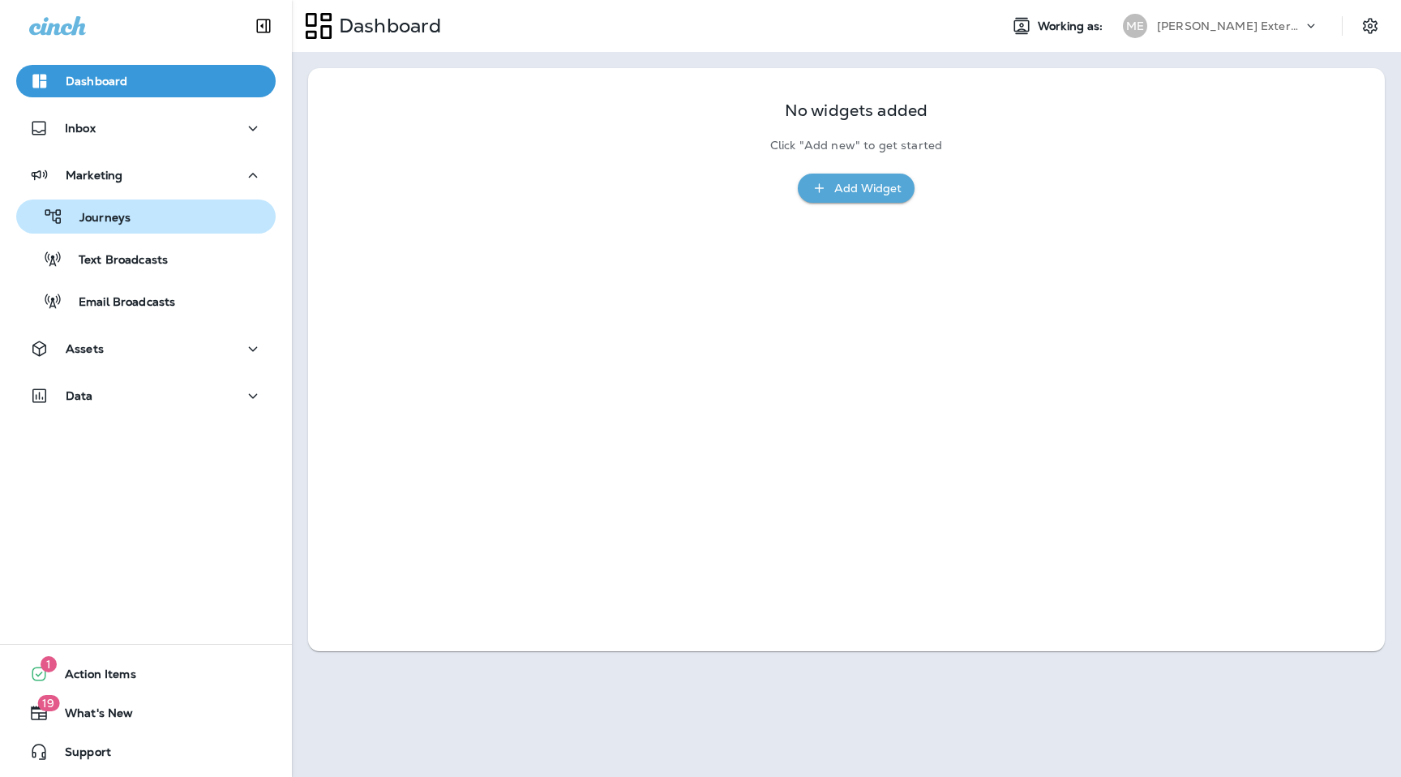
click at [197, 215] on div "Journeys" at bounding box center [146, 216] width 246 height 24
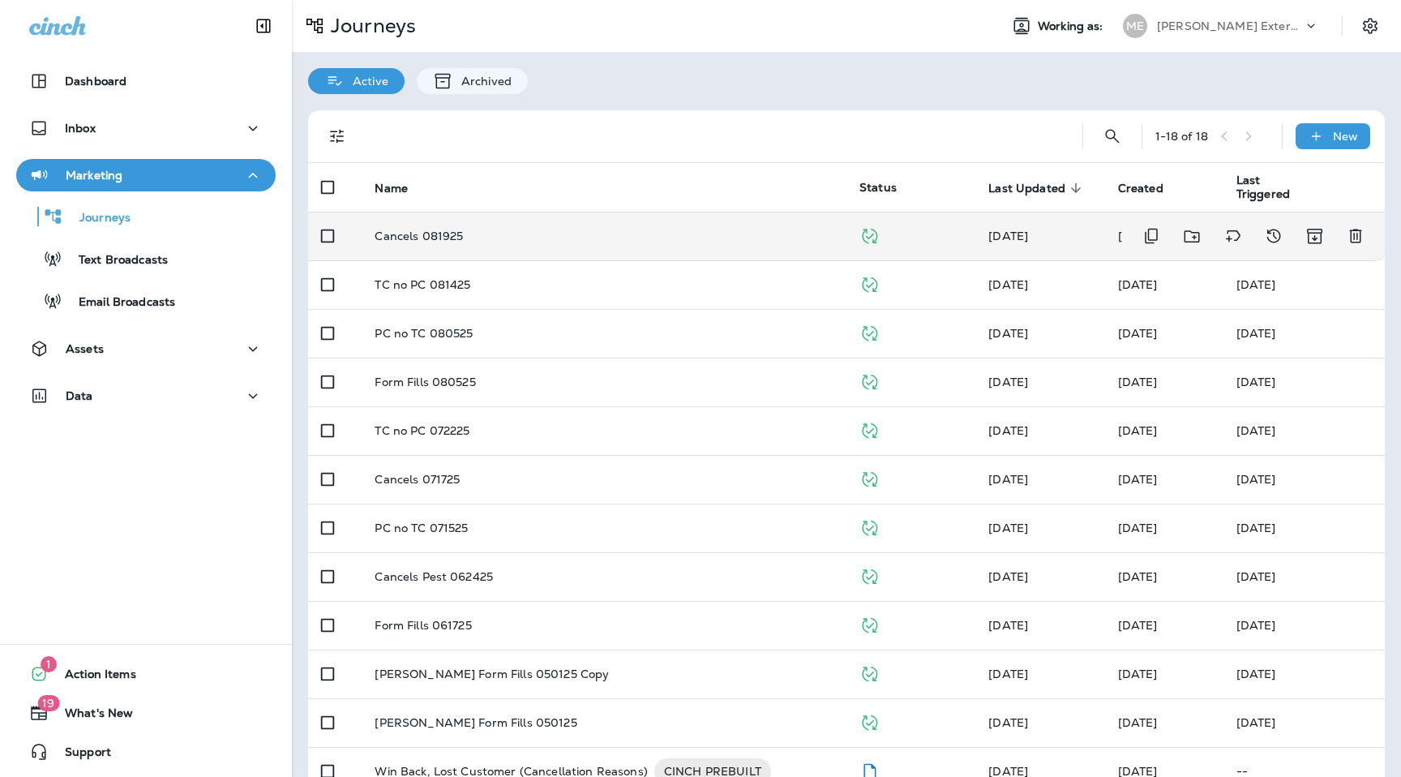
click at [379, 249] on td "Cancels 081925" at bounding box center [604, 236] width 485 height 49
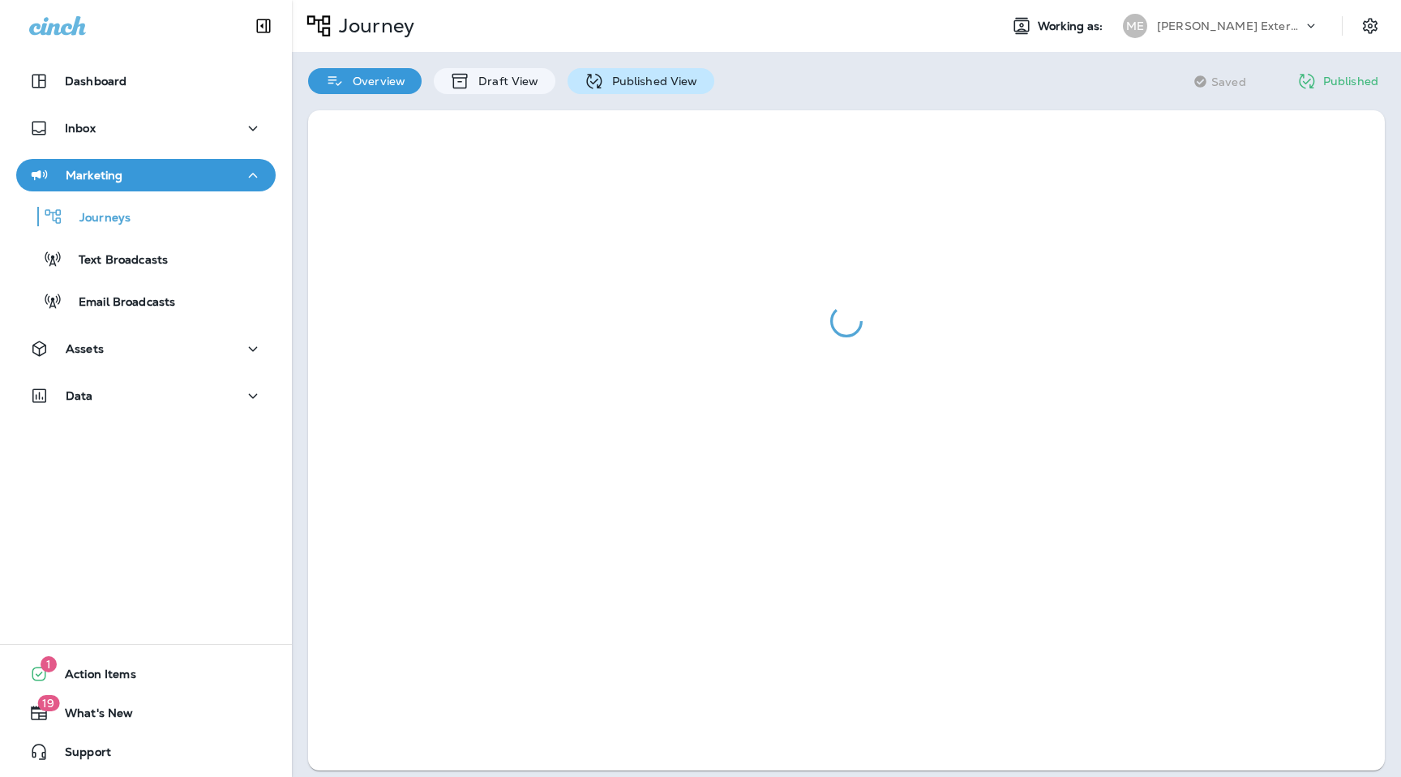
click at [627, 89] on div "Published View" at bounding box center [641, 81] width 147 height 26
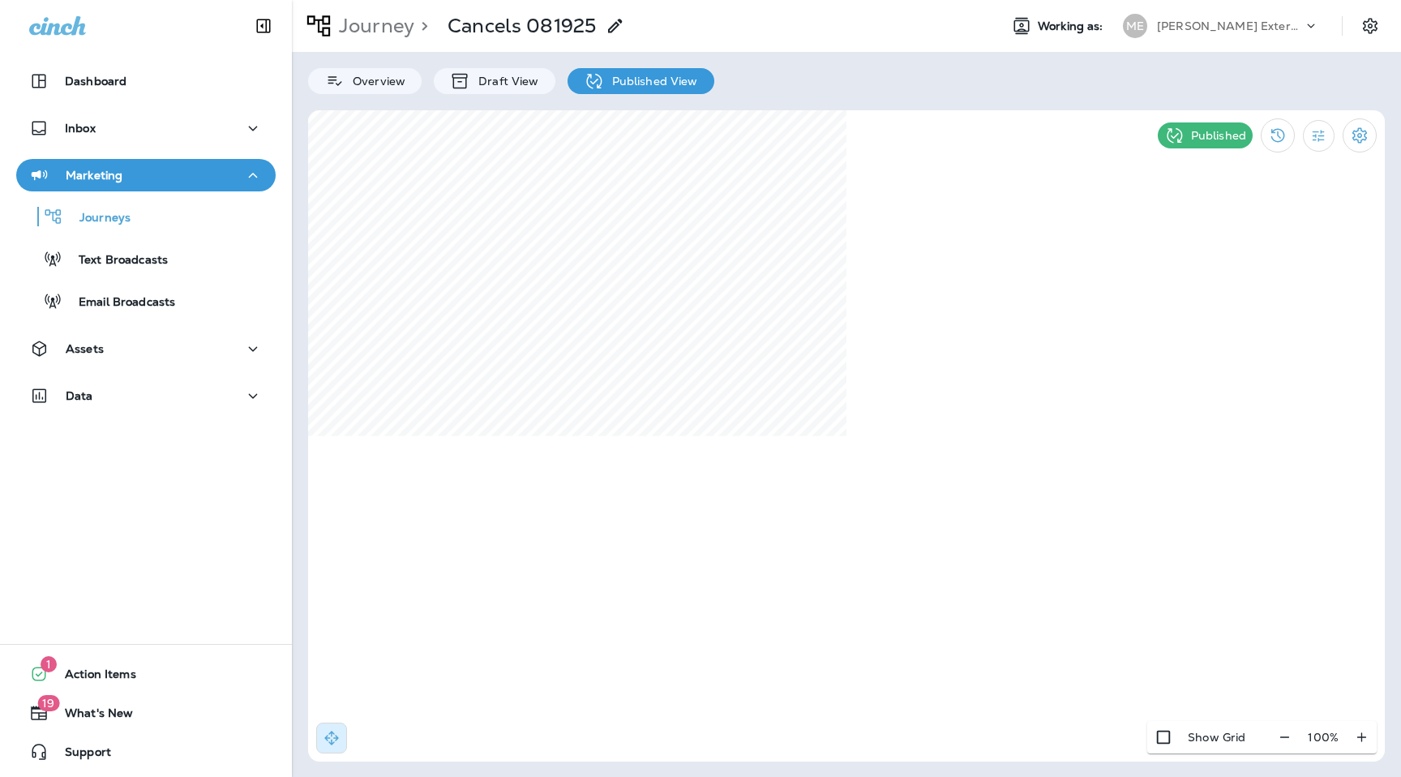
click at [1247, 25] on p "[PERSON_NAME] Exterminating" at bounding box center [1230, 25] width 146 height 13
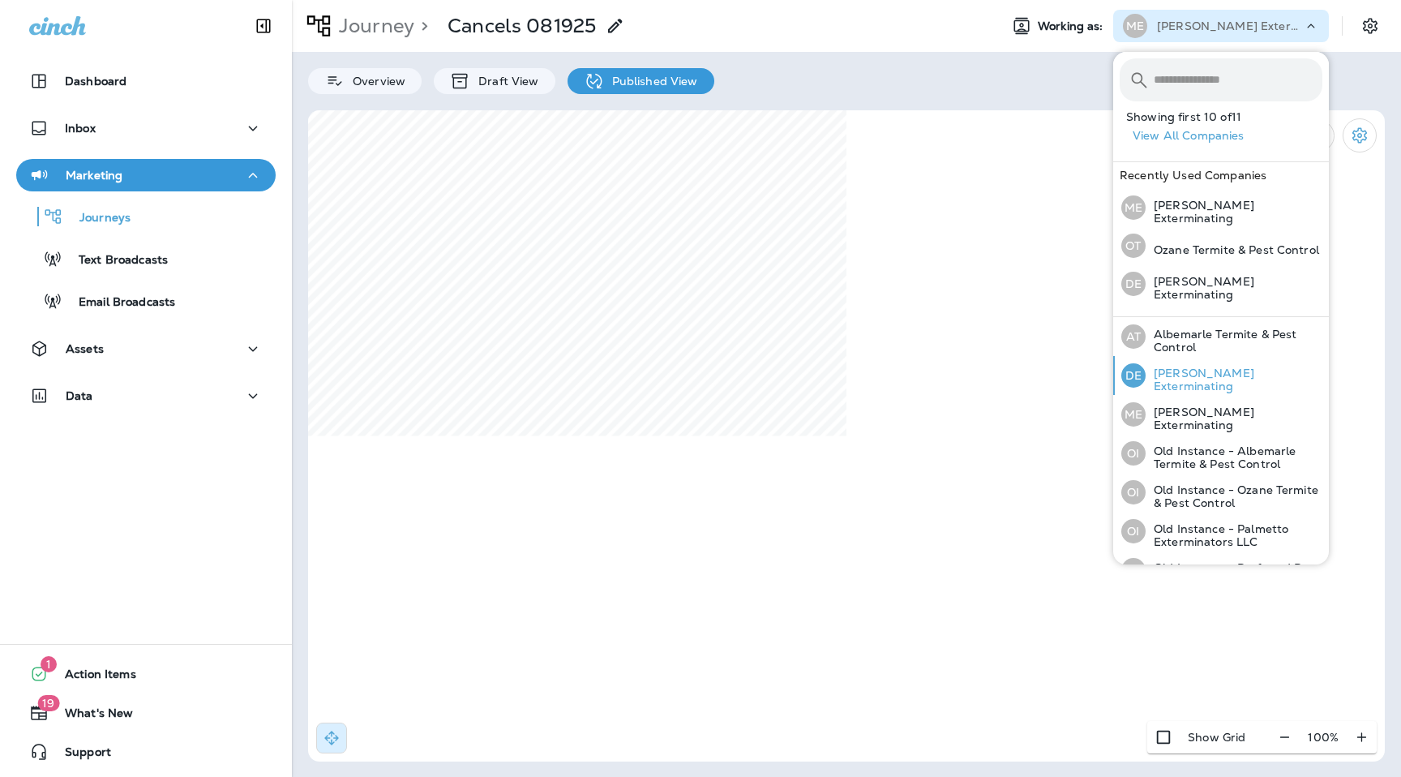
click at [1196, 379] on p "[PERSON_NAME] Exterminating" at bounding box center [1234, 379] width 177 height 26
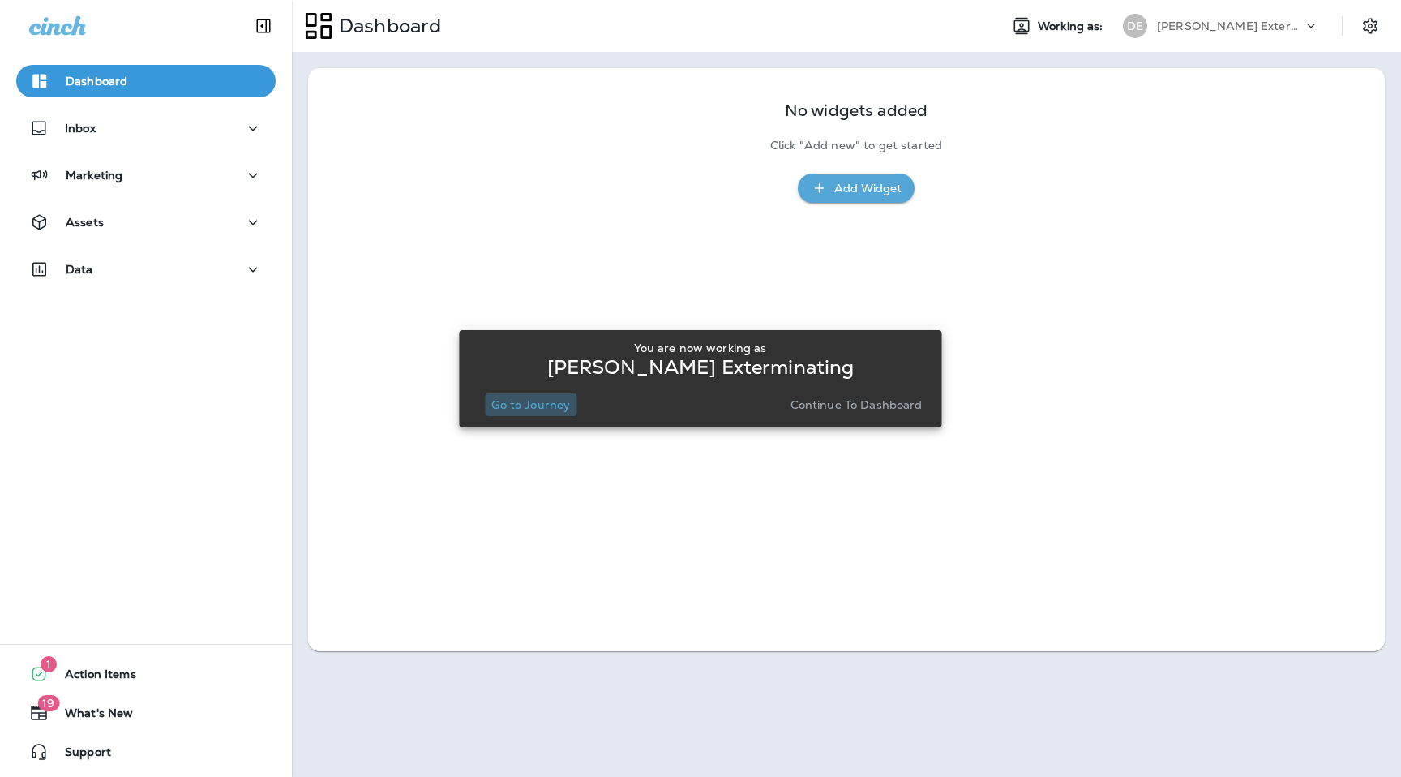
click at [534, 410] on p "Go to Journey" at bounding box center [530, 404] width 79 height 13
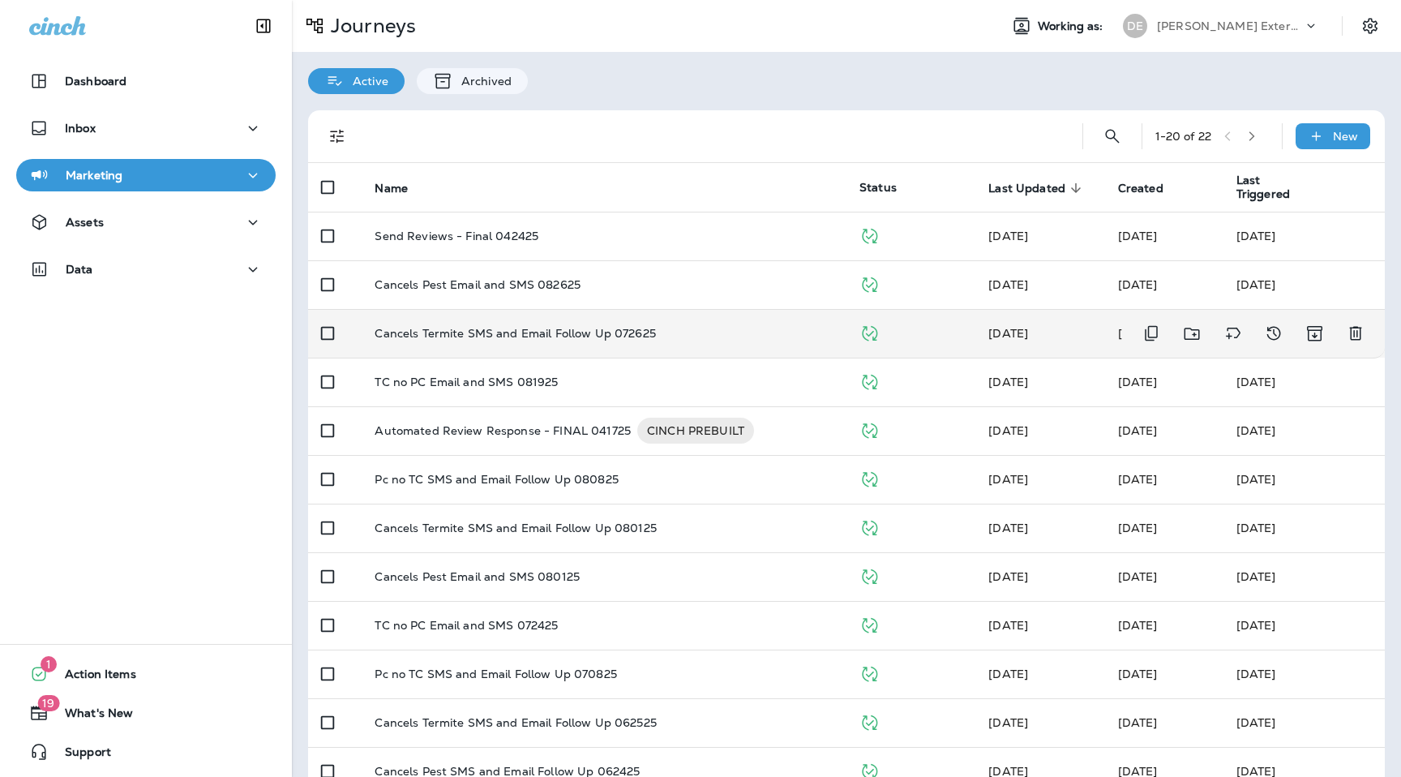
click at [664, 341] on td "Cancels Termite SMS and Email Follow Up 072625" at bounding box center [604, 333] width 485 height 49
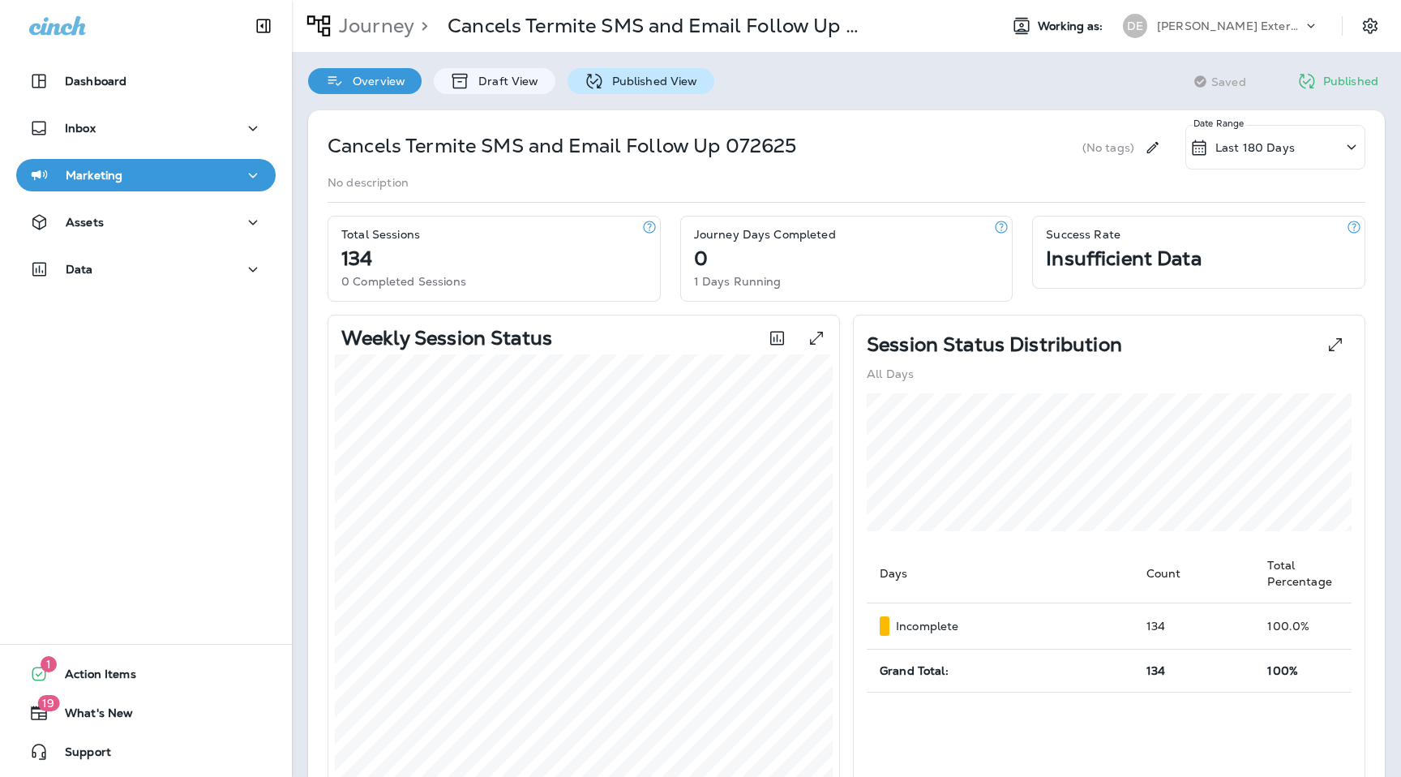
click at [692, 78] on p "Published View" at bounding box center [651, 81] width 94 height 13
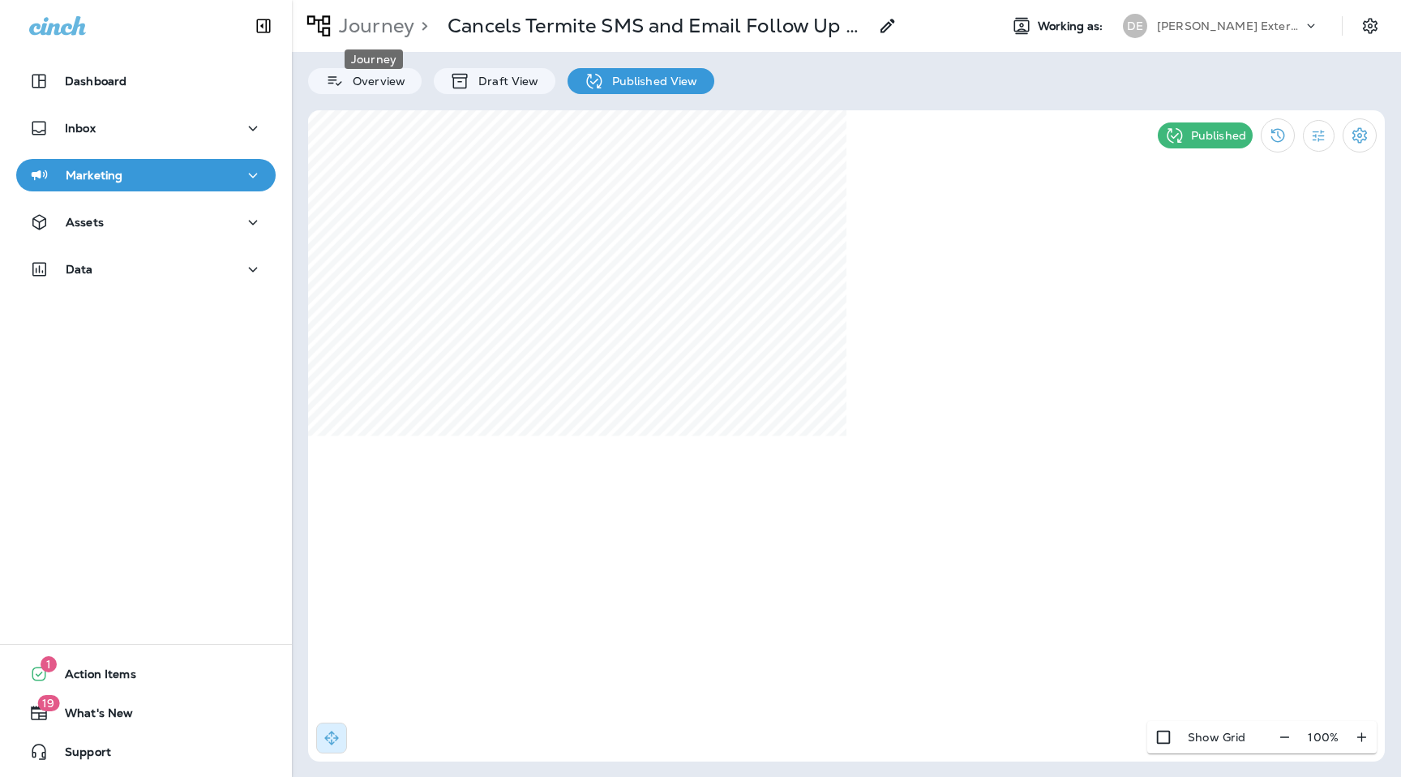
click at [388, 27] on p "Journey" at bounding box center [373, 26] width 82 height 24
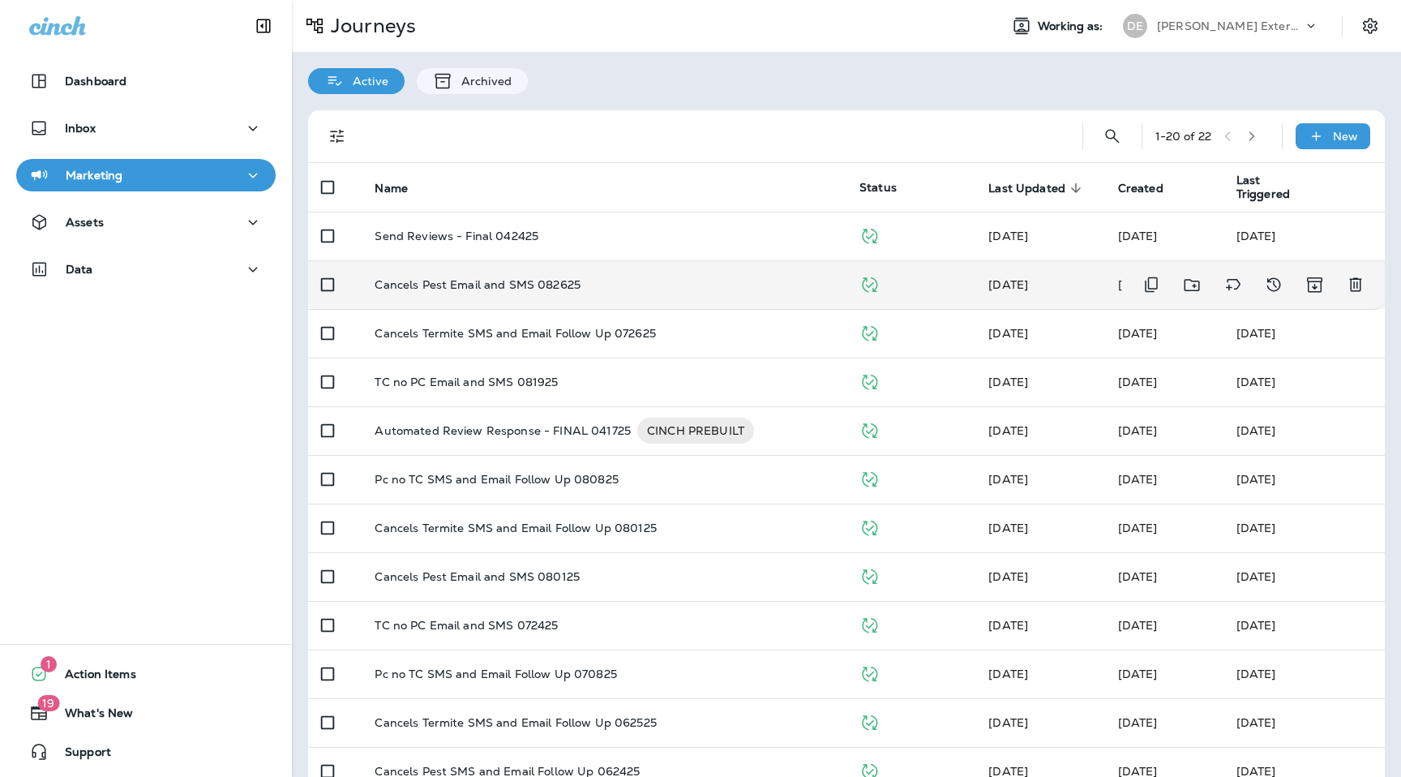
click at [533, 298] on td "Cancels Pest Email and SMS 082625" at bounding box center [604, 284] width 485 height 49
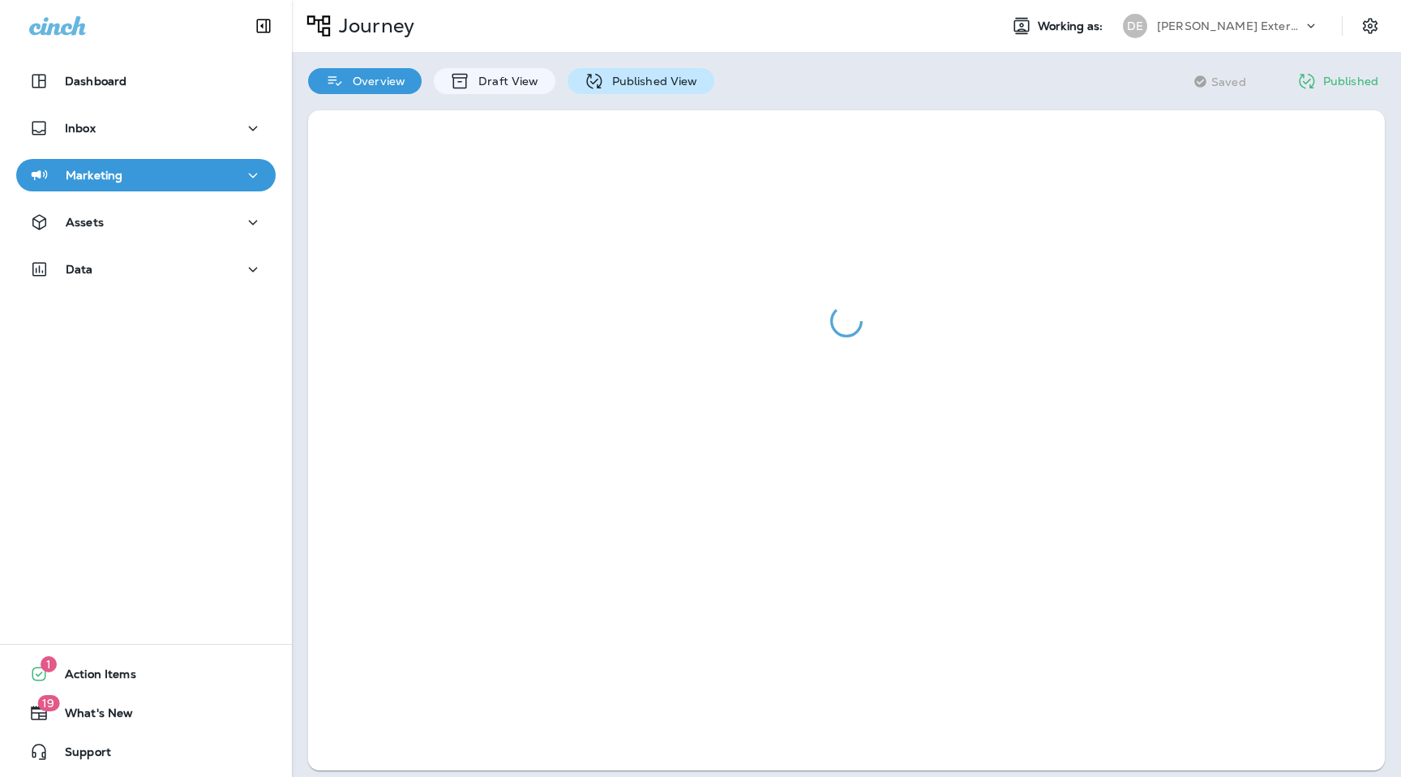
click at [648, 84] on p "Published View" at bounding box center [651, 81] width 94 height 13
